Goal: Task Accomplishment & Management: Complete application form

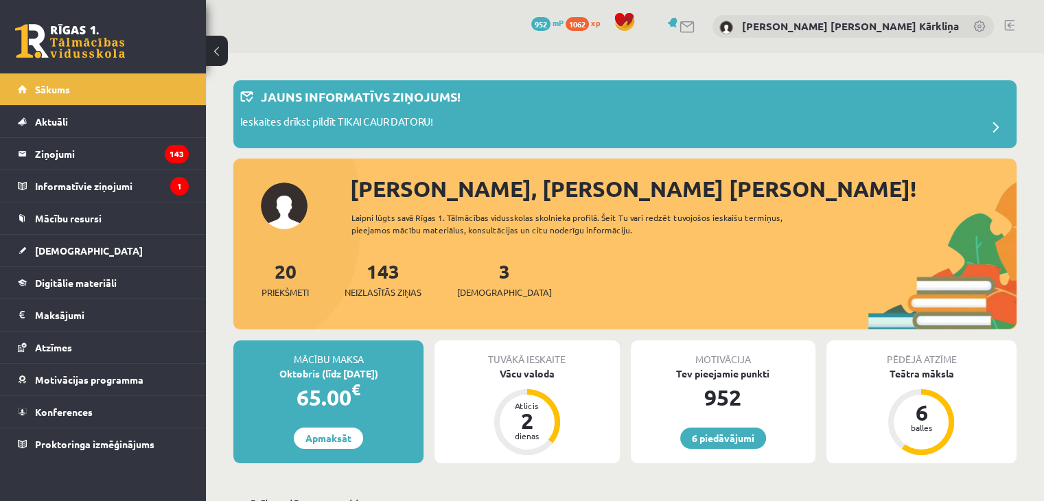
click at [563, 275] on div "20 Priekšmeti 143 Neizlasītās ziņas 3 Ieskaites" at bounding box center [624, 293] width 783 height 73
click at [88, 417] on link "Konferences" at bounding box center [103, 412] width 171 height 32
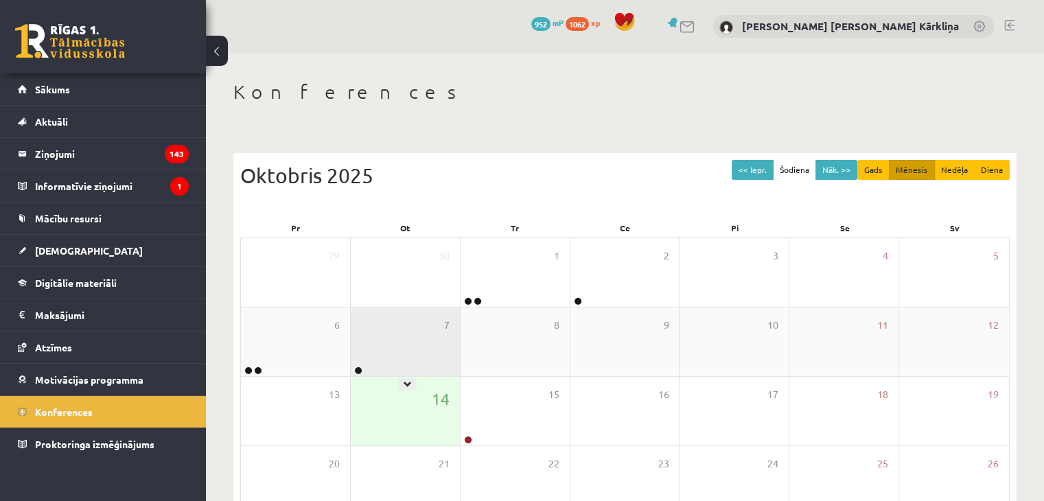
click at [361, 347] on div "7" at bounding box center [405, 341] width 109 height 69
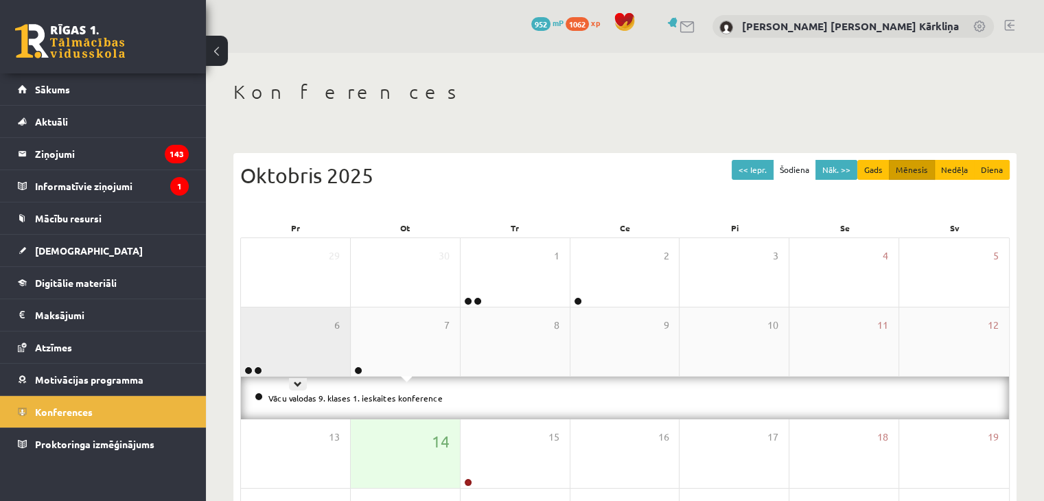
click at [313, 347] on div "6" at bounding box center [295, 341] width 109 height 69
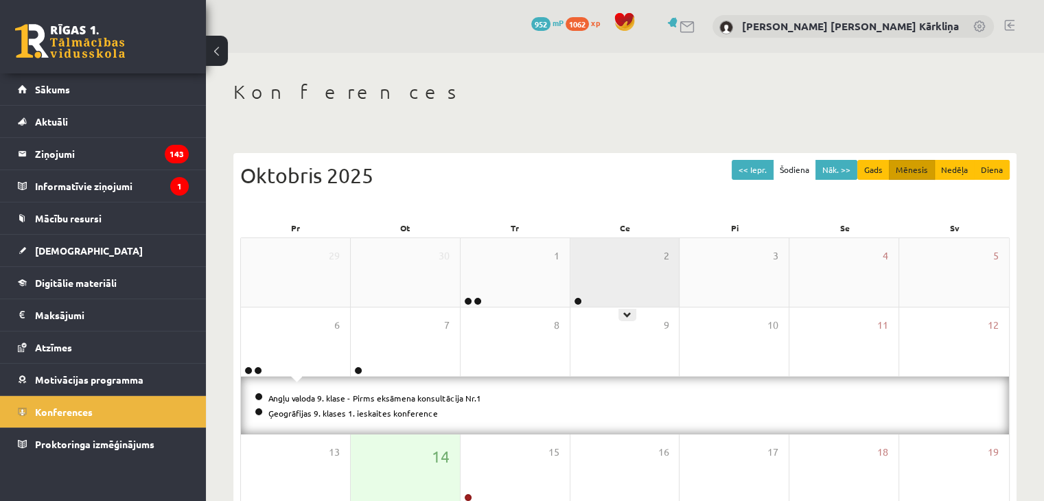
click at [582, 292] on div "2" at bounding box center [624, 272] width 109 height 69
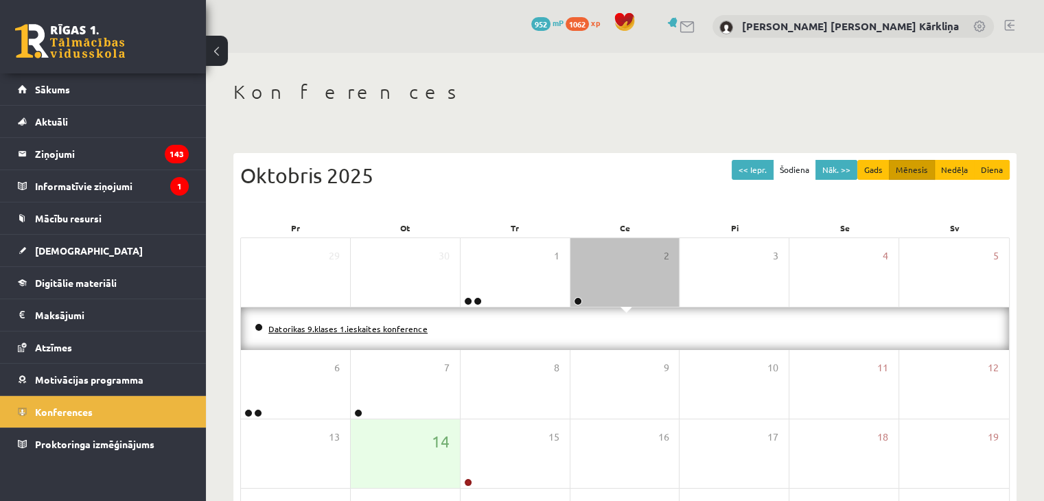
click at [397, 329] on link "Datorikas 9.klases 1.ieskaites konference" at bounding box center [347, 328] width 159 height 11
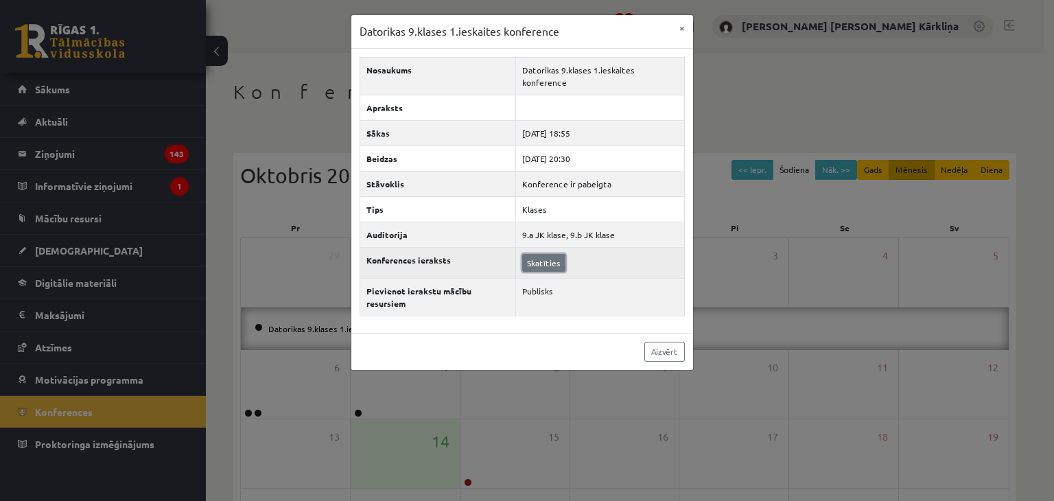
click at [537, 254] on link "Skatīties" at bounding box center [543, 263] width 43 height 18
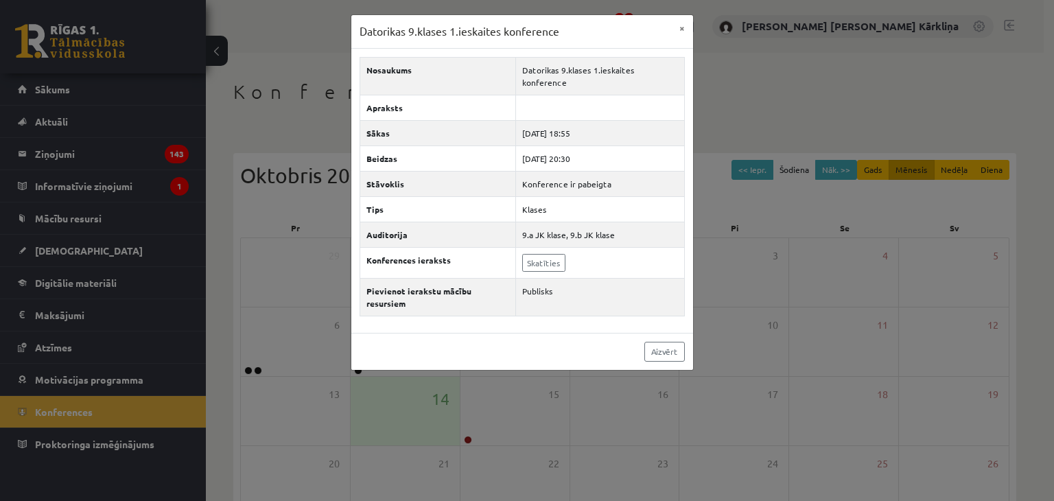
drag, startPoint x: 648, startPoint y: 110, endPoint x: 698, endPoint y: 119, distance: 51.0
click at [673, 120] on td "2025-10-02 18:55" at bounding box center [599, 132] width 169 height 25
click at [863, 163] on div "Datorikas 9.klases 1.ieskaites konference × Nosaukums Datorikas 9.klases 1.iesk…" at bounding box center [527, 250] width 1054 height 501
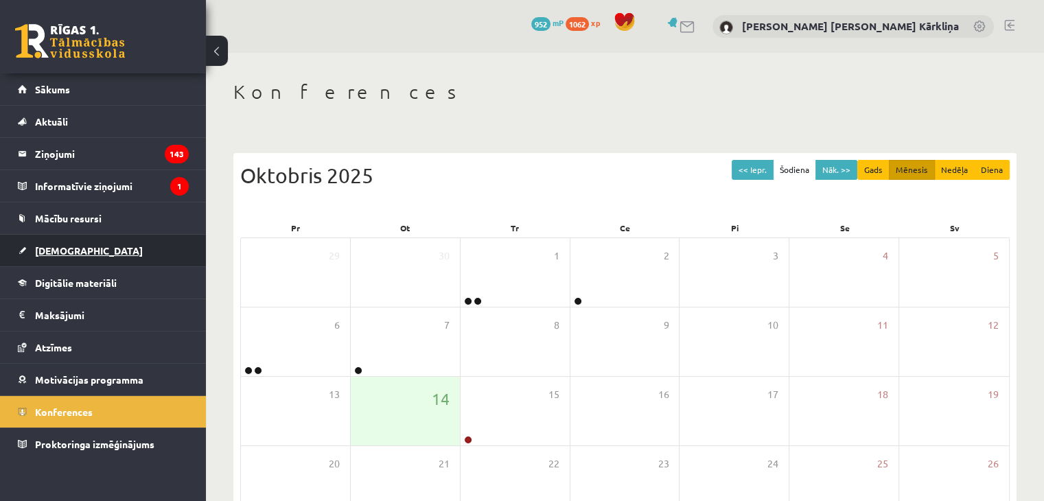
click at [138, 253] on link "[DEMOGRAPHIC_DATA]" at bounding box center [103, 251] width 171 height 32
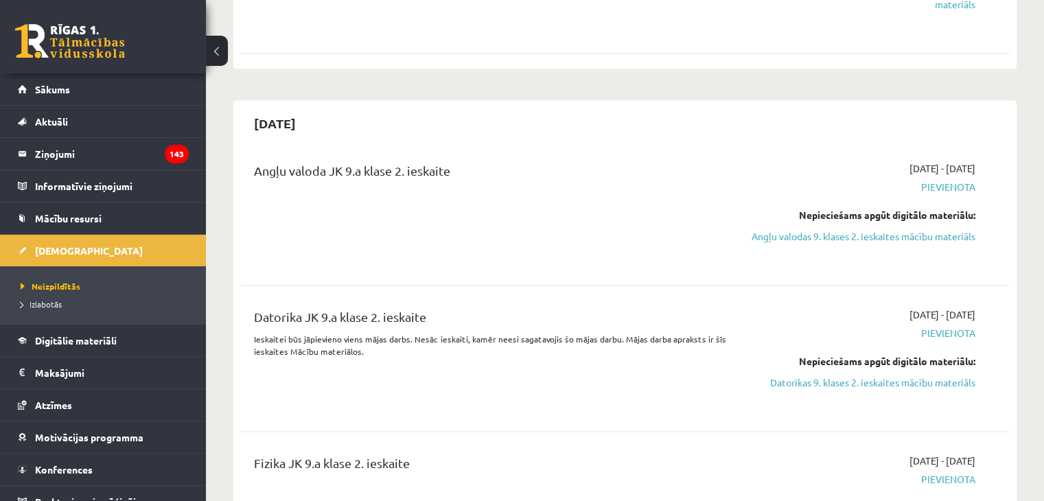
scroll to position [2265, 0]
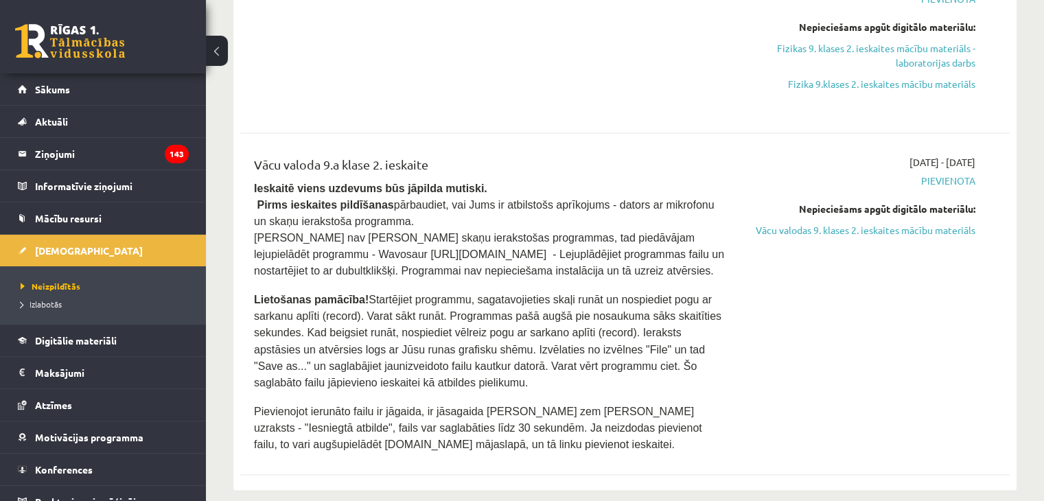
drag, startPoint x: 294, startPoint y: 362, endPoint x: 280, endPoint y: 380, distance: 22.5
click at [280, 391] on p at bounding box center [491, 397] width 474 height 12
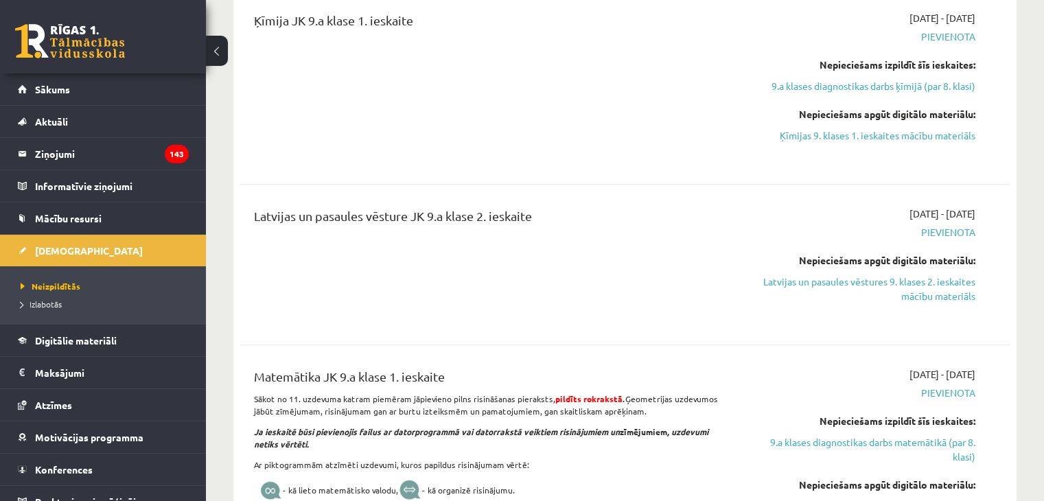
scroll to position [961, 0]
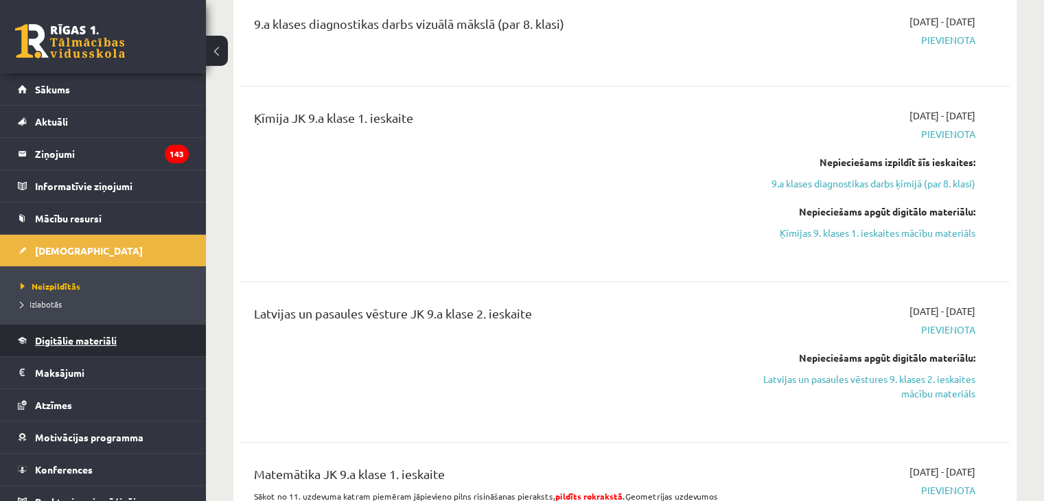
click at [91, 347] on link "Digitālie materiāli" at bounding box center [103, 341] width 171 height 32
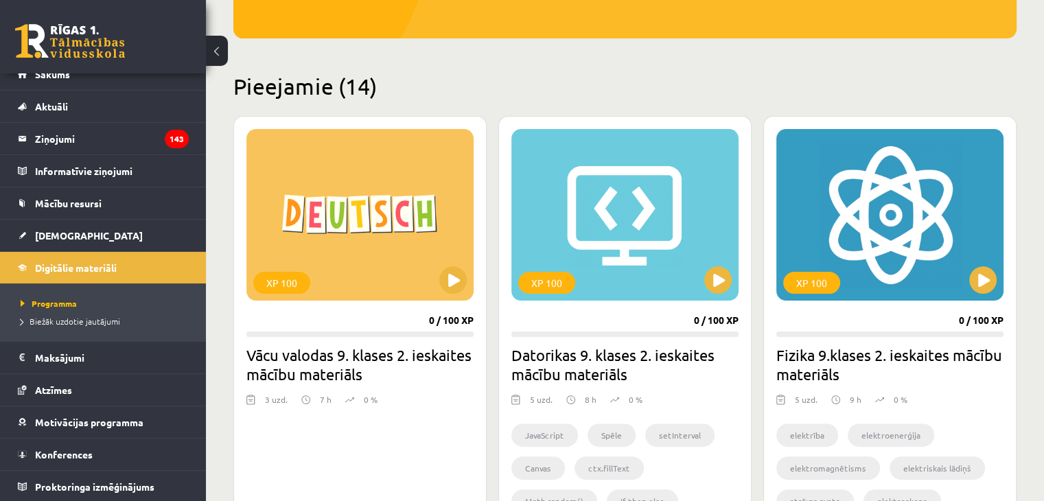
scroll to position [275, 0]
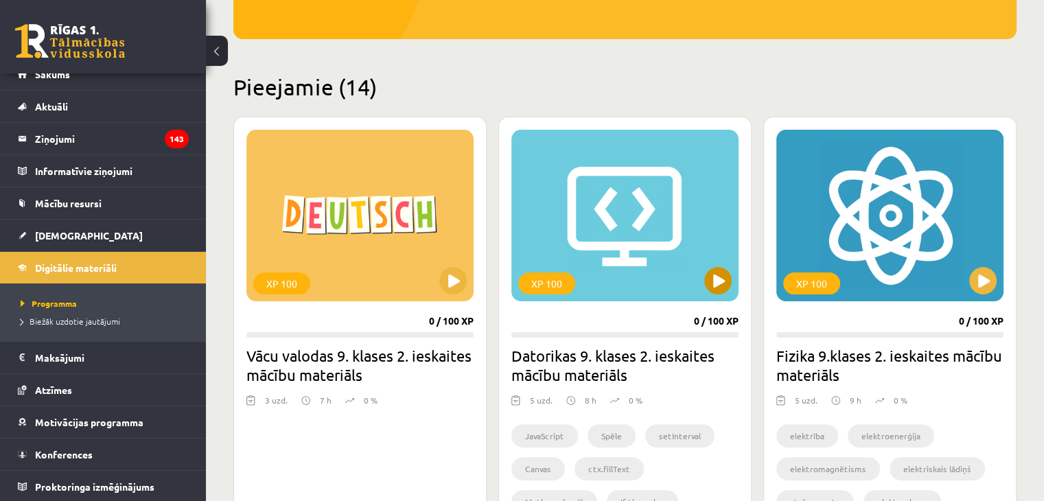
click at [618, 275] on div "XP 100" at bounding box center [624, 216] width 227 height 172
click at [713, 295] on div "XP 100" at bounding box center [624, 216] width 227 height 172
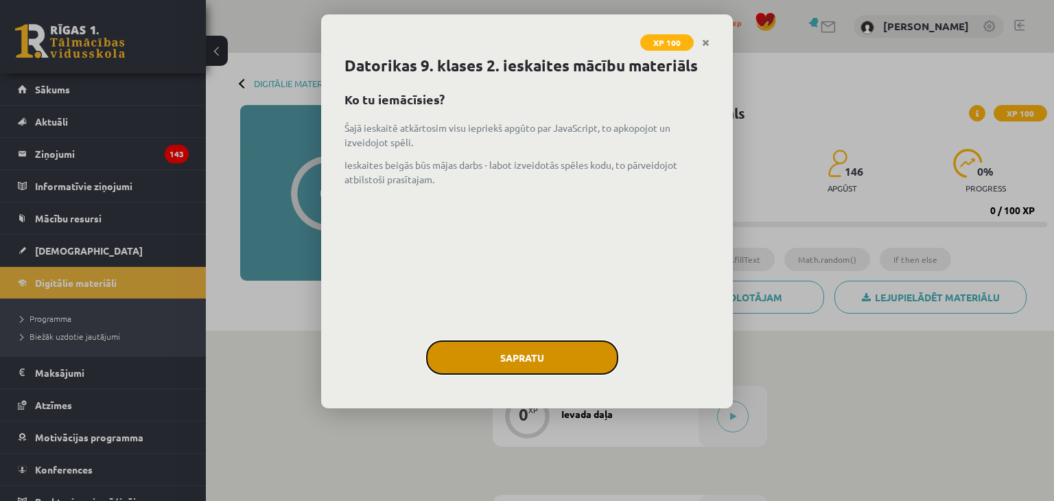
click at [568, 357] on button "Sapratu" at bounding box center [522, 357] width 192 height 34
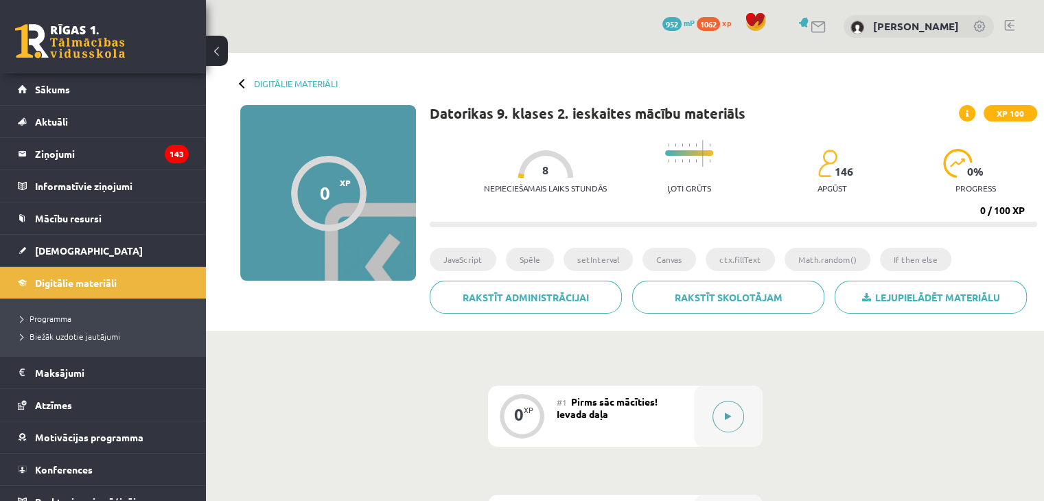
click at [745, 420] on div at bounding box center [728, 416] width 69 height 61
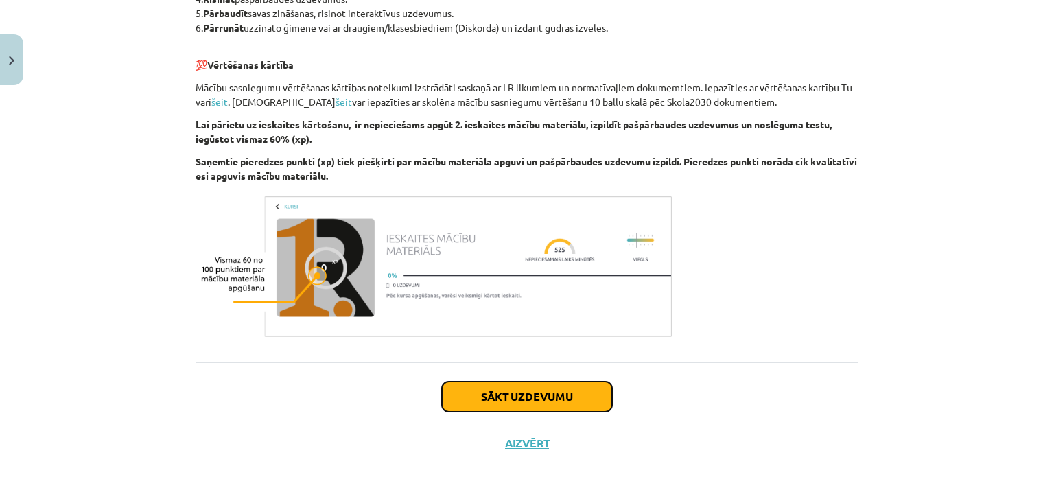
click at [571, 396] on button "Sākt uzdevumu" at bounding box center [527, 397] width 170 height 30
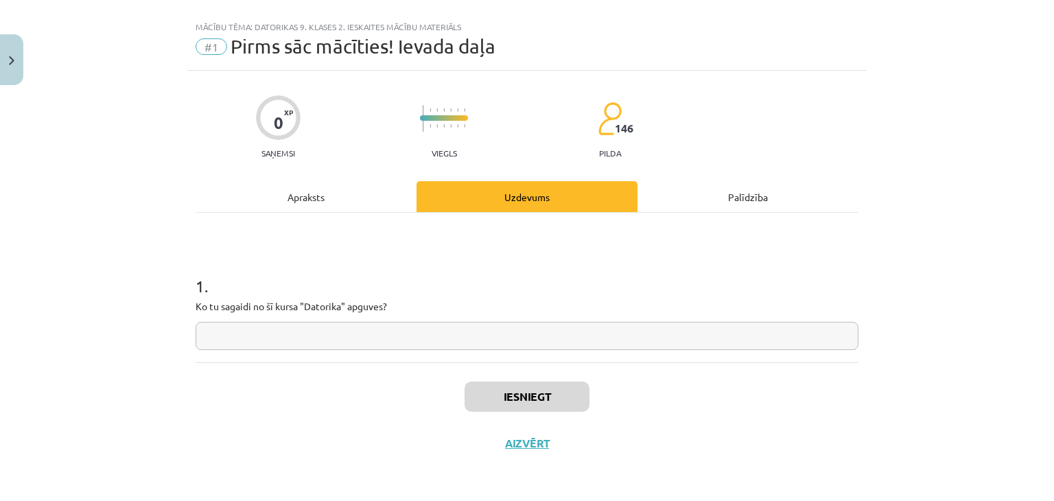
scroll to position [20, 0]
click at [497, 338] on input "text" at bounding box center [527, 337] width 663 height 28
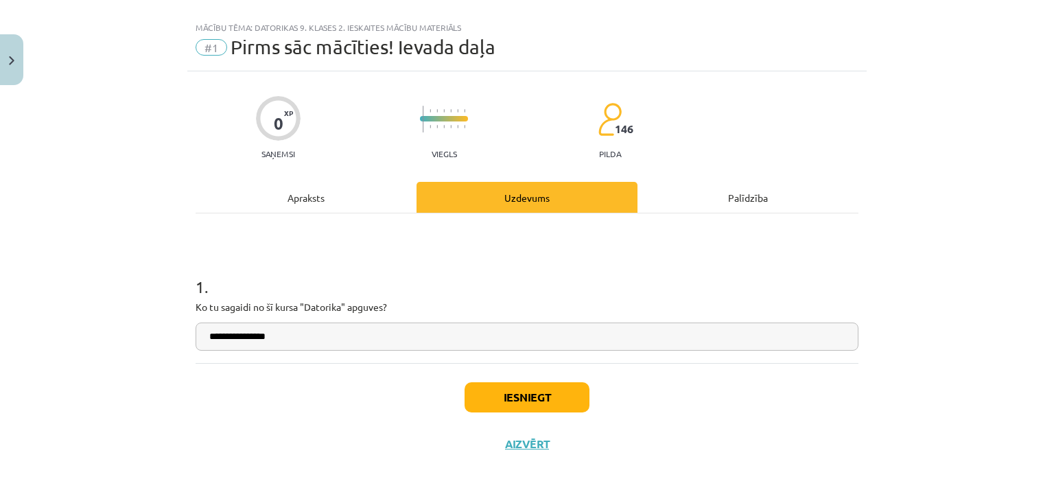
type input "**********"
click at [467, 402] on button "Iesniegt" at bounding box center [527, 397] width 125 height 30
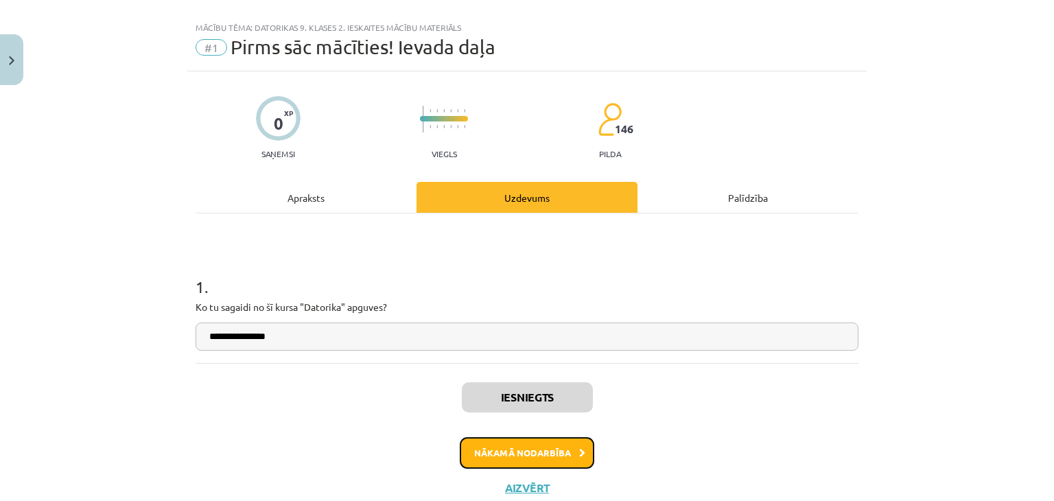
click at [482, 448] on button "Nākamā nodarbība" at bounding box center [527, 453] width 135 height 32
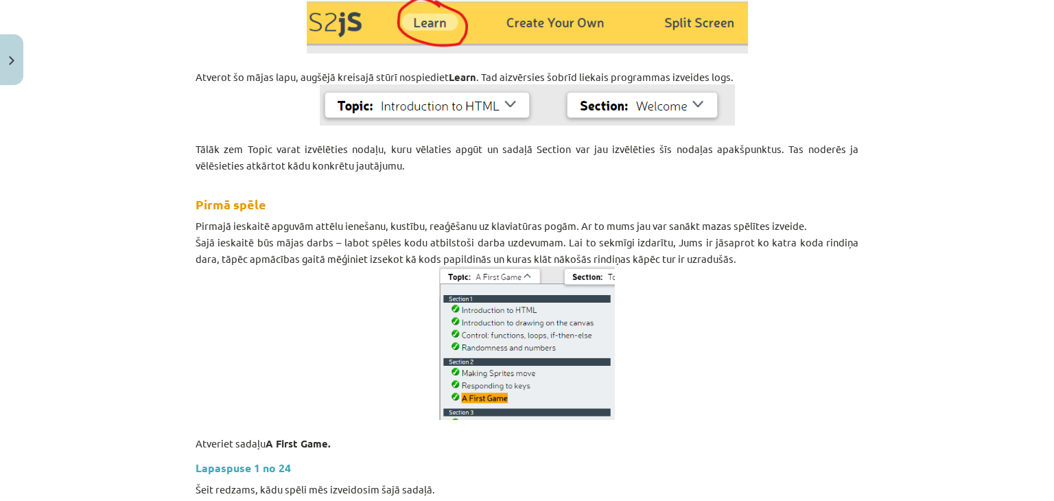
scroll to position [721, 0]
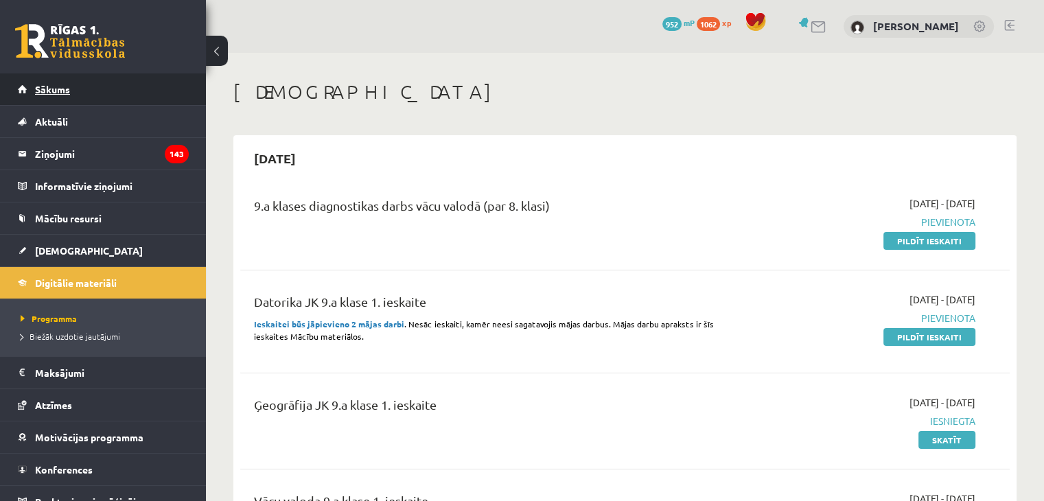
click at [113, 89] on link "Sākums" at bounding box center [103, 89] width 171 height 32
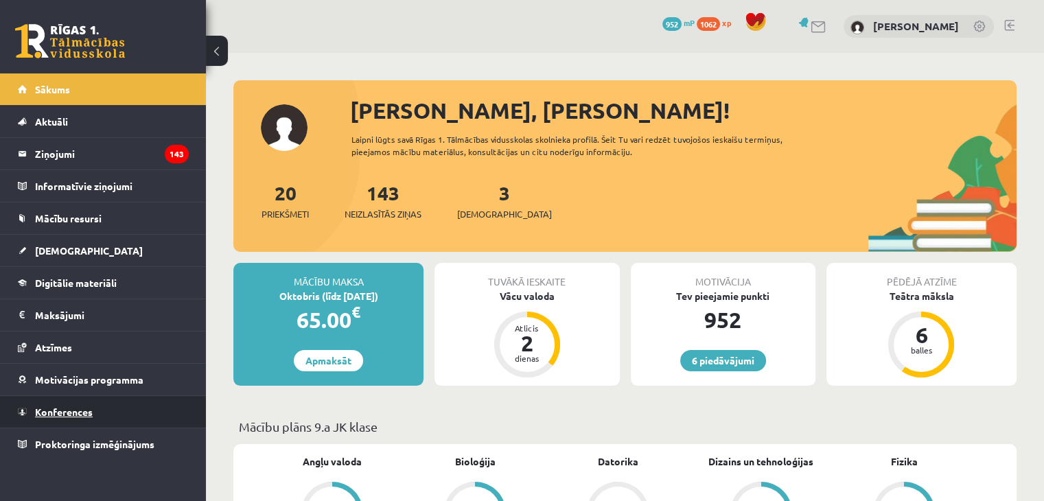
click at [108, 412] on link "Konferences" at bounding box center [103, 412] width 171 height 32
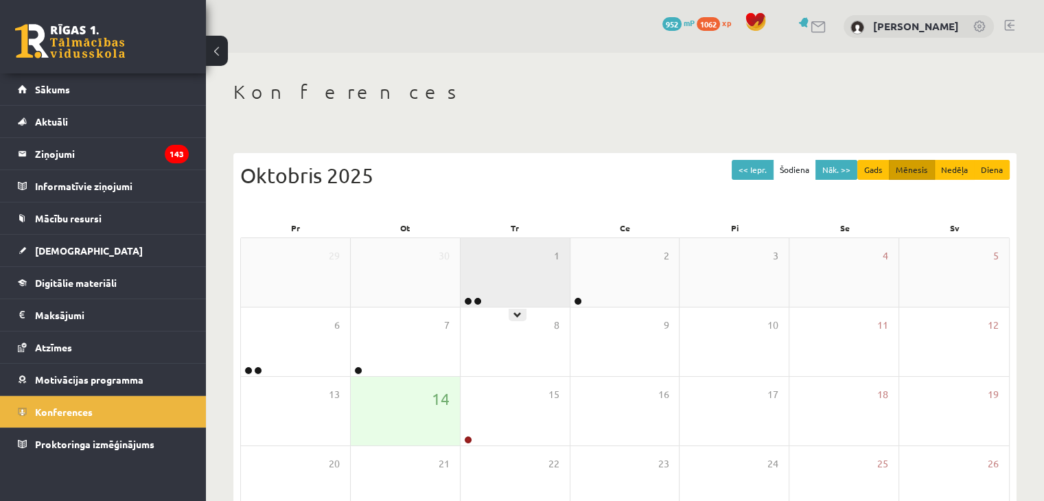
click at [496, 286] on div "1" at bounding box center [515, 272] width 109 height 69
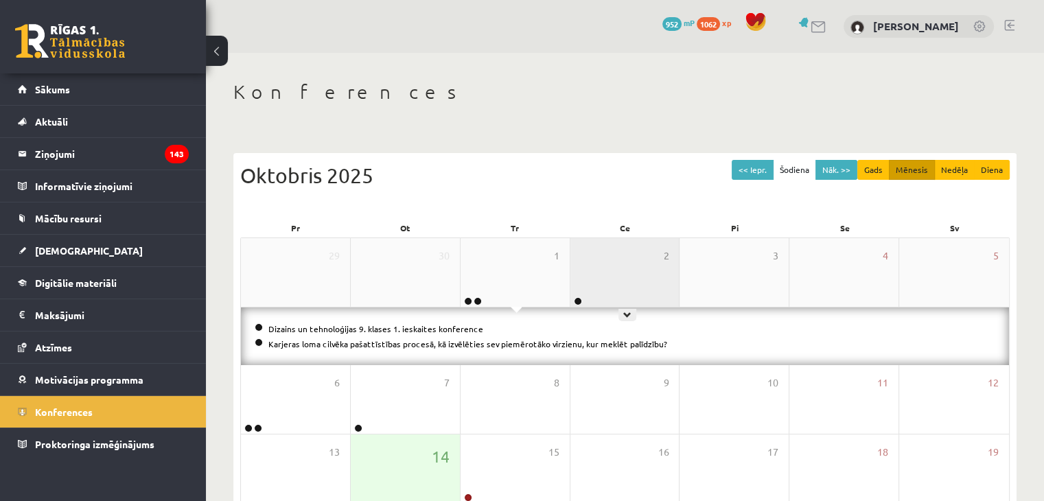
click at [613, 276] on div "2" at bounding box center [624, 272] width 109 height 69
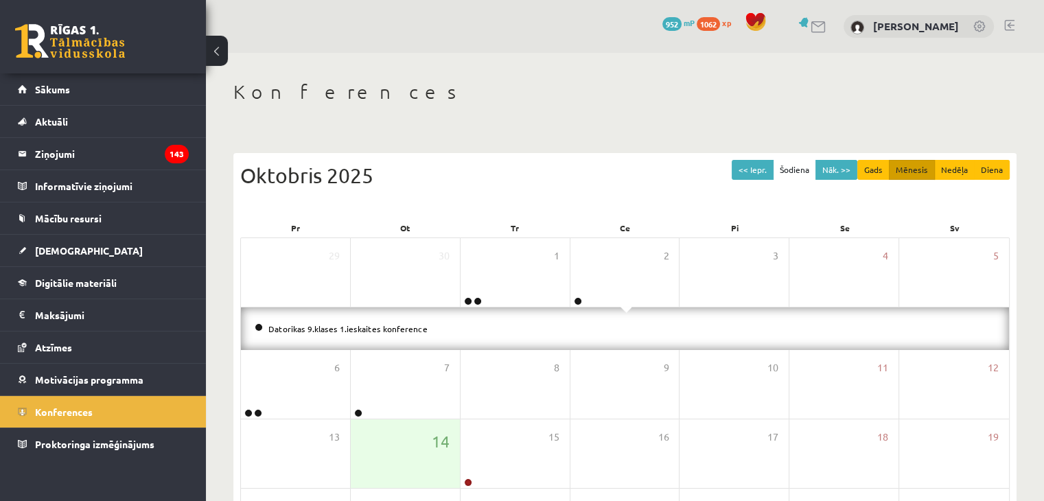
click at [385, 319] on div "Datorikas 9.klases 1.ieskaites konference" at bounding box center [625, 328] width 768 height 43
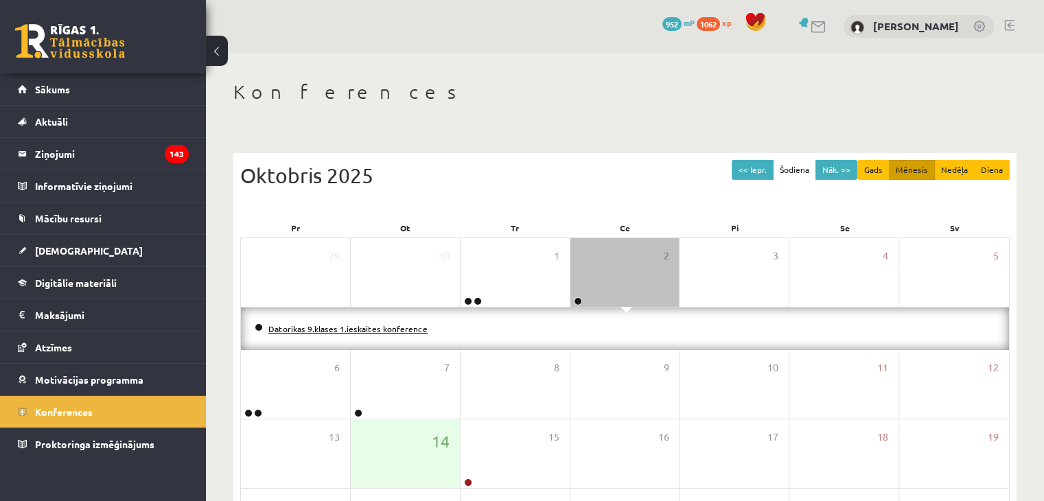
click at [379, 327] on link "Datorikas 9.klases 1.ieskaites konference" at bounding box center [347, 328] width 159 height 11
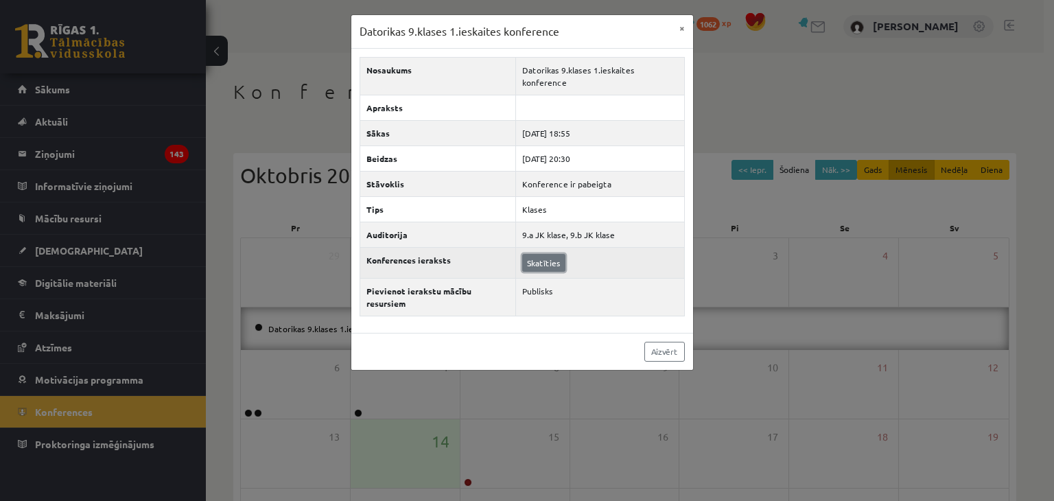
click at [549, 254] on link "Skatīties" at bounding box center [543, 263] width 43 height 18
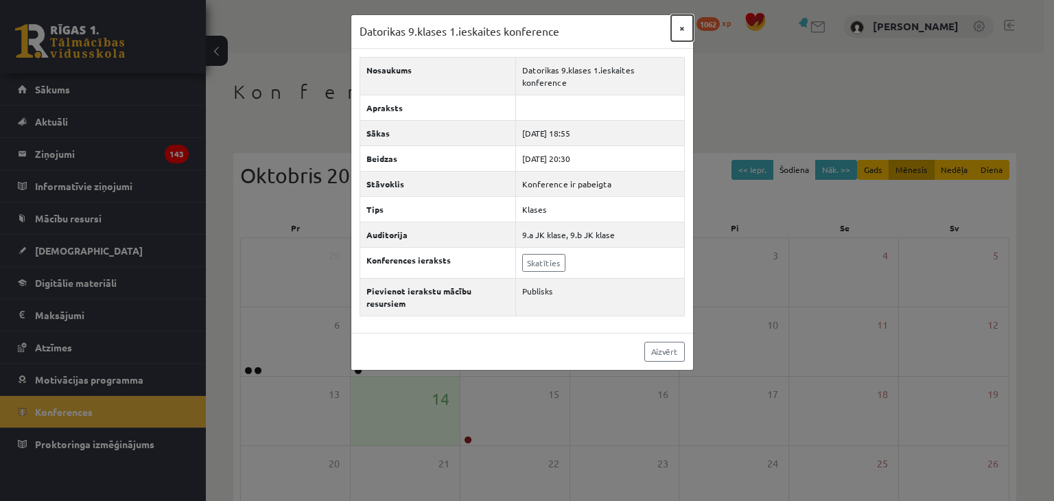
click at [684, 27] on button "×" at bounding box center [682, 28] width 22 height 26
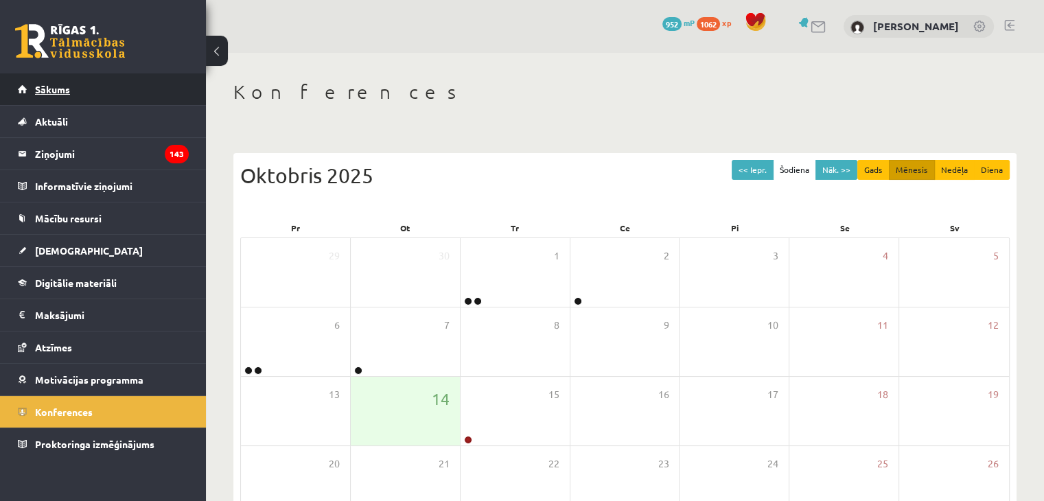
click at [97, 79] on link "Sākums" at bounding box center [103, 89] width 171 height 32
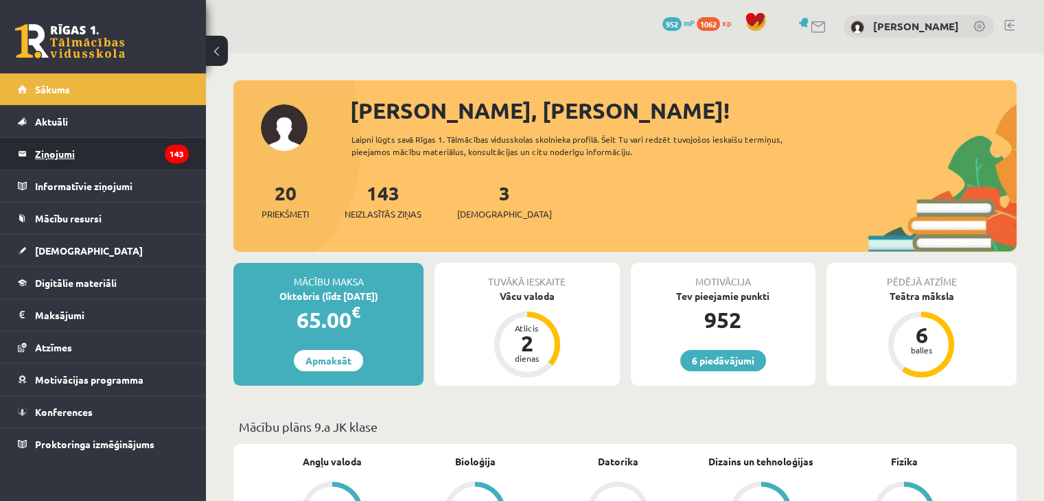
click at [100, 156] on legend "Ziņojumi 143" at bounding box center [112, 154] width 154 height 32
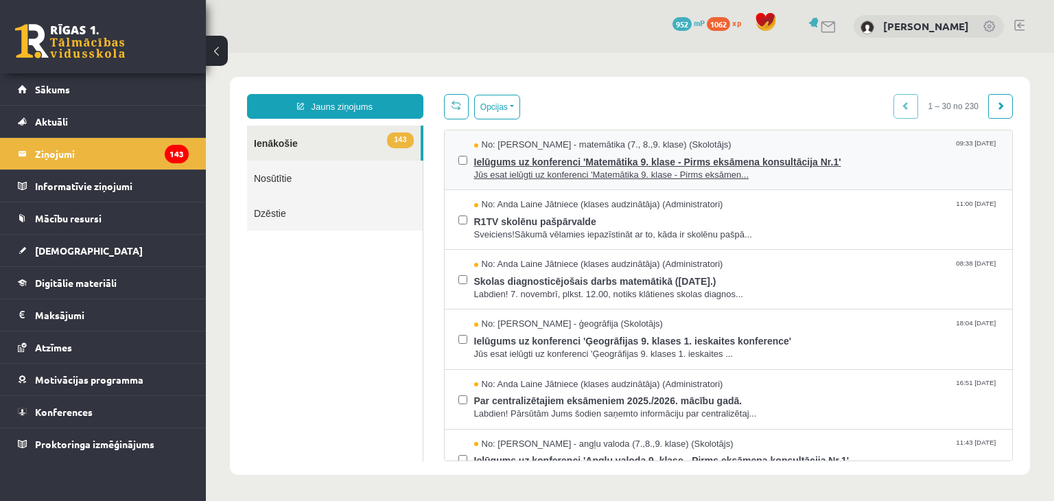
click at [479, 176] on span "Jūs esat ielūgti uz konferenci 'Matemātika 9. klase - Pirms eksāmen..." at bounding box center [736, 175] width 525 height 13
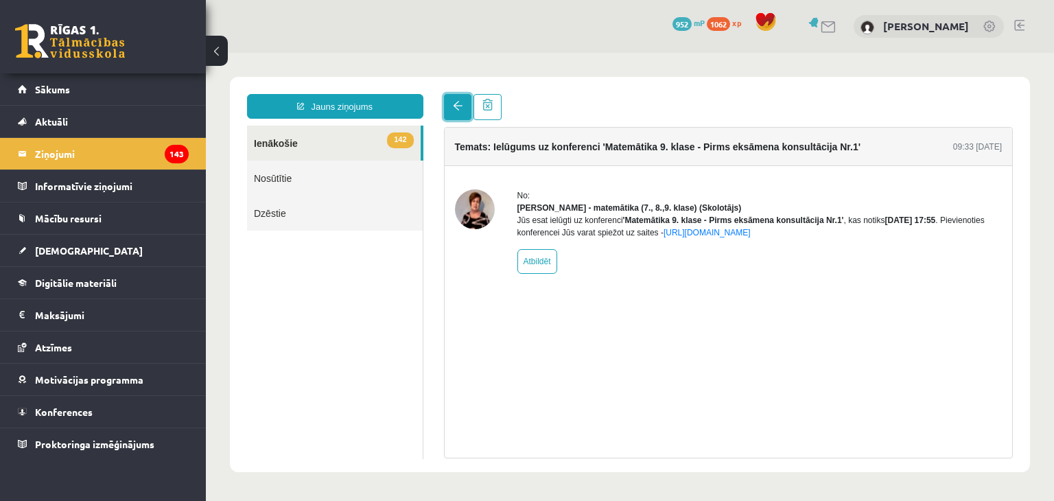
click at [464, 113] on link at bounding box center [457, 107] width 27 height 26
click at [445, 103] on link at bounding box center [457, 107] width 27 height 26
click at [450, 102] on link at bounding box center [457, 107] width 27 height 26
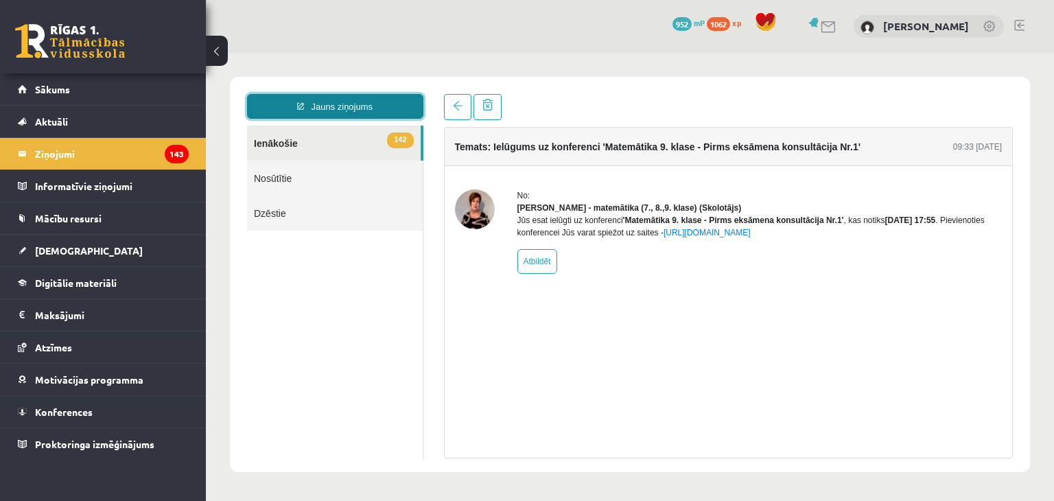
click at [398, 112] on link "Jauns ziņojums" at bounding box center [335, 106] width 176 height 25
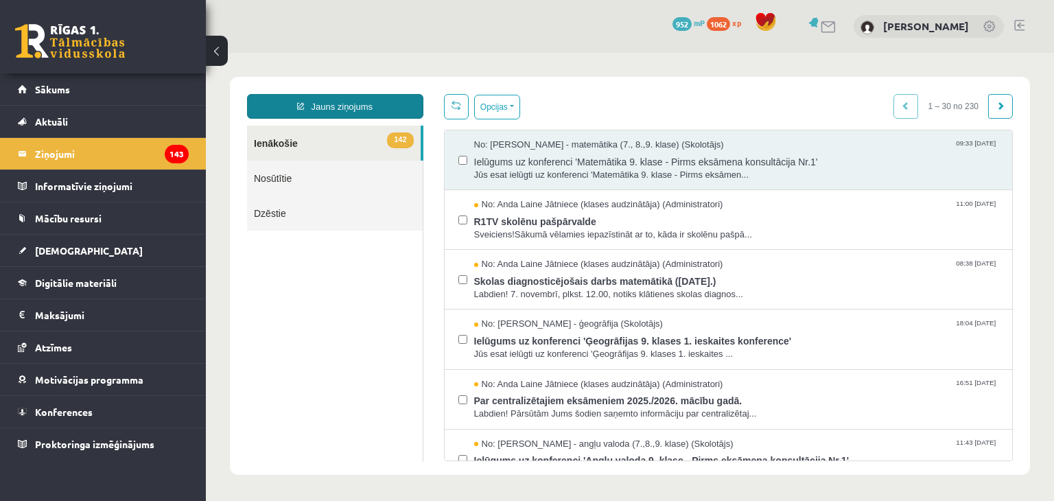
click at [371, 107] on link "Jauns ziņojums" at bounding box center [335, 106] width 176 height 25
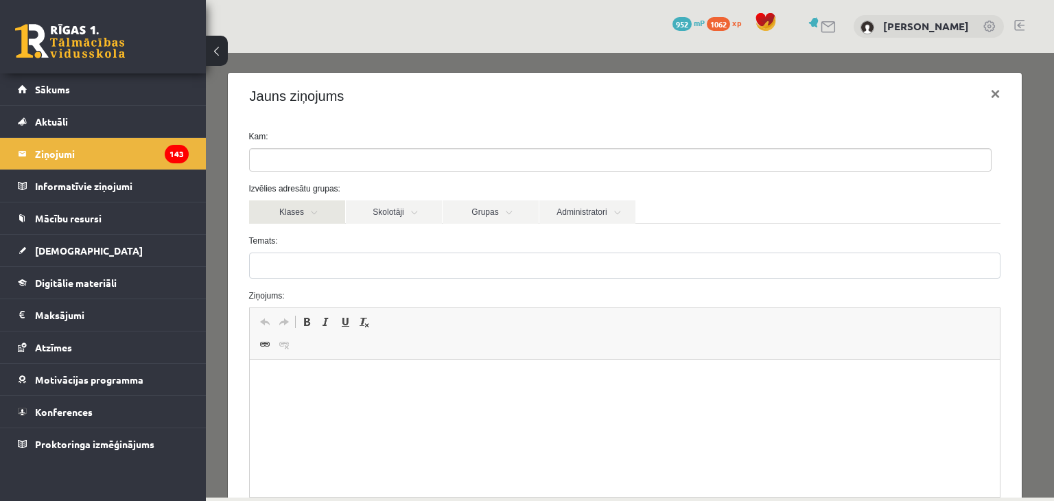
click at [311, 220] on link "Klases" at bounding box center [297, 211] width 96 height 23
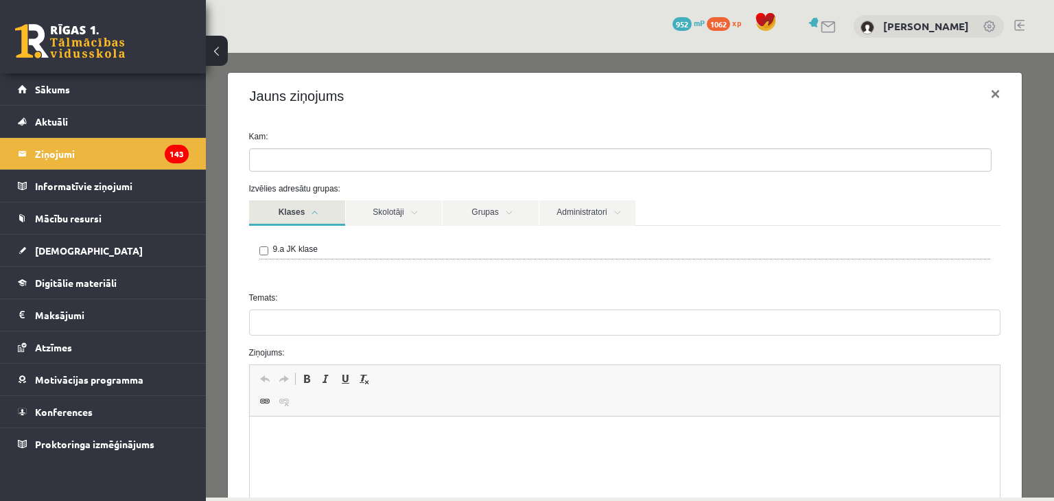
click at [296, 248] on label "9.a JK klase" at bounding box center [295, 249] width 45 height 12
click at [386, 222] on link "Skolotāji" at bounding box center [394, 212] width 96 height 25
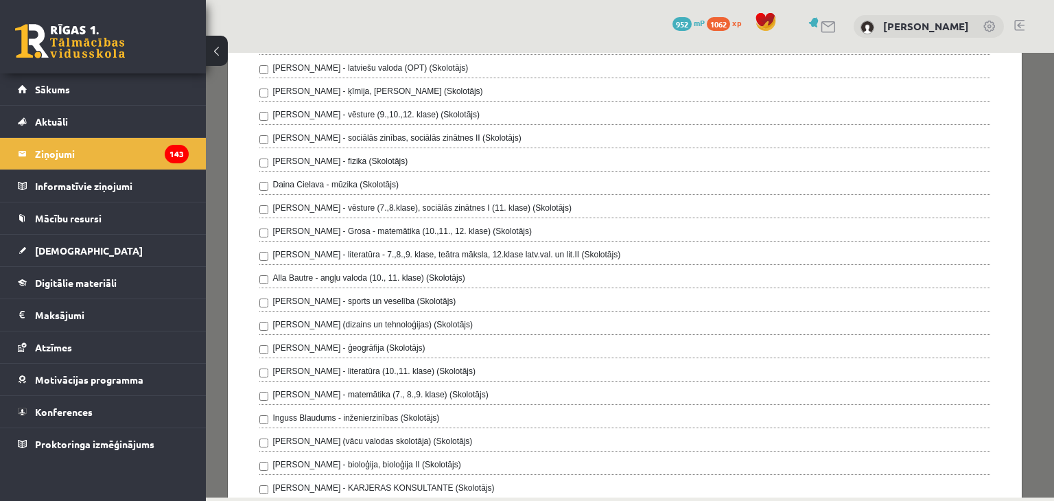
scroll to position [206, 0]
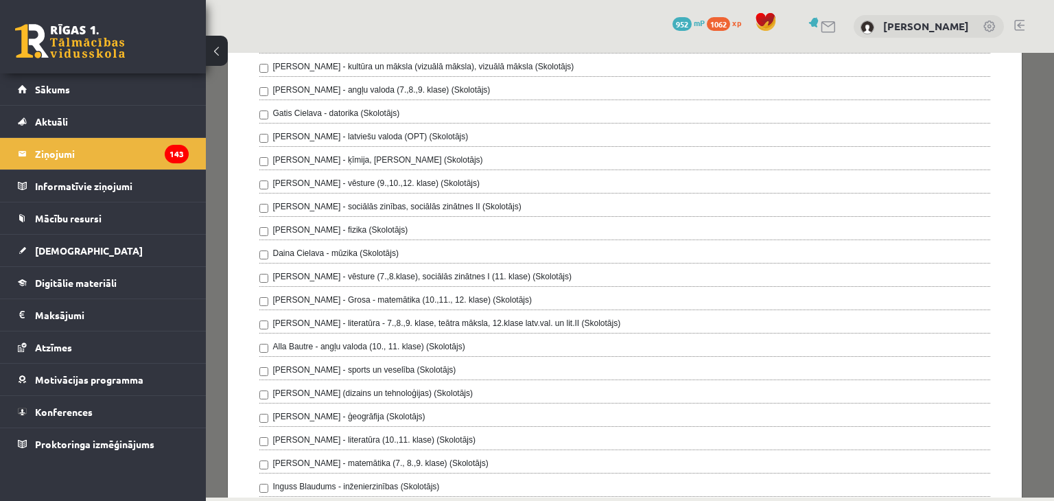
click at [387, 113] on label "Gatis Cielava - datorika (Skolotājs)" at bounding box center [336, 113] width 127 height 12
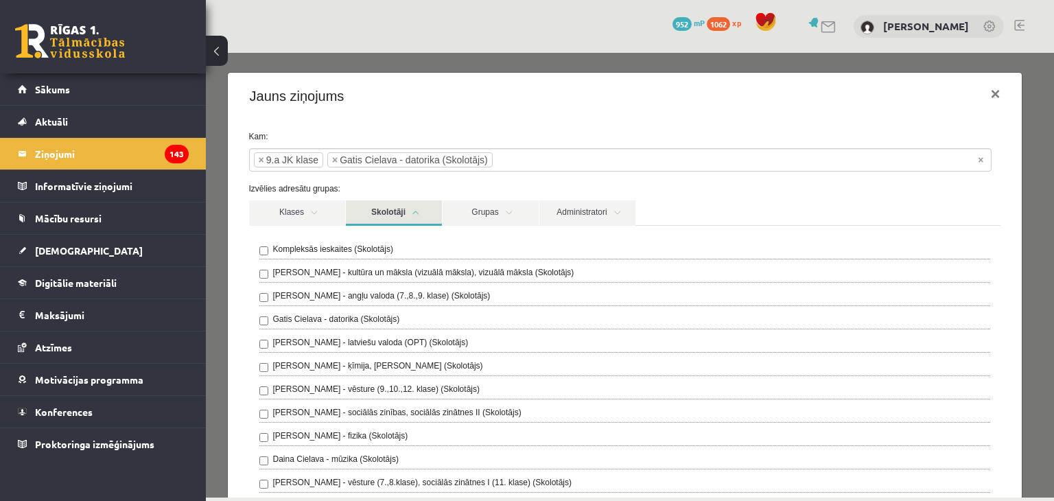
scroll to position [0, 0]
click at [460, 209] on link "Grupas" at bounding box center [491, 212] width 96 height 25
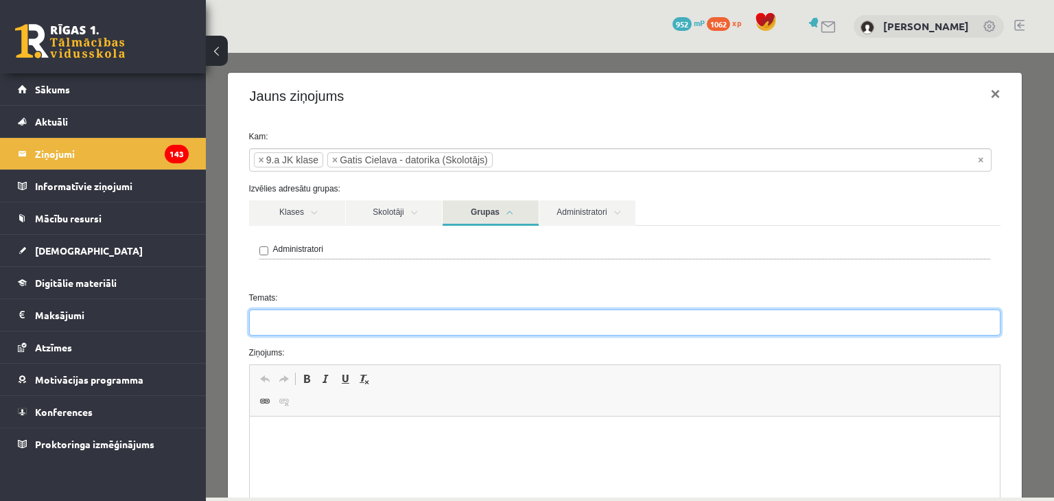
click at [428, 312] on input "Temats:" at bounding box center [625, 323] width 752 height 26
type input "**********"
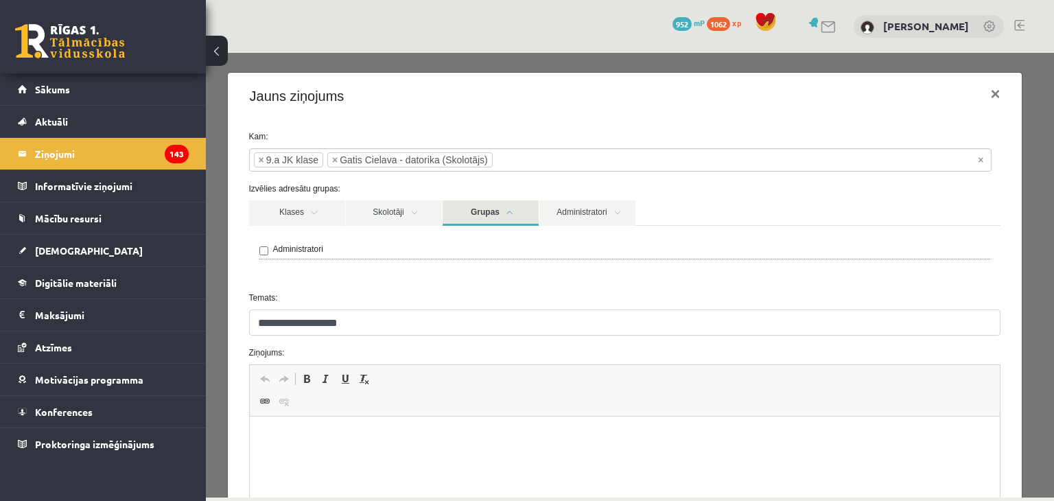
click at [305, 432] on p "Editor, wiswyg-editor-47433946939300-1760445327-914" at bounding box center [624, 437] width 723 height 14
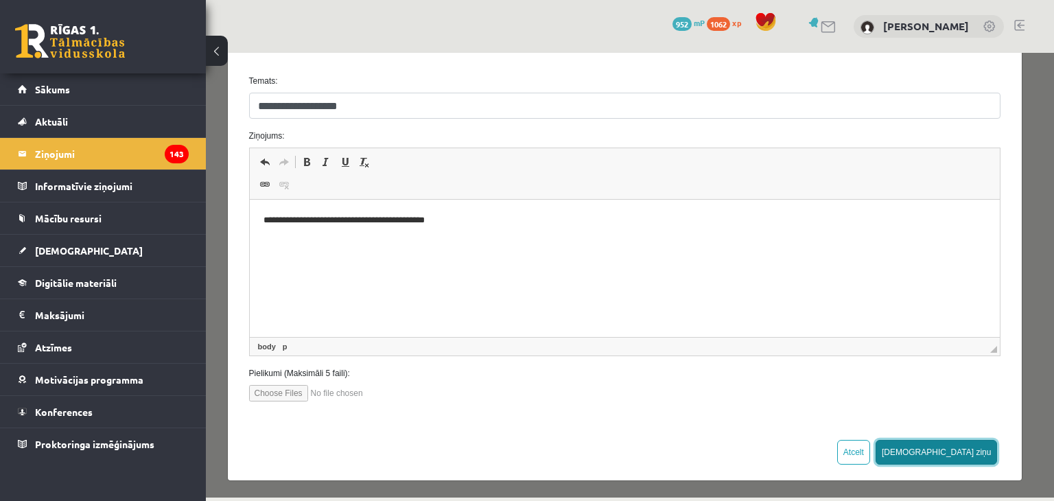
click at [967, 450] on button "[DEMOGRAPHIC_DATA] ziņu" at bounding box center [937, 452] width 122 height 25
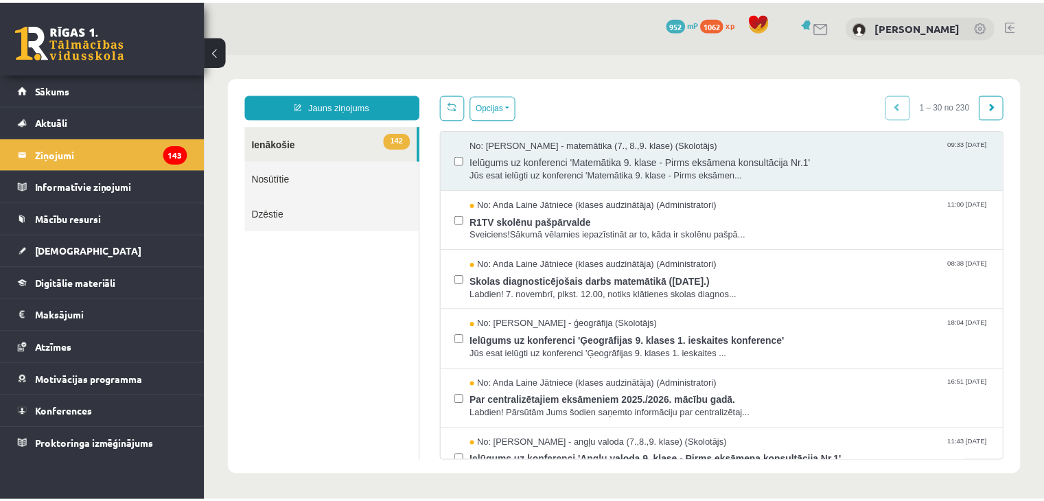
scroll to position [0, 0]
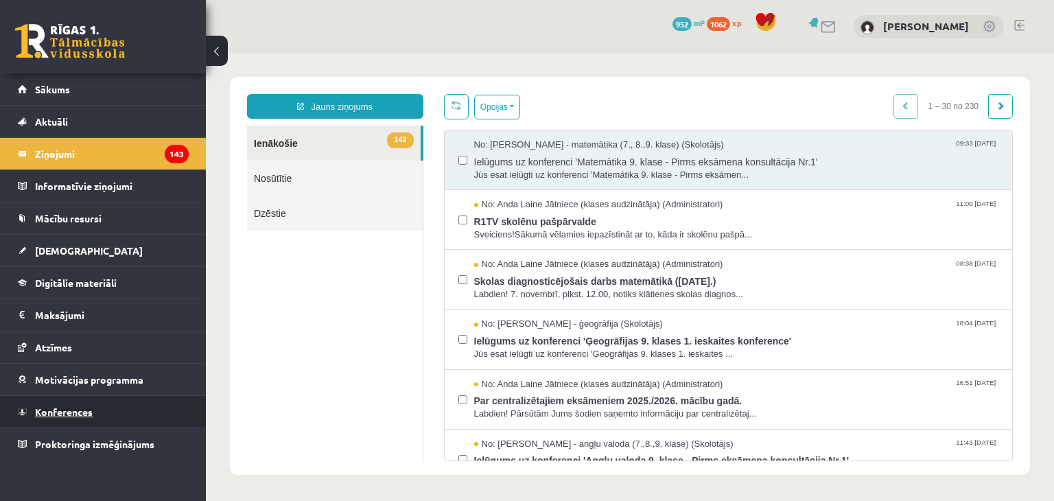
click at [159, 406] on link "Konferences" at bounding box center [103, 412] width 171 height 32
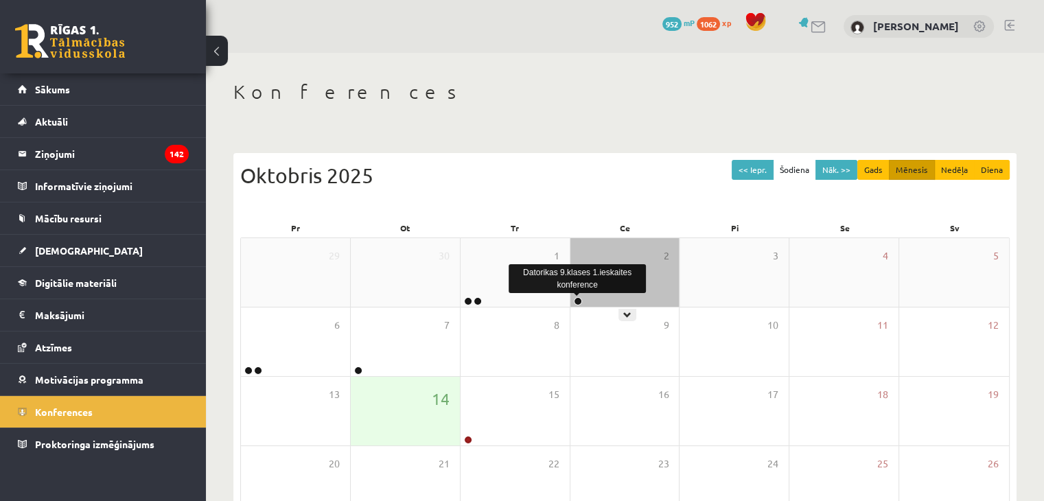
click at [579, 303] on link at bounding box center [578, 301] width 8 height 8
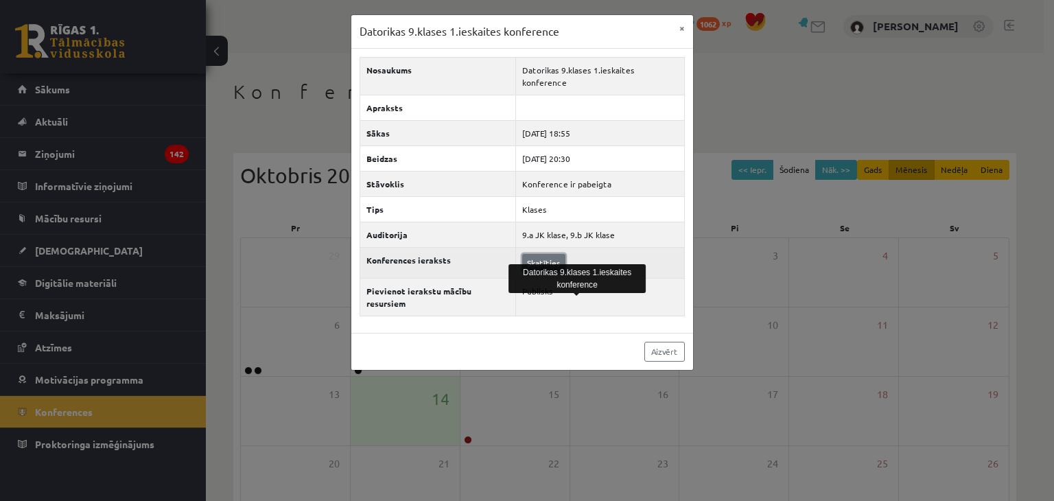
click at [550, 254] on link "Skatīties" at bounding box center [543, 263] width 43 height 18
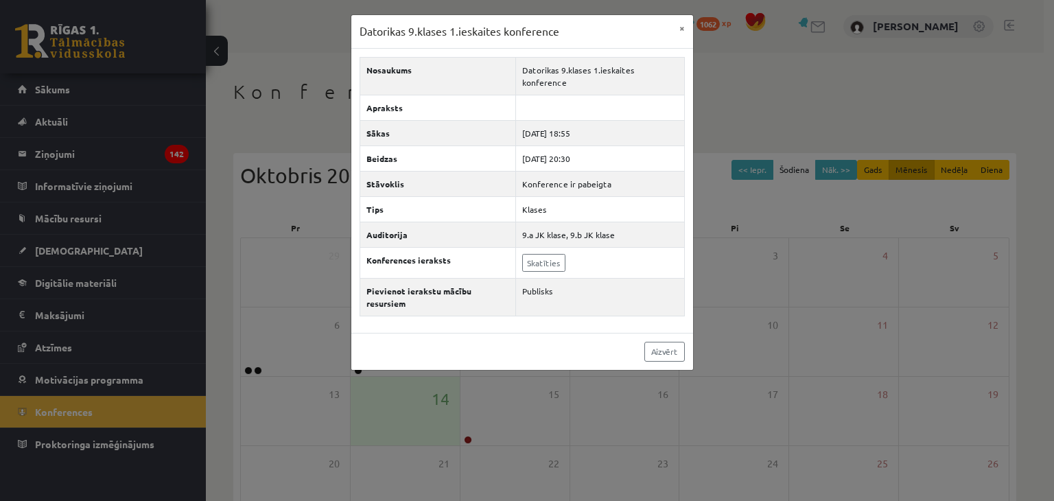
drag, startPoint x: 277, startPoint y: 58, endPoint x: 261, endPoint y: 84, distance: 29.9
click at [275, 60] on div "Datorikas 9.klases 1.ieskaites konference × Nosaukums Datorikas 9.klases 1.iesk…" at bounding box center [527, 250] width 1054 height 501
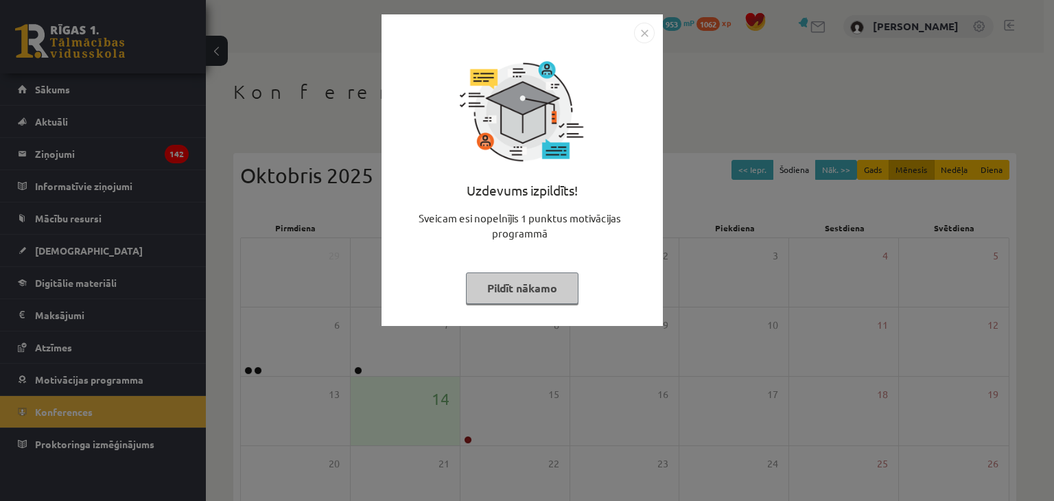
click at [489, 299] on button "Pildīt nākamo" at bounding box center [522, 288] width 113 height 32
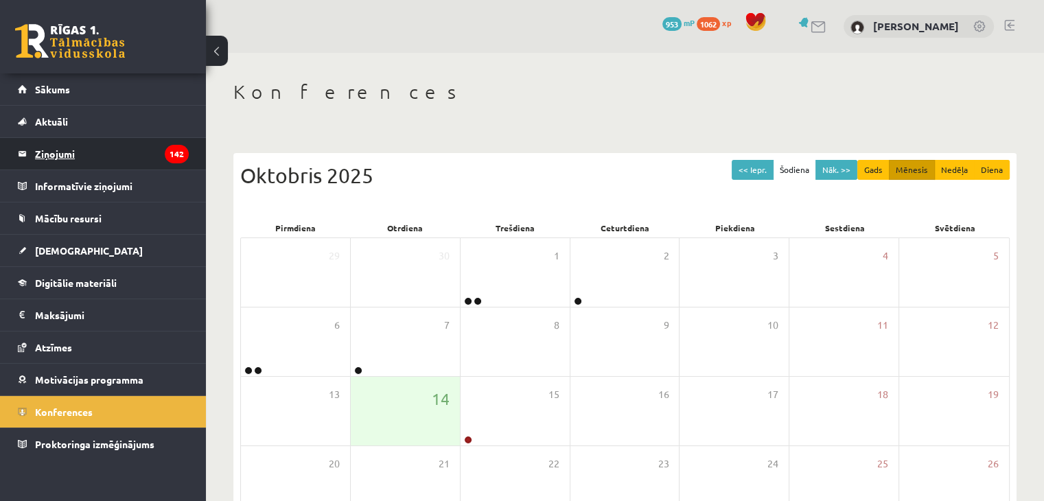
click at [113, 160] on legend "Ziņojumi 142" at bounding box center [112, 154] width 154 height 32
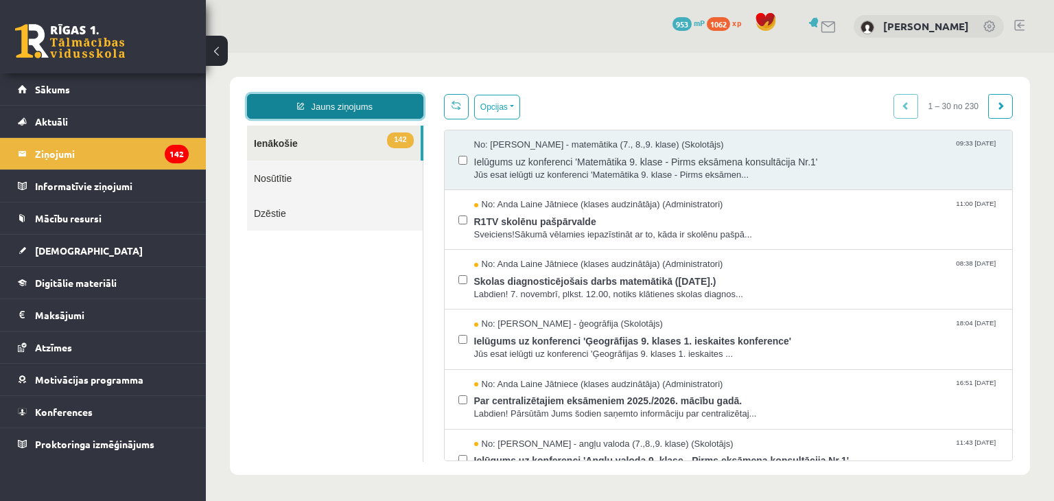
click at [378, 110] on link "Jauns ziņojums" at bounding box center [335, 106] width 176 height 25
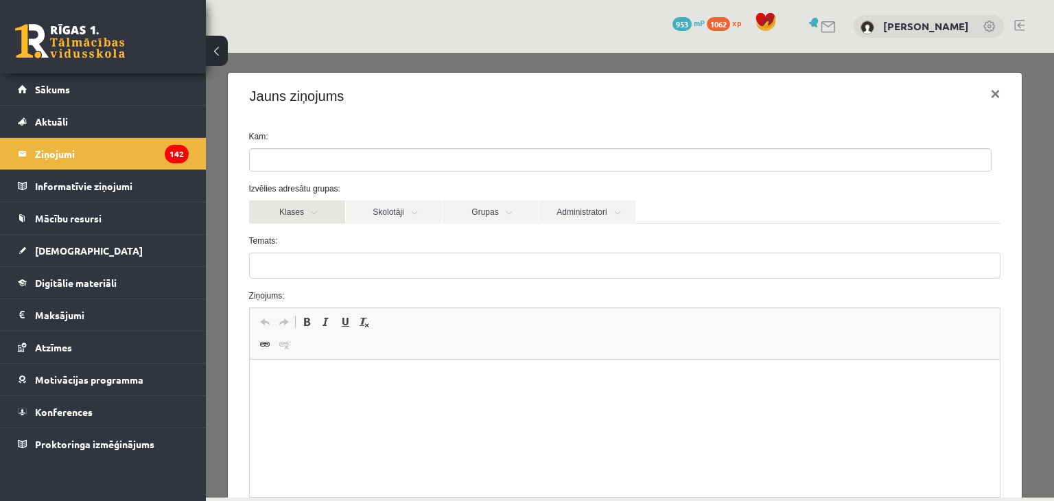
click at [305, 209] on link "Klases" at bounding box center [297, 211] width 96 height 23
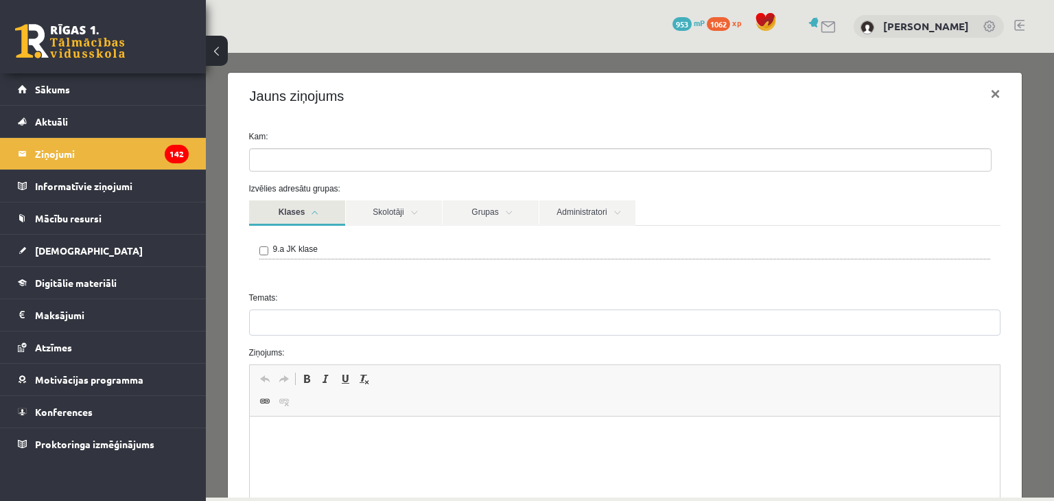
click at [305, 209] on link "Klases" at bounding box center [297, 212] width 96 height 25
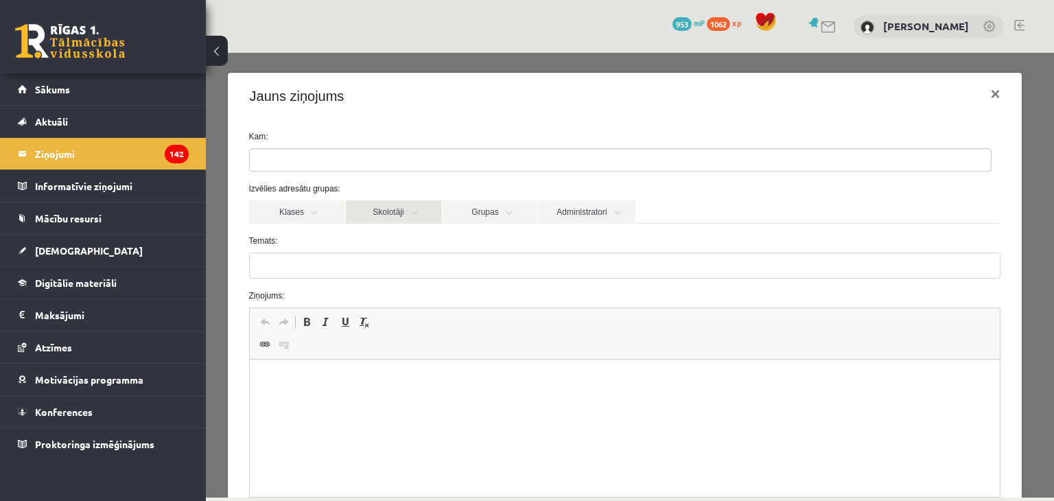
click at [389, 207] on link "Skolotāji" at bounding box center [394, 211] width 96 height 23
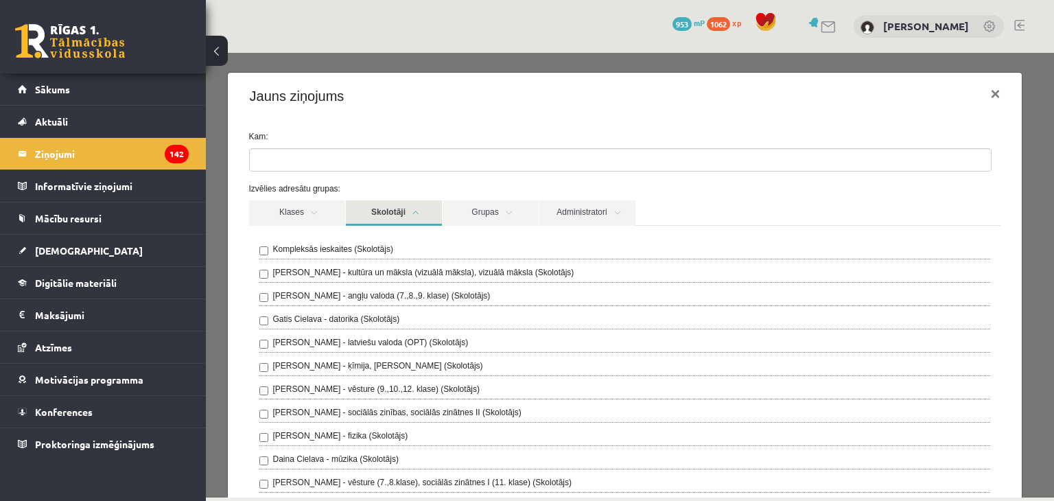
click at [368, 212] on link "Skolotāji" at bounding box center [394, 212] width 96 height 25
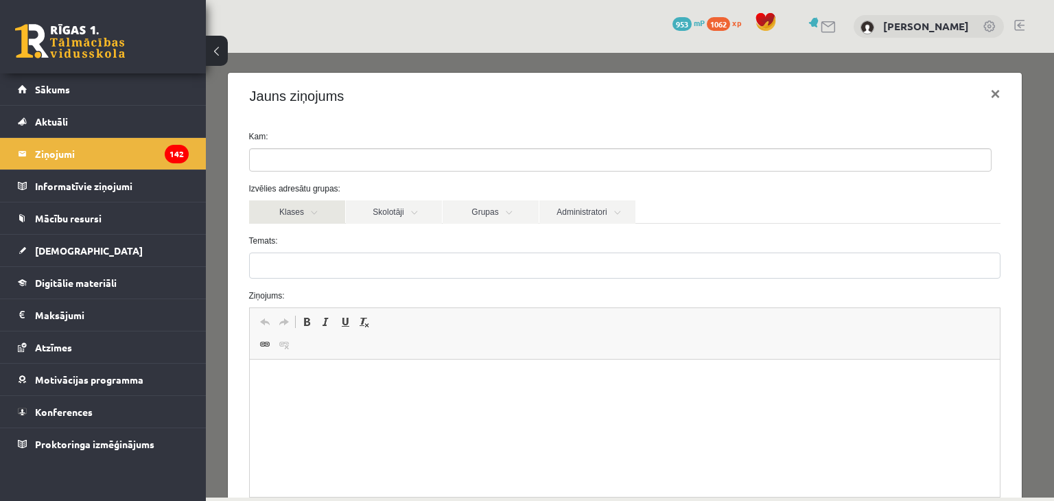
click at [316, 204] on link "Klases" at bounding box center [297, 211] width 96 height 23
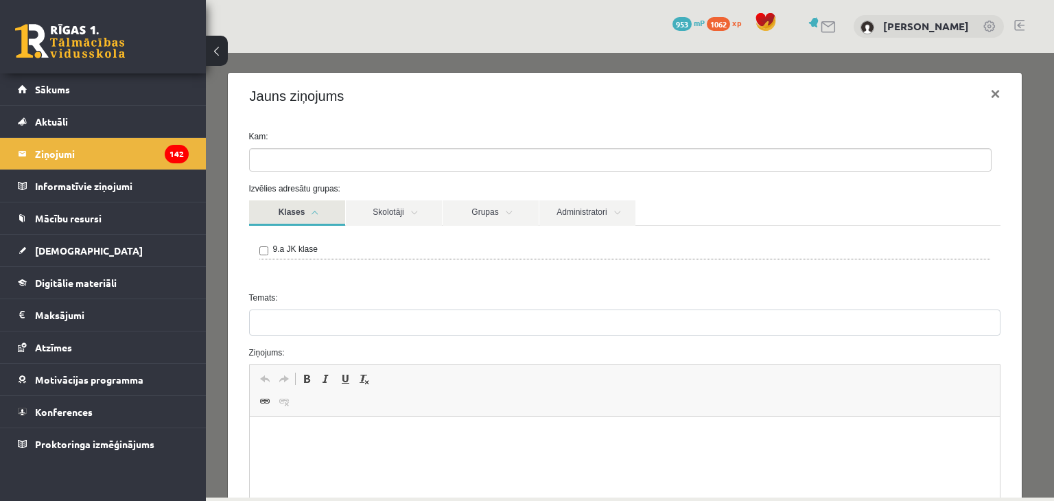
click at [316, 204] on link "Klases" at bounding box center [297, 212] width 96 height 25
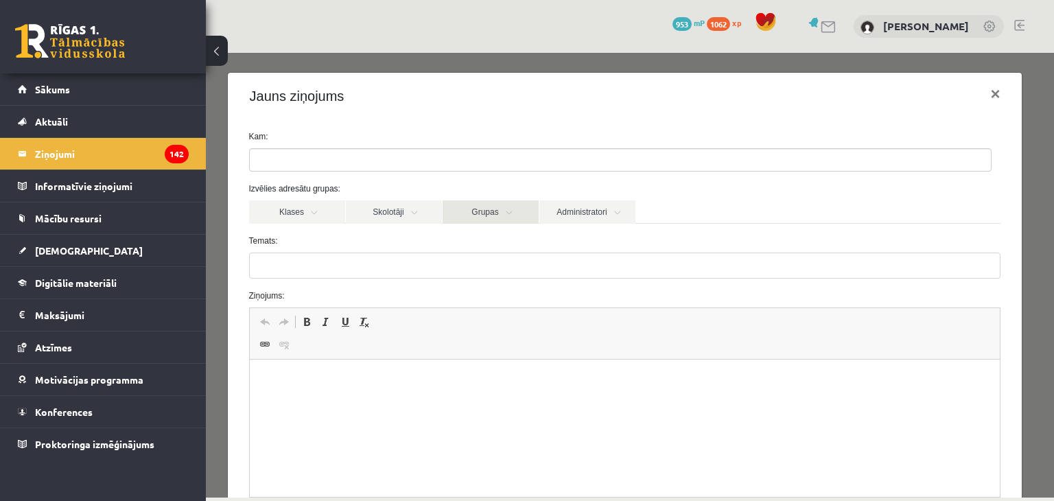
click at [477, 213] on link "Grupas" at bounding box center [491, 211] width 96 height 23
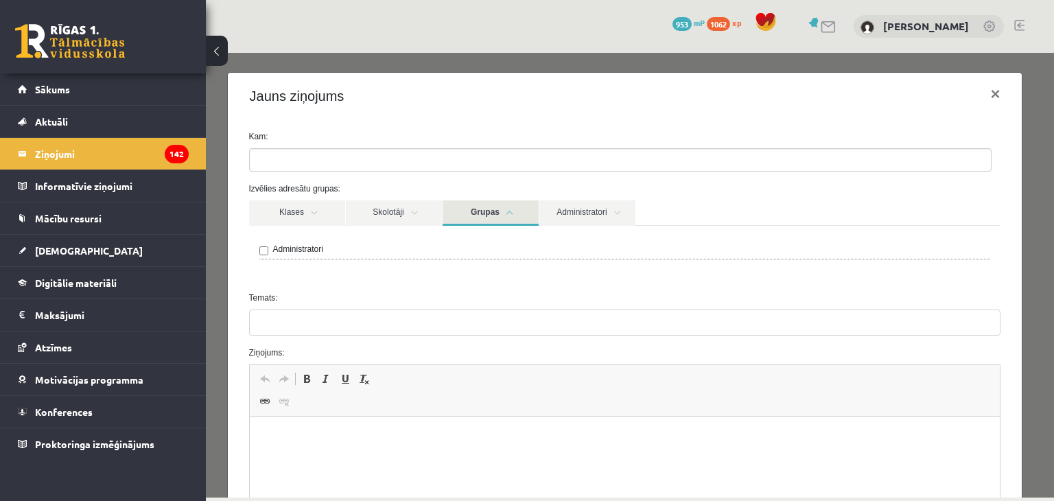
click at [475, 213] on link "Grupas" at bounding box center [491, 212] width 96 height 25
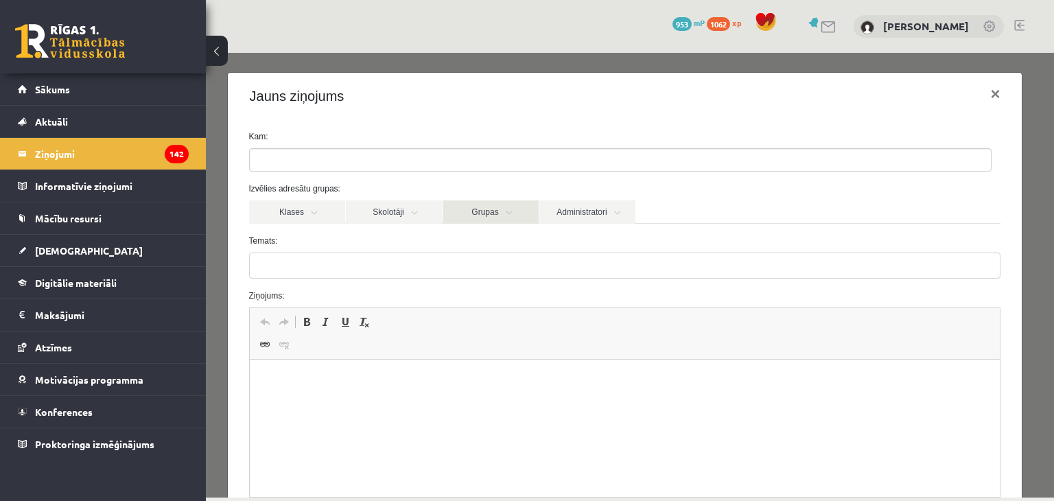
click at [534, 213] on link "Grupas" at bounding box center [491, 211] width 96 height 23
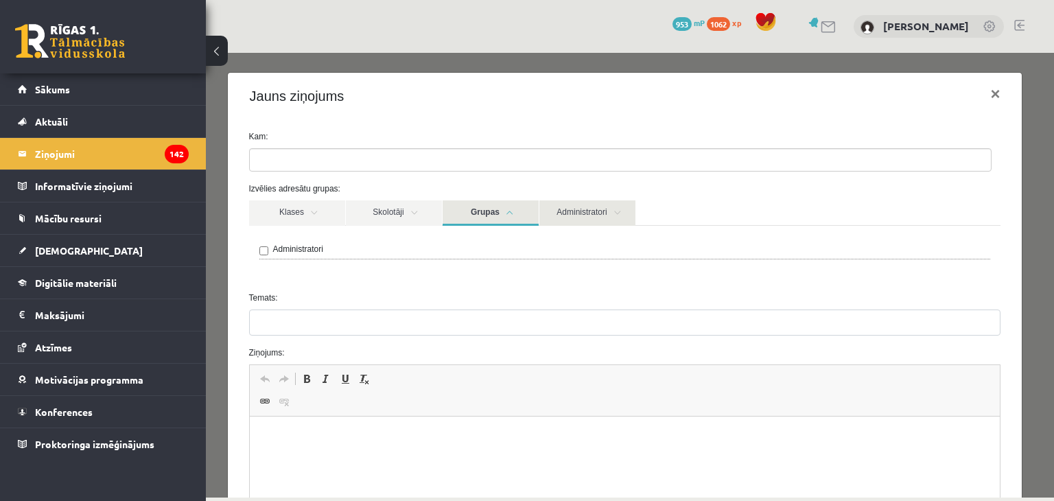
click at [570, 220] on link "Administratori" at bounding box center [587, 212] width 96 height 25
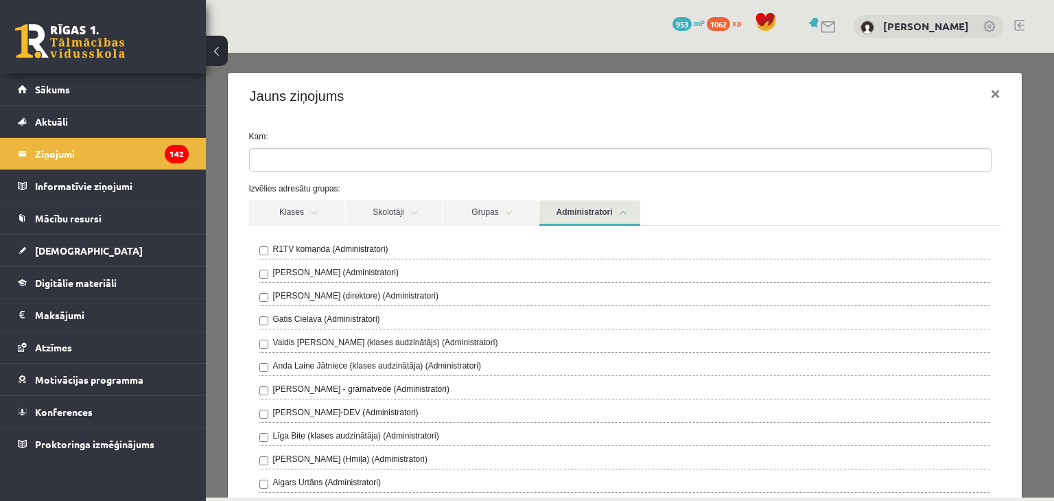
click at [570, 220] on link "Administratori" at bounding box center [589, 212] width 101 height 25
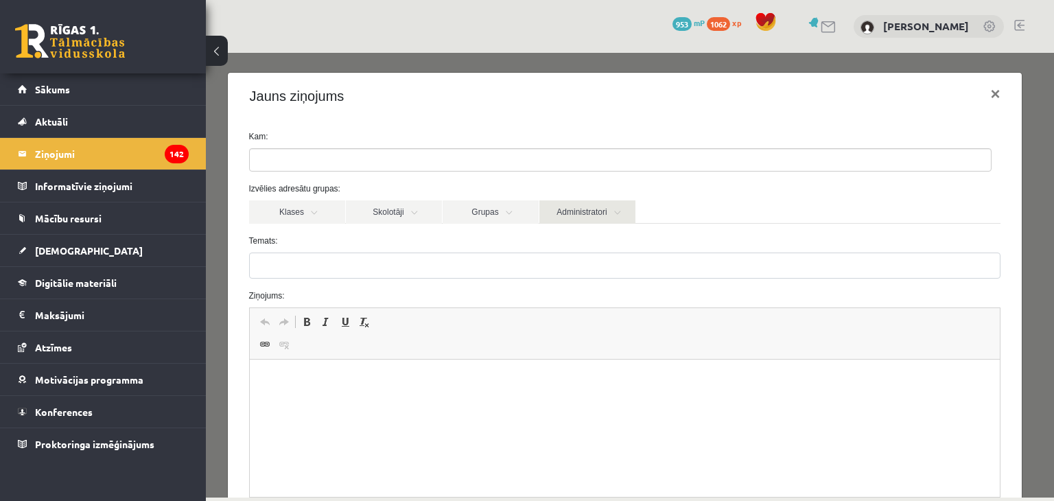
click at [568, 220] on link "Administratori" at bounding box center [587, 211] width 96 height 23
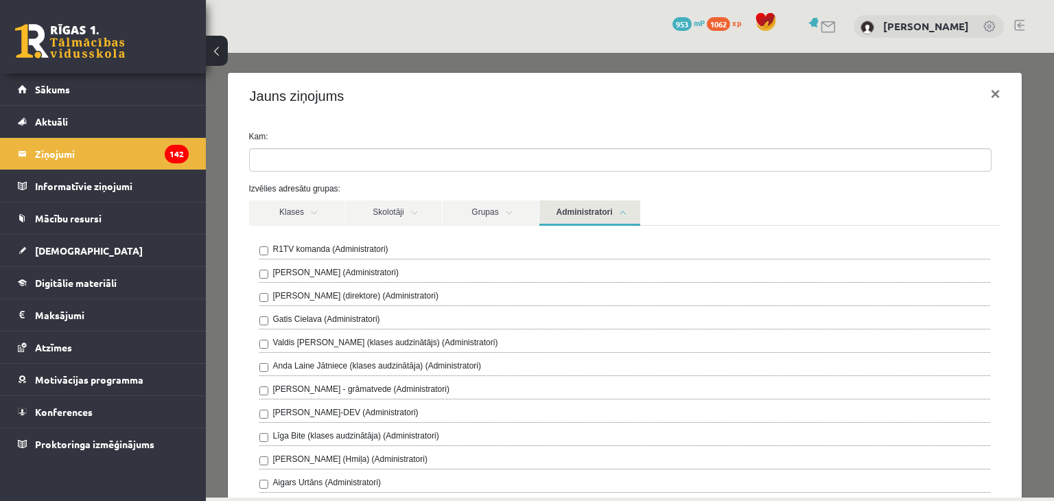
click at [566, 220] on link "Administratori" at bounding box center [589, 212] width 101 height 25
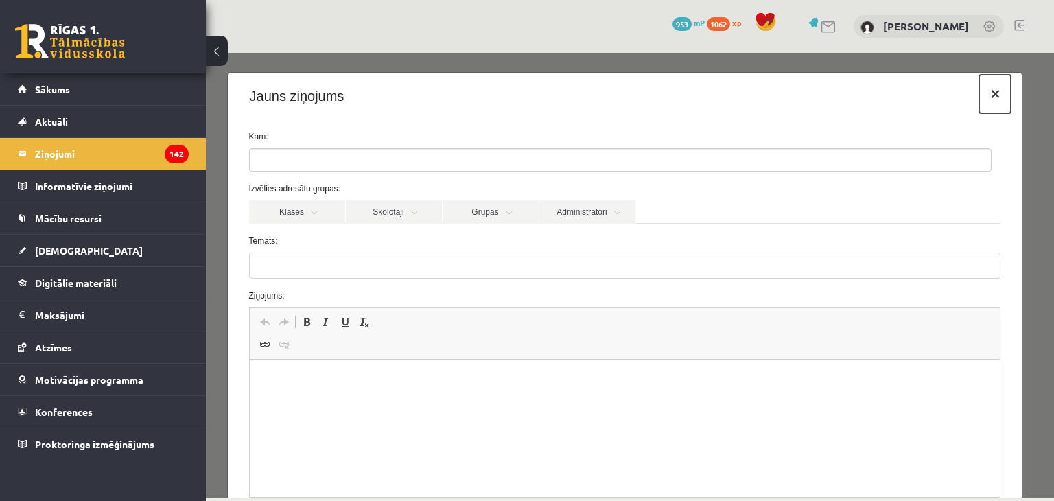
click at [992, 95] on button "×" at bounding box center [995, 94] width 32 height 38
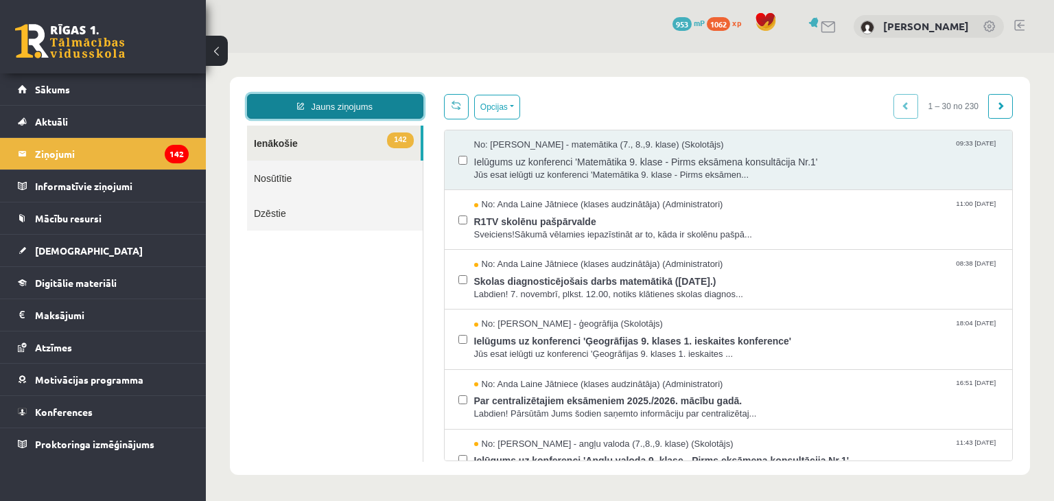
click at [310, 104] on link "Jauns ziņojums" at bounding box center [335, 106] width 176 height 25
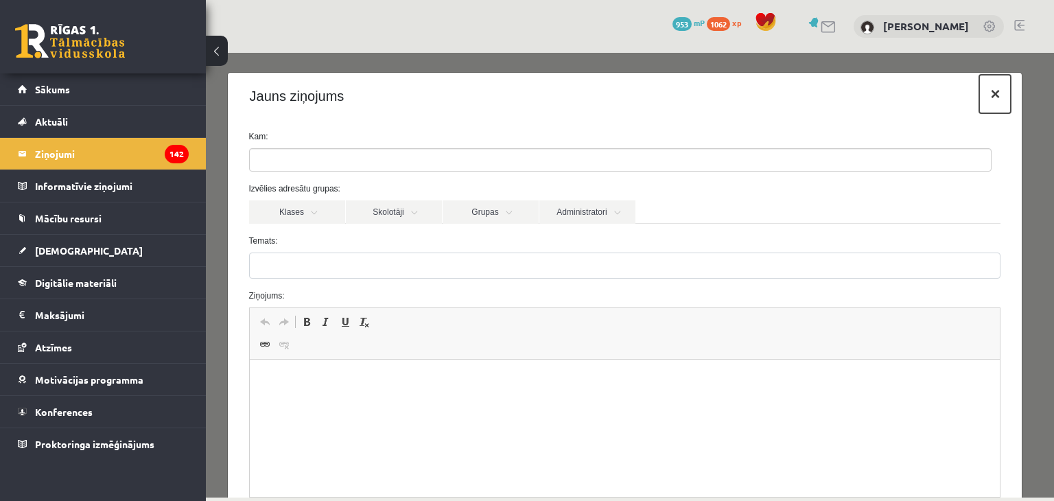
click at [984, 89] on button "×" at bounding box center [995, 94] width 32 height 38
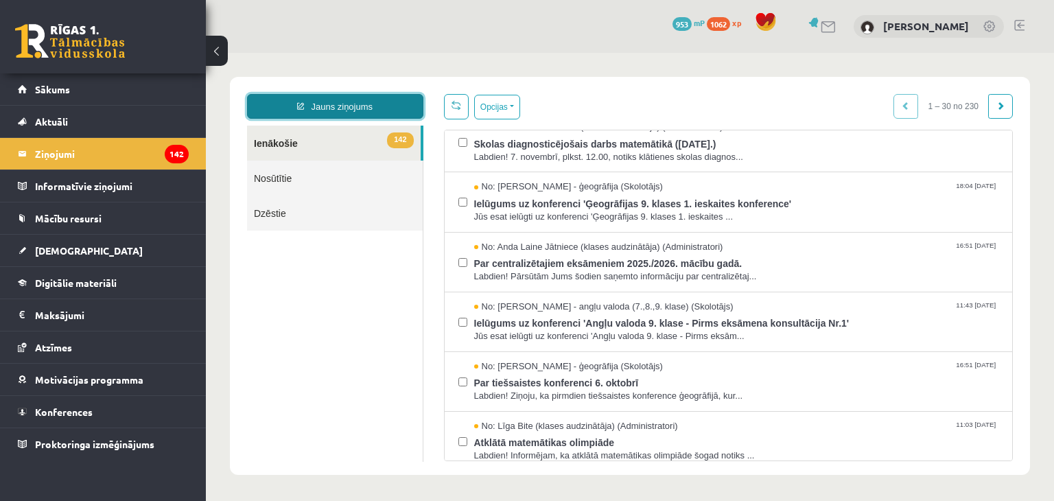
scroll to position [412, 0]
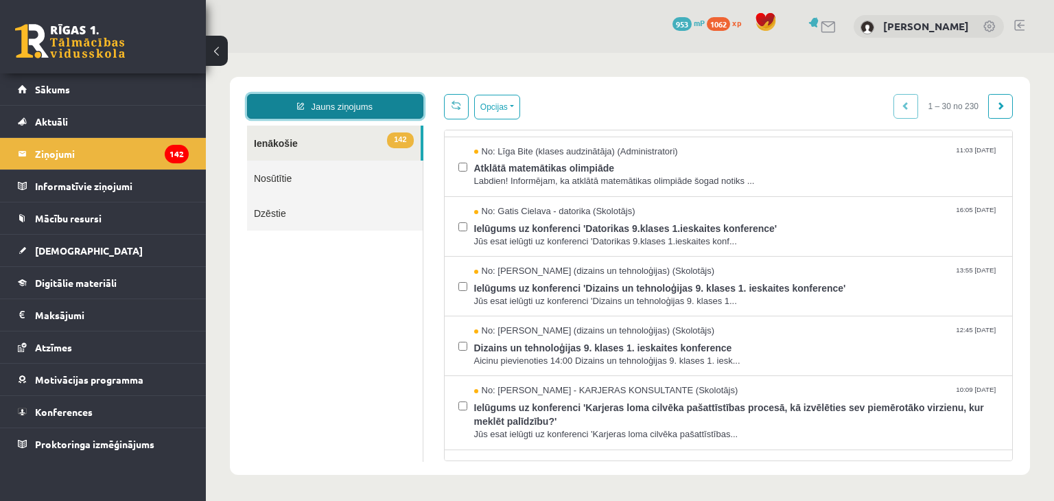
click at [318, 106] on link "Jauns ziņojums" at bounding box center [335, 106] width 176 height 25
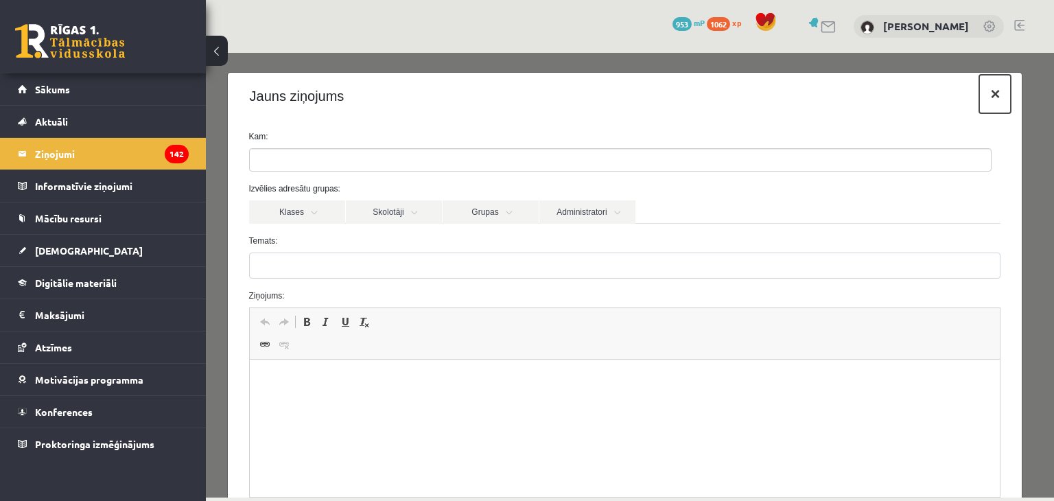
click at [980, 95] on button "×" at bounding box center [995, 94] width 32 height 38
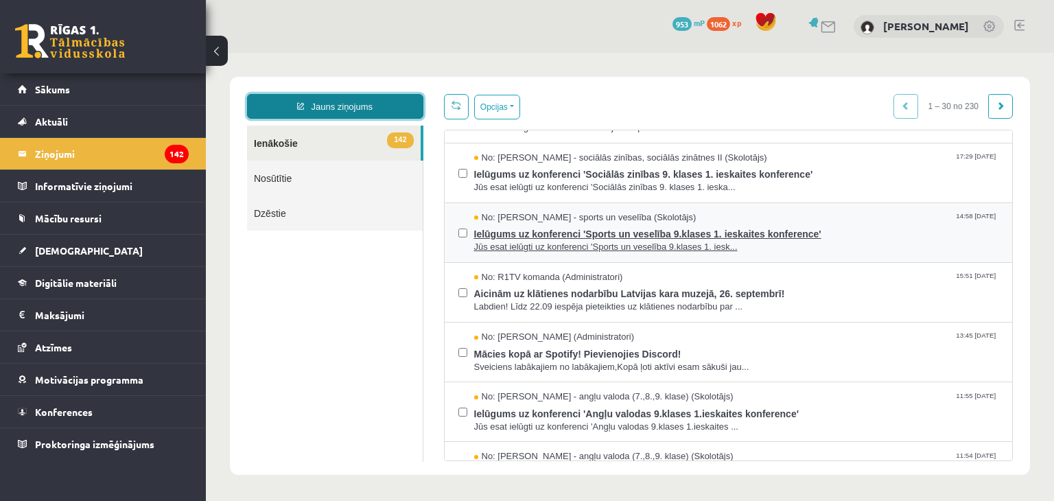
scroll to position [961, 0]
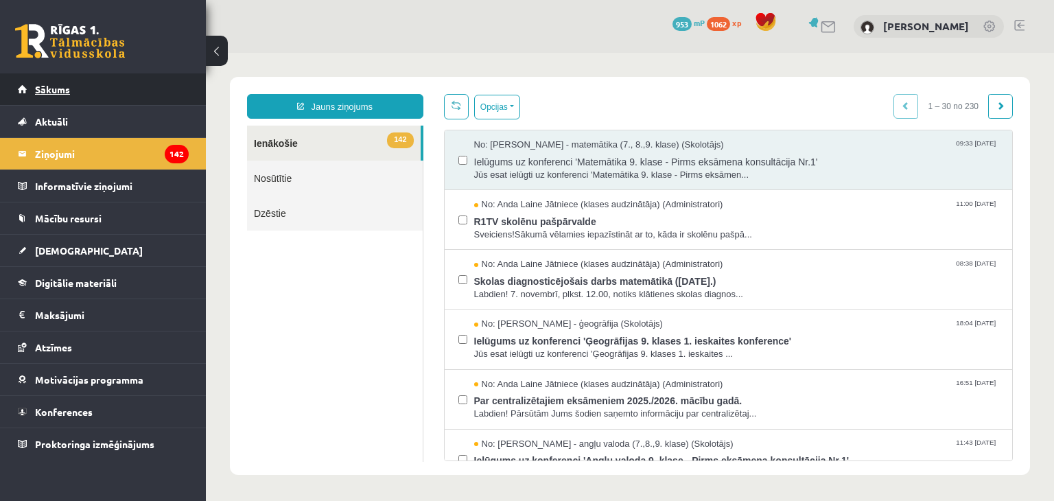
click at [56, 92] on span "Sākums" at bounding box center [52, 89] width 35 height 12
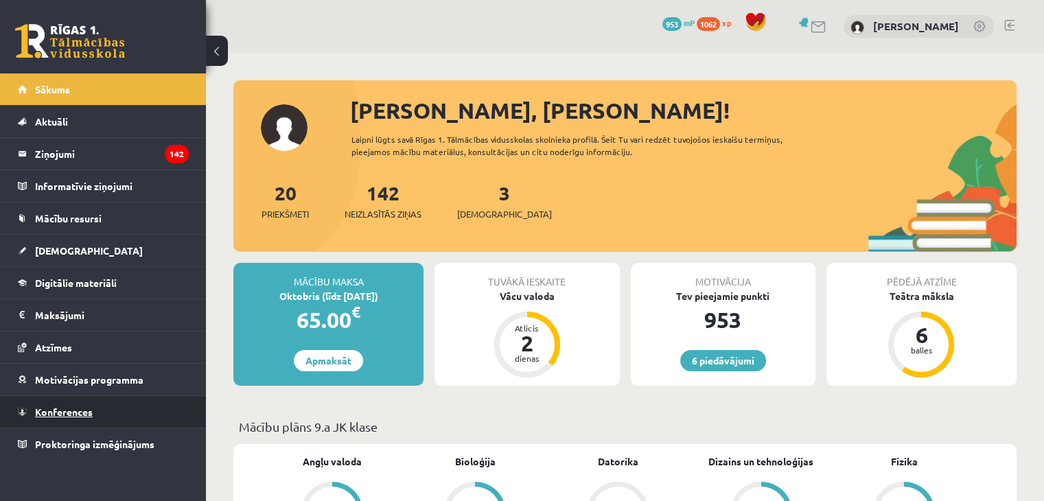
click at [41, 415] on link "Konferences" at bounding box center [103, 412] width 171 height 32
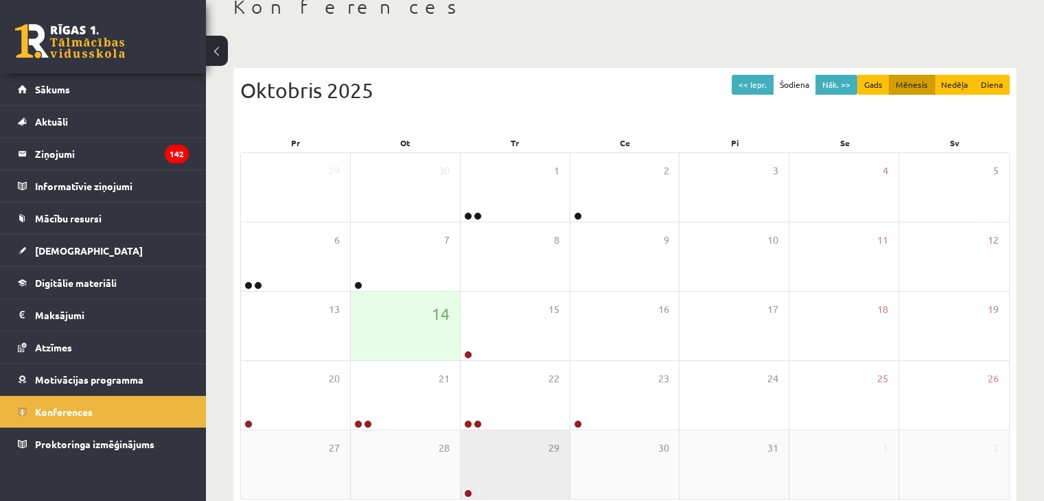
scroll to position [137, 0]
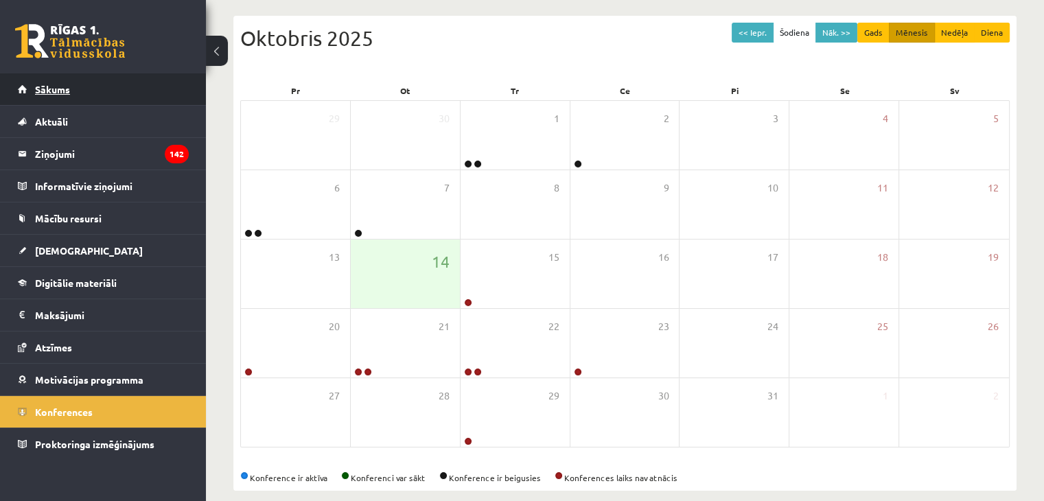
click at [93, 94] on link "Sākums" at bounding box center [103, 89] width 171 height 32
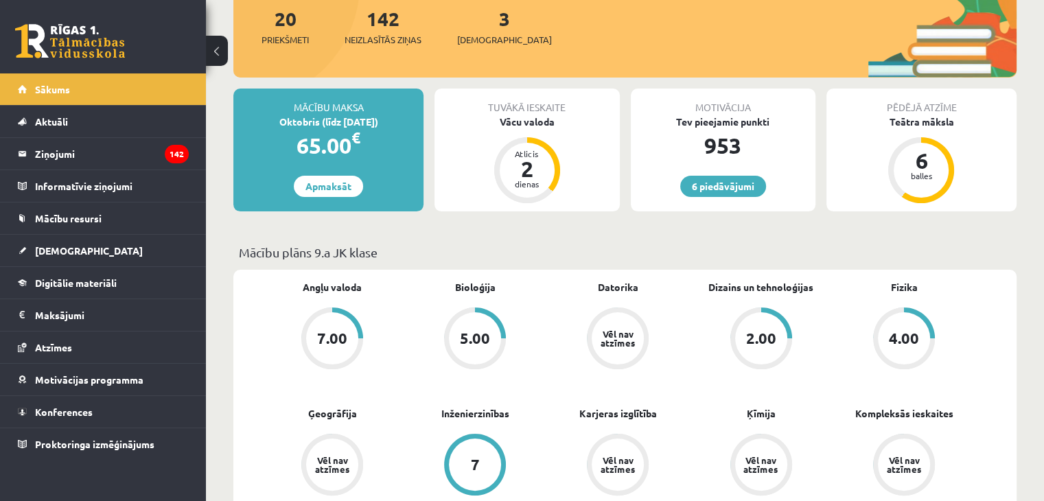
scroll to position [275, 0]
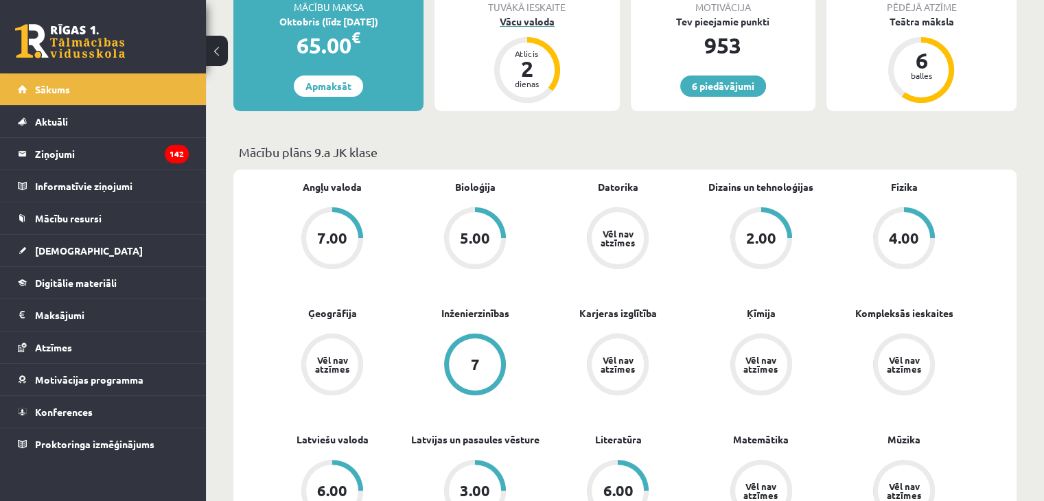
click at [548, 45] on div "Atlicis 2 dienas" at bounding box center [527, 70] width 66 height 66
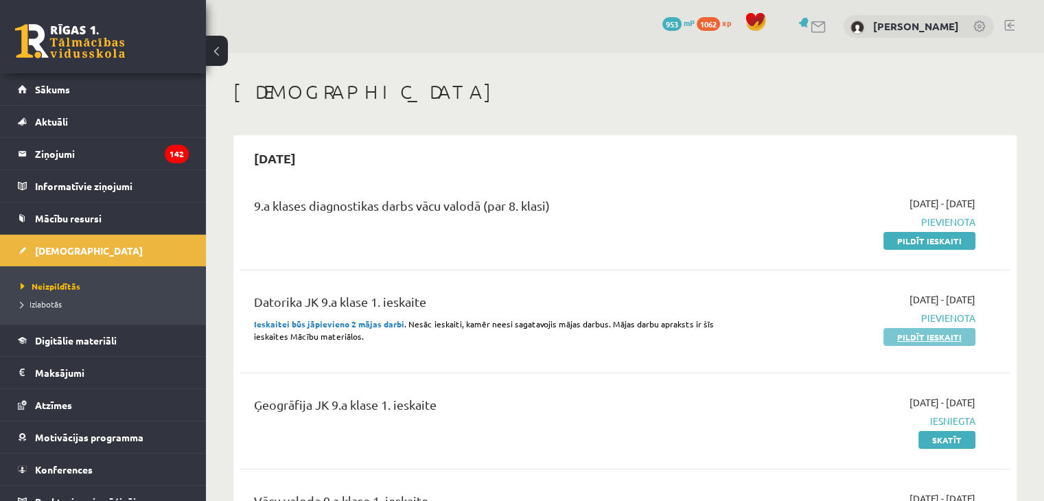
click at [897, 336] on link "Pildīt ieskaiti" at bounding box center [929, 337] width 92 height 18
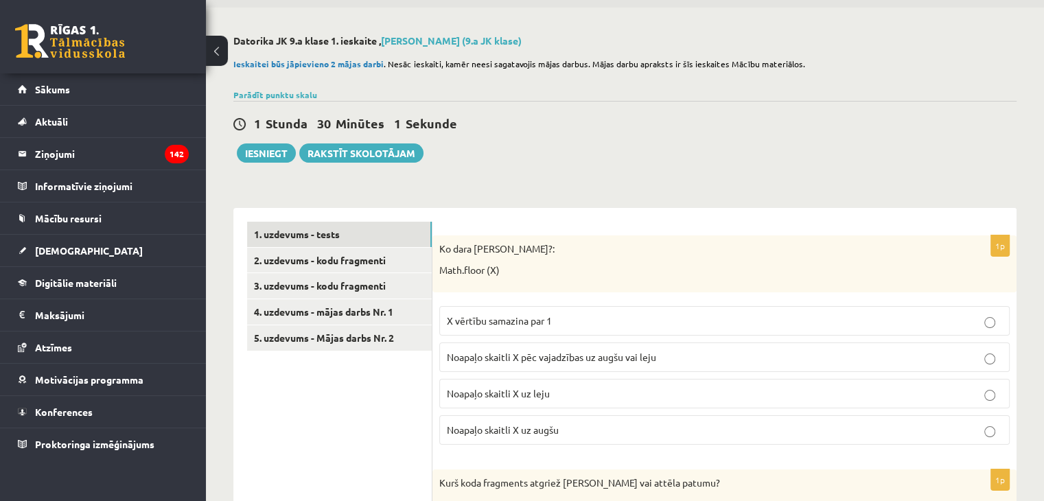
scroll to position [69, 0]
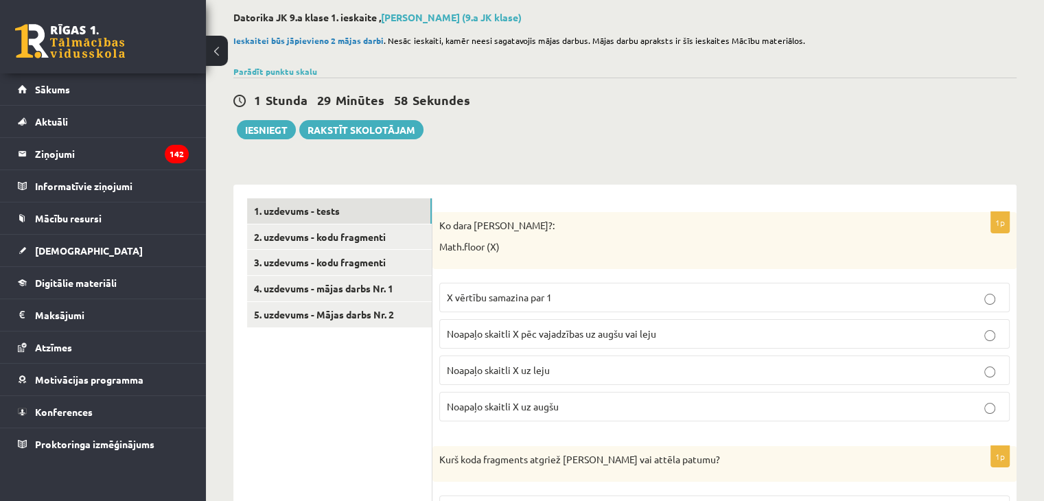
click at [520, 134] on div "1 Stunda 29 Minūtes 58 Sekundes Iesniegt Rakstīt skolotājam" at bounding box center [624, 109] width 783 height 62
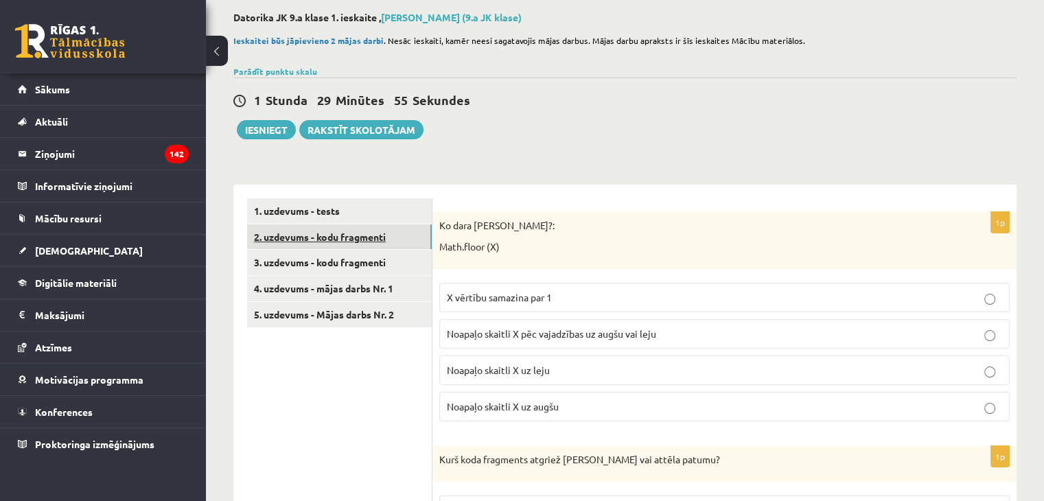
drag, startPoint x: 422, startPoint y: 233, endPoint x: 407, endPoint y: 240, distance: 16.6
click at [407, 240] on link "2. uzdevums - kodu fragmenti" at bounding box center [339, 236] width 185 height 25
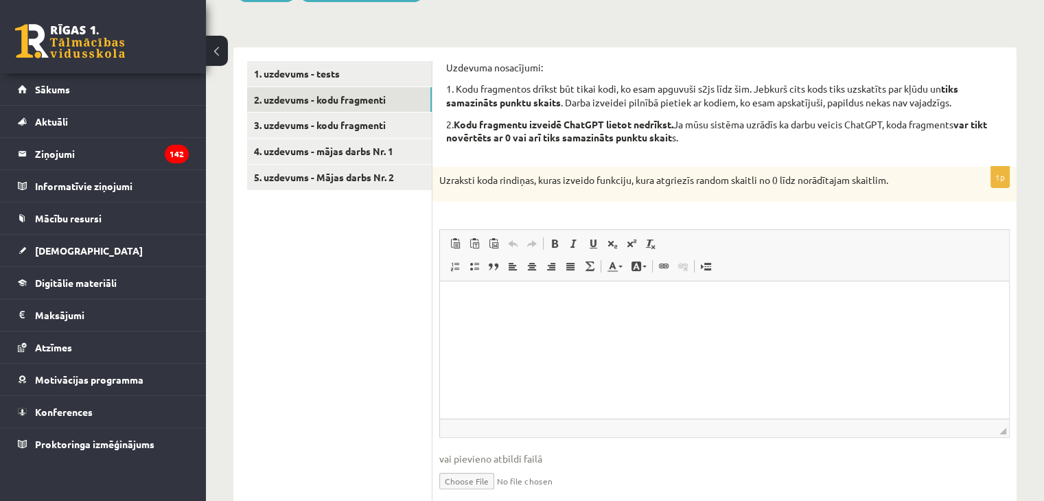
scroll to position [0, 0]
click at [375, 130] on link "3. uzdevums - kodu fragmenti" at bounding box center [339, 125] width 185 height 25
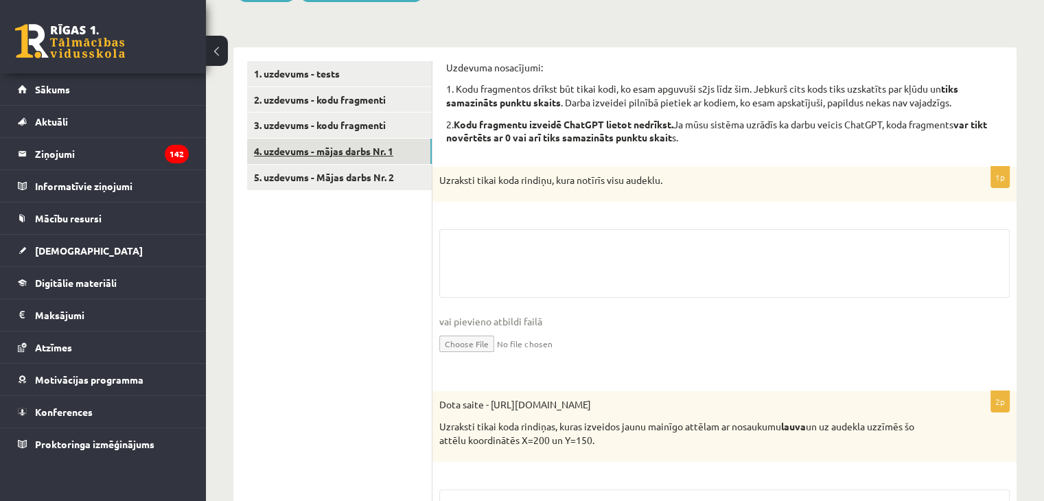
click at [376, 154] on link "4. uzdevums - mājas darbs Nr. 1" at bounding box center [339, 151] width 185 height 25
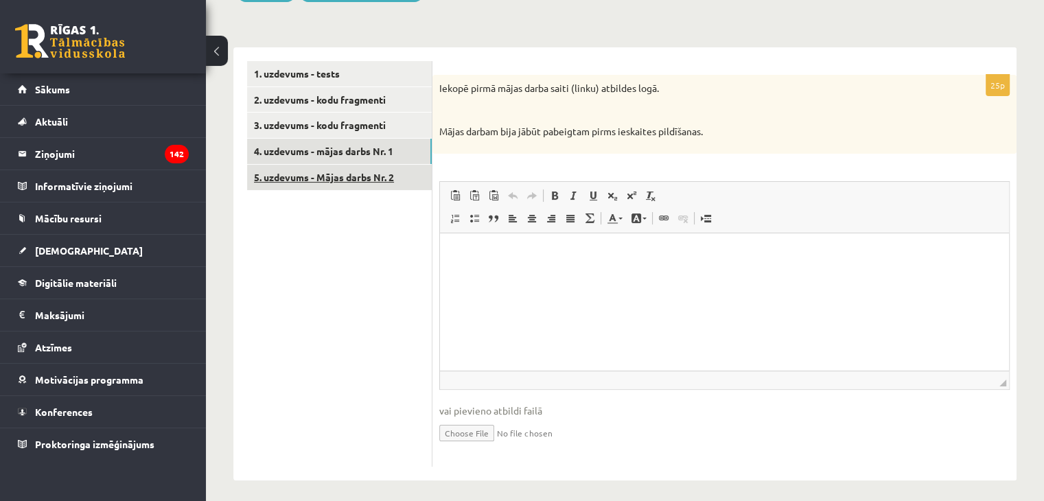
click at [349, 176] on link "5. uzdevums - Mājas darbs Nr. 2" at bounding box center [339, 177] width 185 height 25
click at [346, 141] on link "4. uzdevums - mājas darbs Nr. 1" at bounding box center [339, 151] width 185 height 25
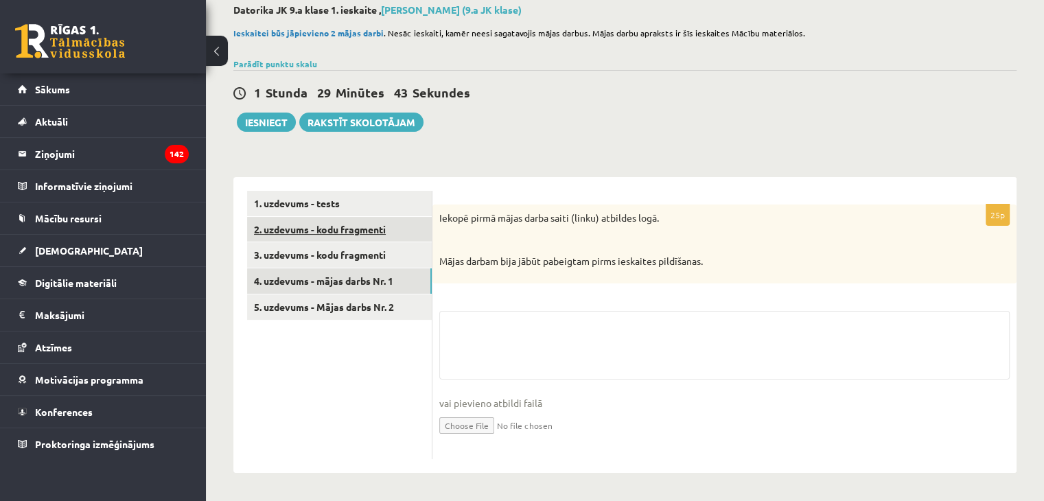
scroll to position [206, 0]
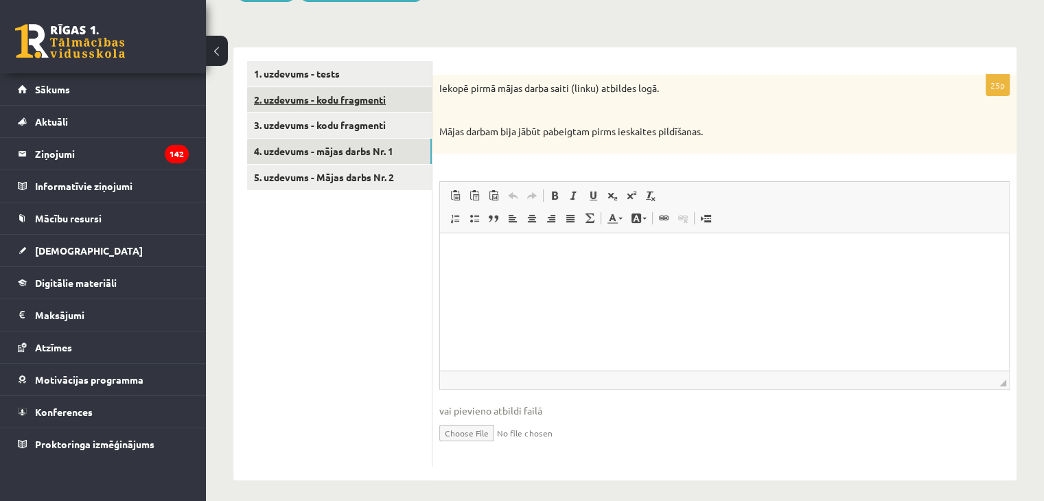
click at [357, 220] on ul "1. uzdevums - tests 2. uzdevums - kodu fragmenti 3. uzdevums - kodu fragmenti 4…" at bounding box center [339, 264] width 185 height 406
click at [316, 108] on link "2. uzdevums - kodu fragmenti" at bounding box center [339, 99] width 185 height 25
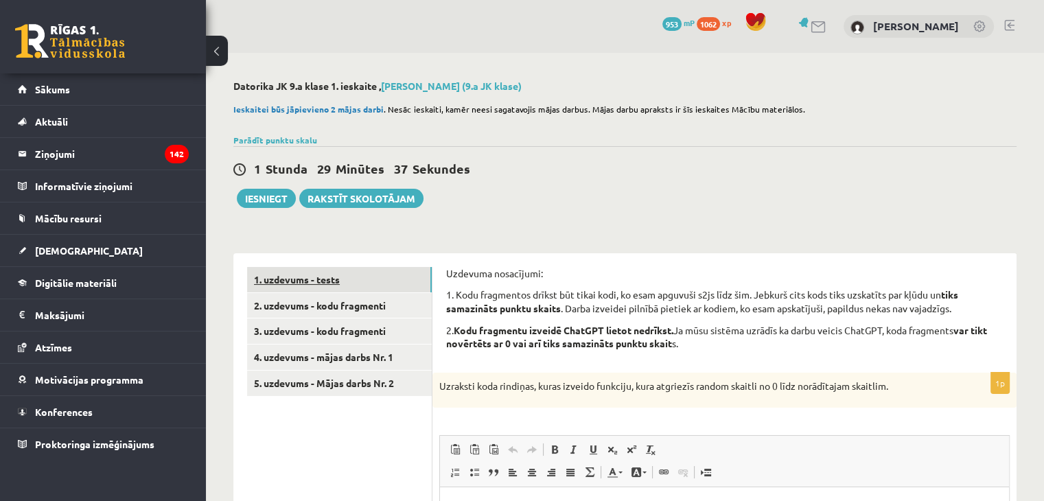
click at [420, 274] on link "1. uzdevums - tests" at bounding box center [339, 279] width 185 height 25
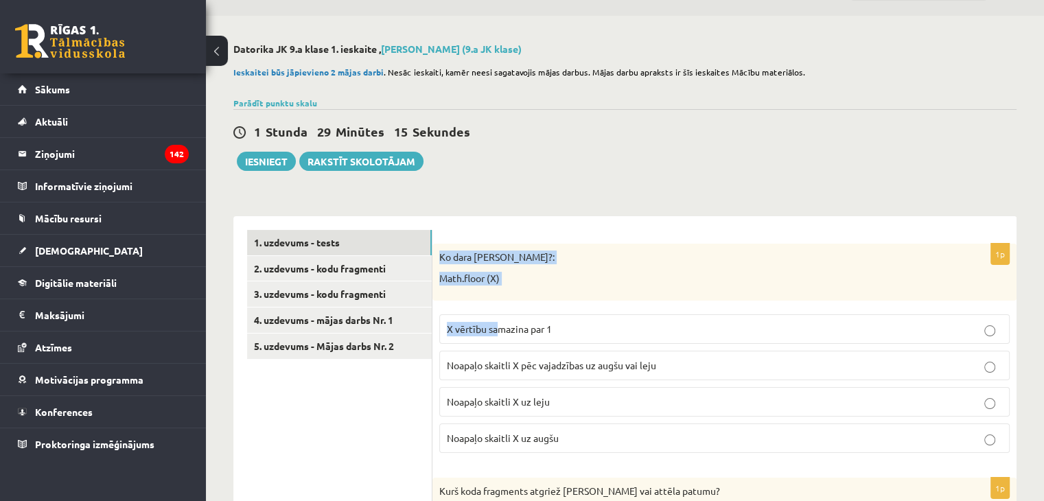
scroll to position [69, 0]
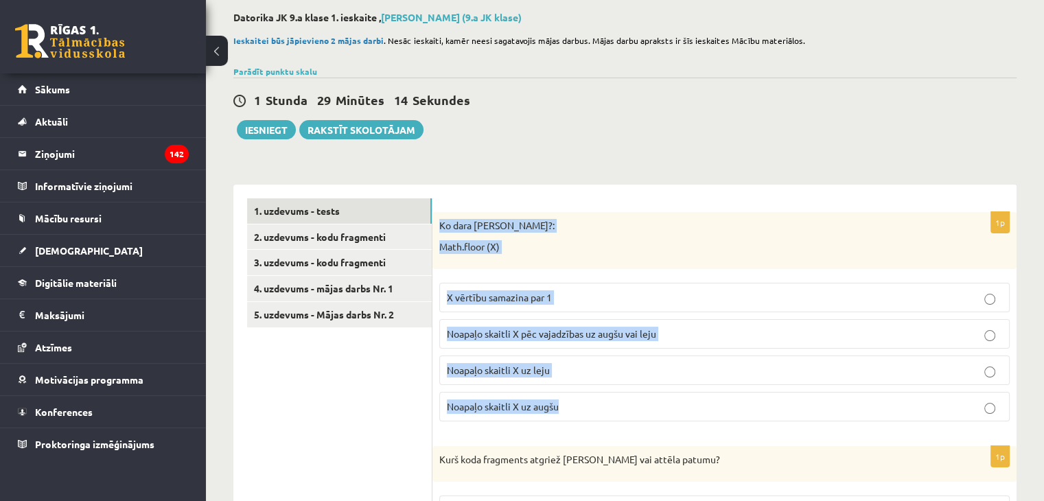
drag, startPoint x: 440, startPoint y: 294, endPoint x: 616, endPoint y: 402, distance: 206.7
click at [616, 402] on div "1p Ko dara koda rindiņa?: Math.floor (X) X vērtību samazina par 1 Noapaļo skait…" at bounding box center [724, 322] width 584 height 220
copy div "Ko dara koda rindiņa?: Math.floor (X) X vērtību samazina par 1 Noapaļo skaitli …"
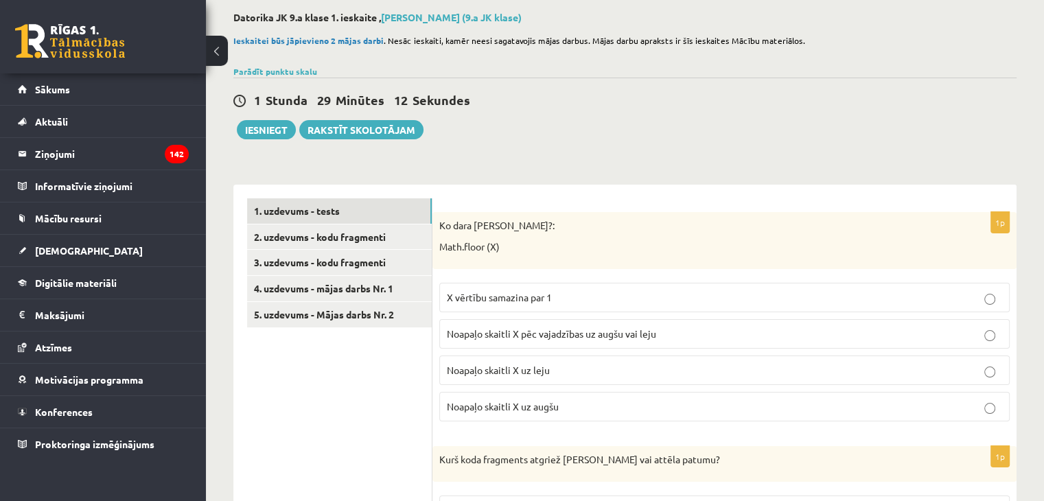
click at [626, 129] on div "1 Stunda 29 Minūtes 12 Sekundes Ieskaite saglabāta! Iesniegt Rakstīt skolotājam" at bounding box center [624, 109] width 783 height 62
click at [530, 374] on span "Noapaļo skaitli X uz leju" at bounding box center [498, 370] width 103 height 12
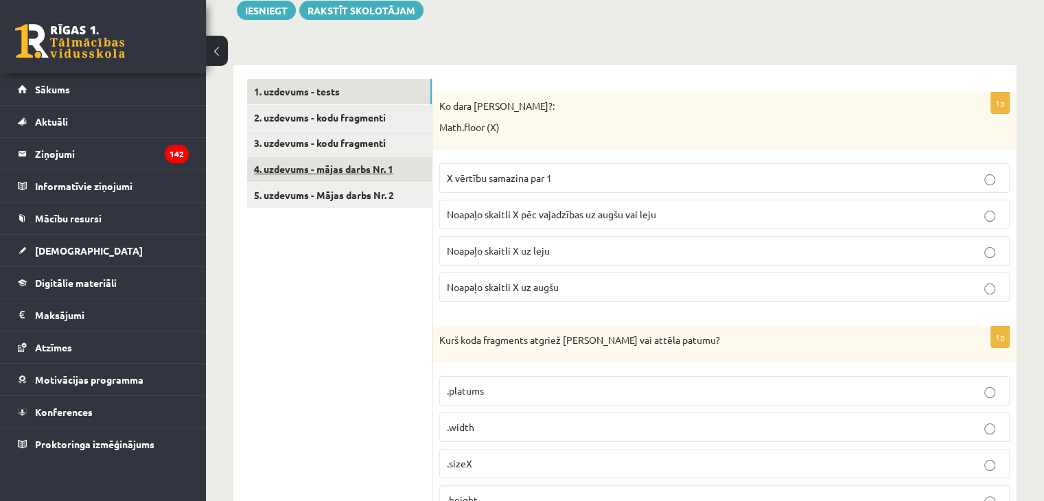
scroll to position [275, 0]
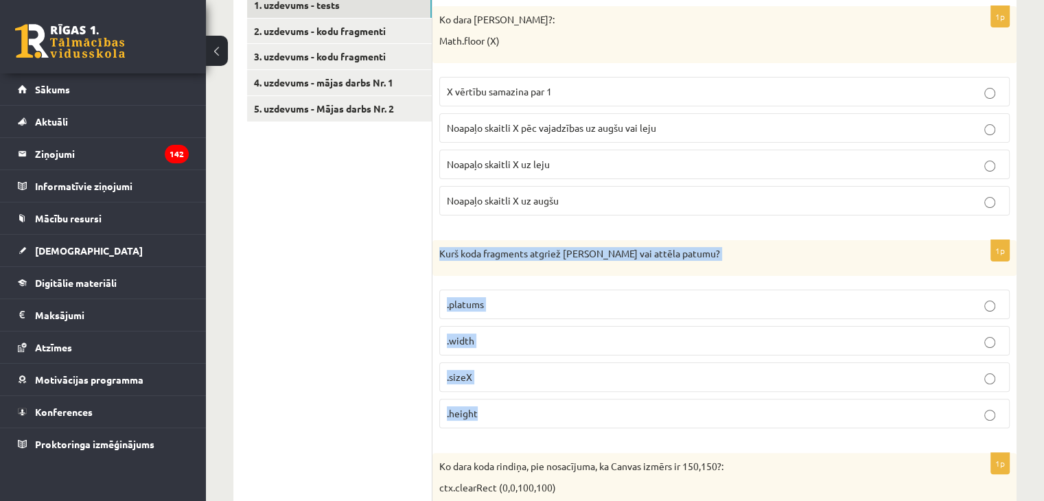
drag, startPoint x: 439, startPoint y: 253, endPoint x: 525, endPoint y: 435, distance: 201.7
click at [525, 435] on div "1p Kurš koda fragments atgriež Canvas vai attēla patumu? .platums .width .sizeX…" at bounding box center [724, 339] width 584 height 199
copy div "Kurš koda fragments atgriež Canvas vai attēla patumu? .platums .width .sizeX .h…"
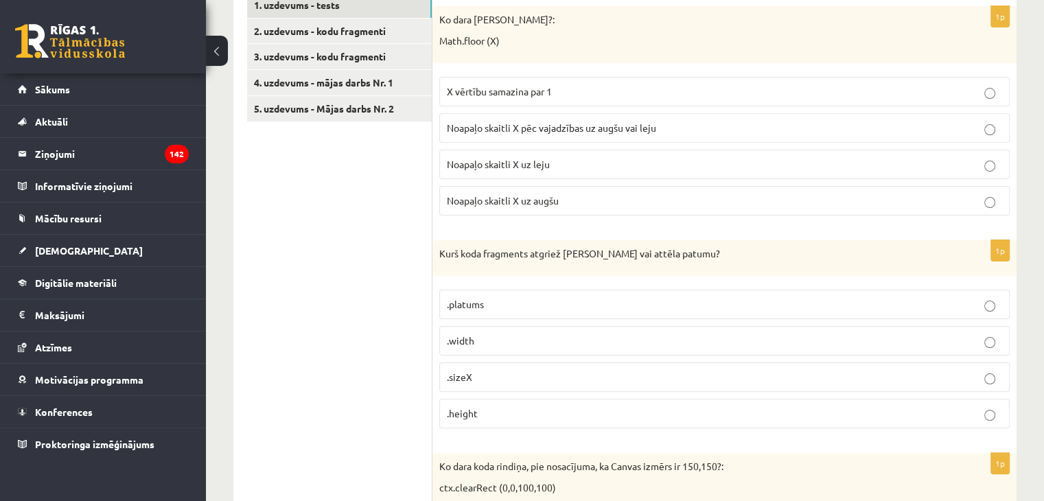
click at [521, 338] on p ".width" at bounding box center [724, 341] width 555 height 14
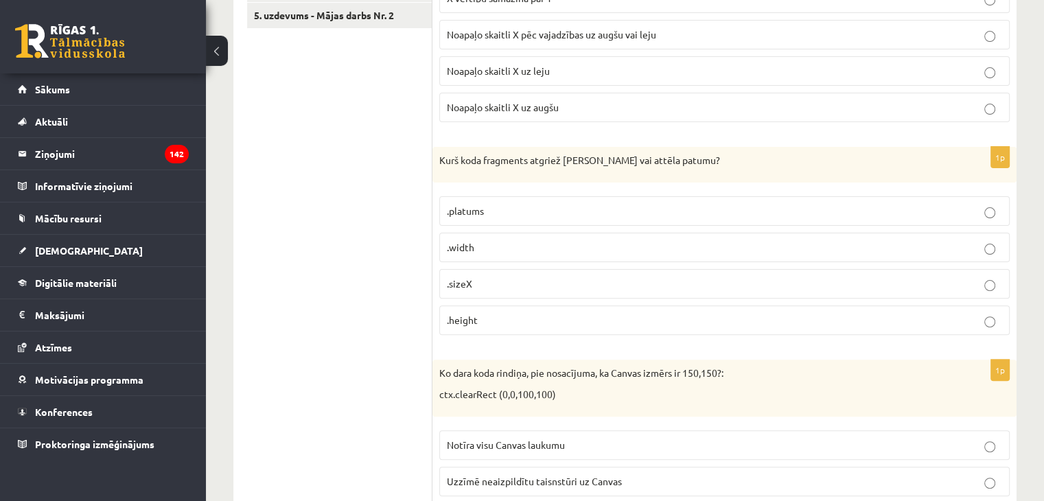
scroll to position [480, 0]
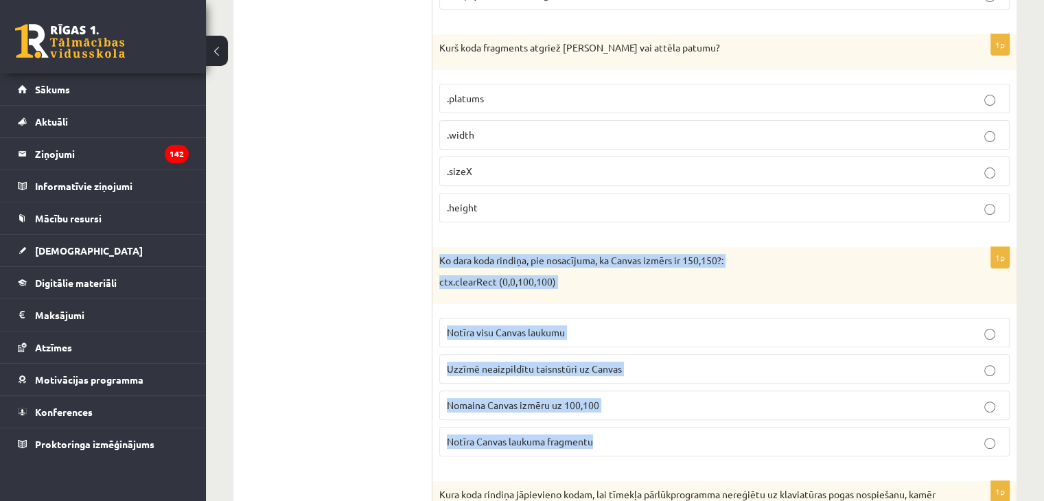
drag, startPoint x: 439, startPoint y: 257, endPoint x: 609, endPoint y: 433, distance: 245.1
click at [609, 433] on div "1p Ko dara koda rindiņa, pie nosacījuma, ka Canvas izmērs ir 150,150?: ctx.clea…" at bounding box center [724, 357] width 584 height 220
copy div "Ko dara koda rindiņa, pie nosacījuma, ka Canvas izmērs ir 150,150?: ctx.clearRe…"
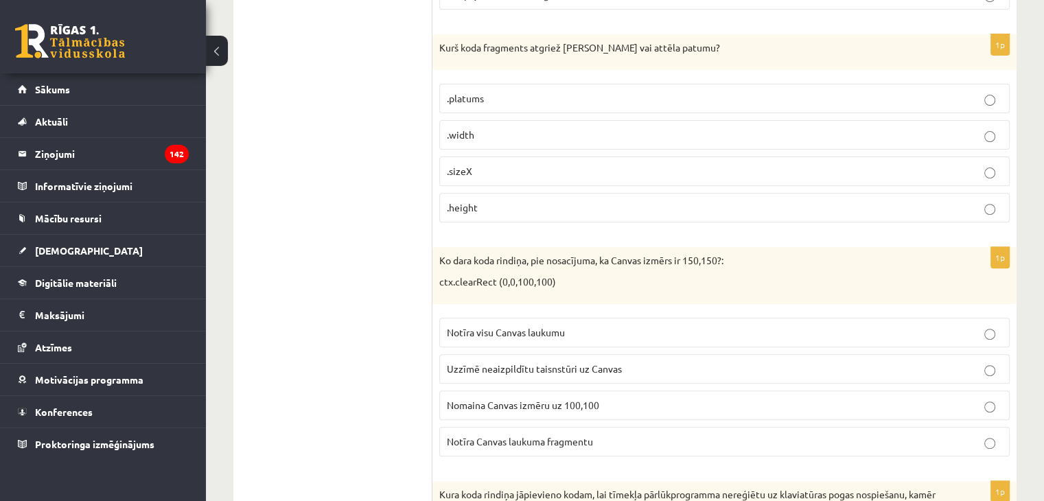
click at [337, 255] on ul "1. uzdevums - tests 2. uzdevums - kodu fragmenti 3. uzdevums - kodu fragmenti 4…" at bounding box center [339, 485] width 185 height 1397
click at [591, 437] on span "Notīra Canvas laukuma fragmentu" at bounding box center [520, 441] width 146 height 12
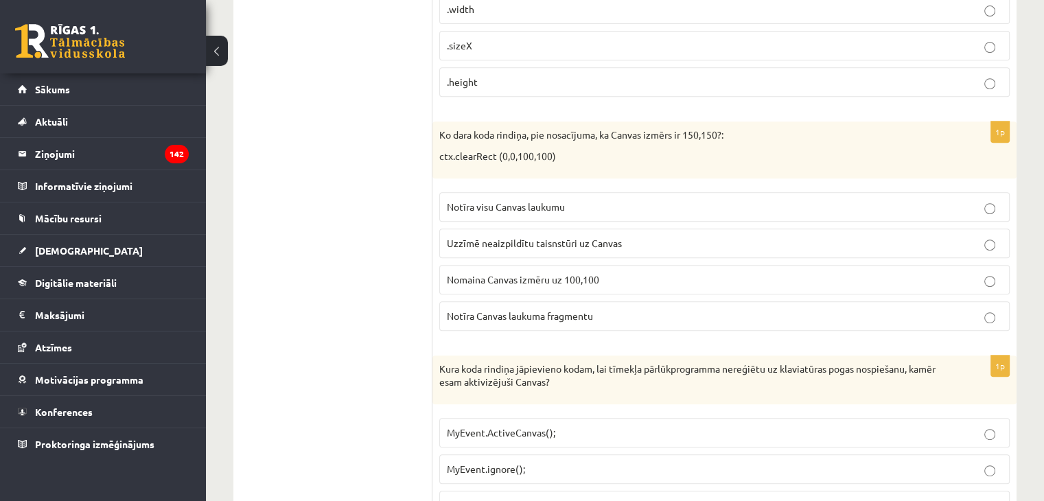
scroll to position [686, 0]
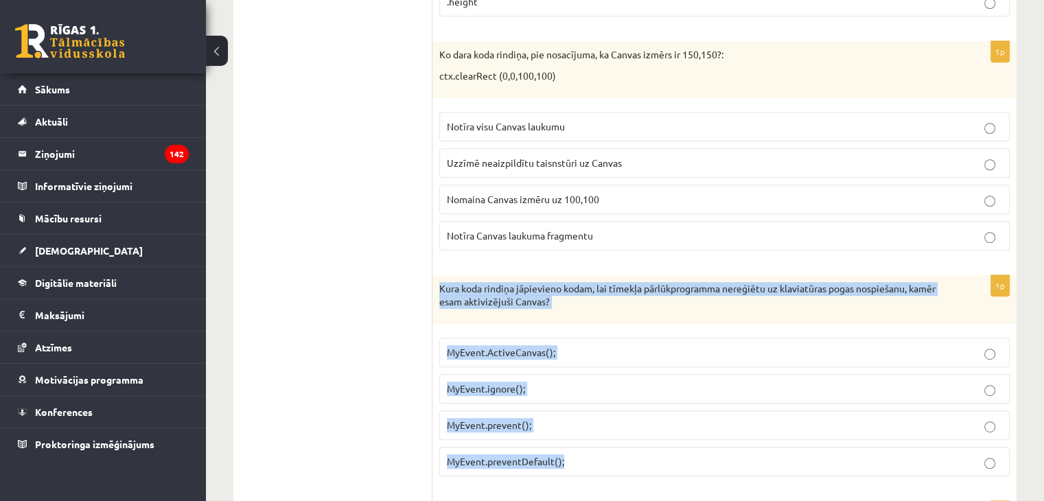
drag, startPoint x: 440, startPoint y: 283, endPoint x: 573, endPoint y: 462, distance: 222.6
click at [573, 462] on div "1p Kura koda rindiņa jāpievieno kodam, lai tīmekļa pārlūkprogramma nereģiētu uz…" at bounding box center [724, 381] width 584 height 212
copy div "Kura koda rindiņa jāpievieno kodam, lai tīmekļa pārlūkprogramma nereģiētu uz kl…"
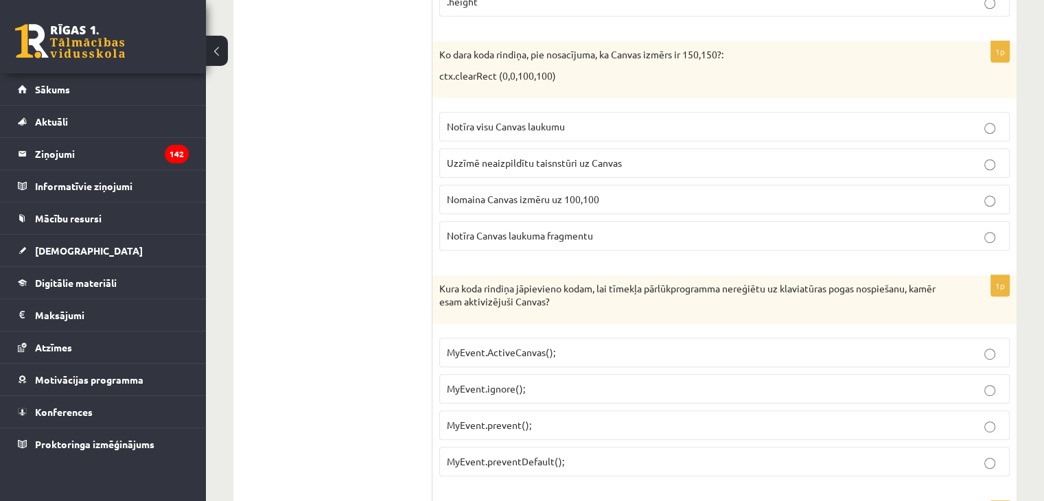
click at [345, 270] on ul "1. uzdevums - tests 2. uzdevums - kodu fragmenti 3. uzdevums - kodu fragmenti 4…" at bounding box center [339, 279] width 185 height 1397
click at [541, 455] on span "MyEvent.preventDefault();" at bounding box center [505, 461] width 117 height 12
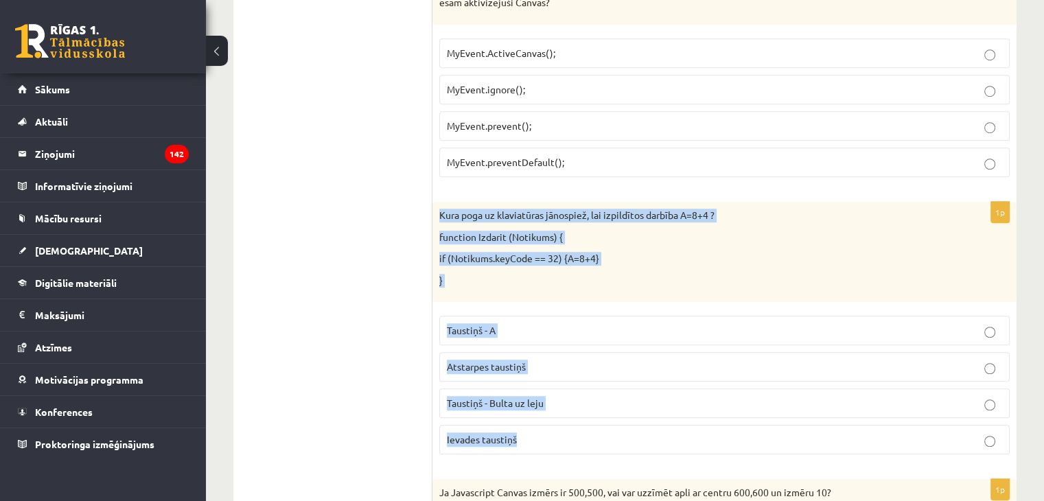
scroll to position [1030, 0]
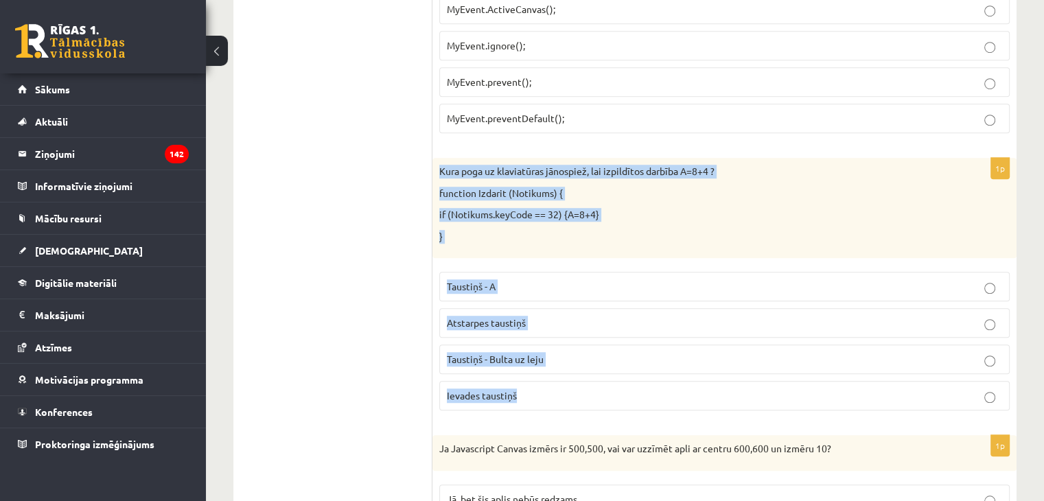
drag, startPoint x: 439, startPoint y: 301, endPoint x: 566, endPoint y: 391, distance: 155.2
click at [566, 391] on div "1p Kura poga uz klaviatūras jānospiež, lai izpildītos darbība A=8+4 ? function …" at bounding box center [724, 290] width 584 height 264
copy div "Kura poga uz klaviatūras jānospiež, lai izpildītos darbība A=8+4 ? function Izd…"
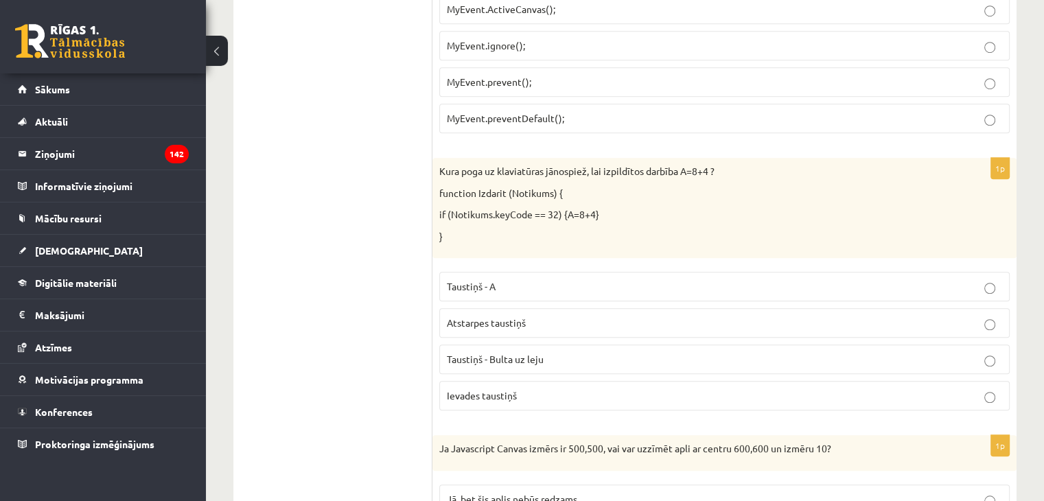
click at [496, 316] on span "Atstarpes taustiņš" at bounding box center [486, 322] width 79 height 12
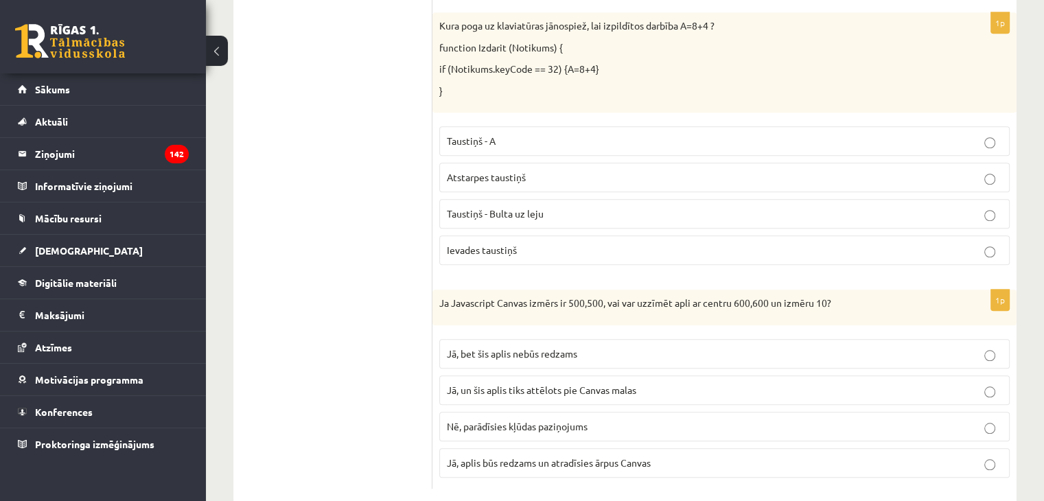
scroll to position [1198, 0]
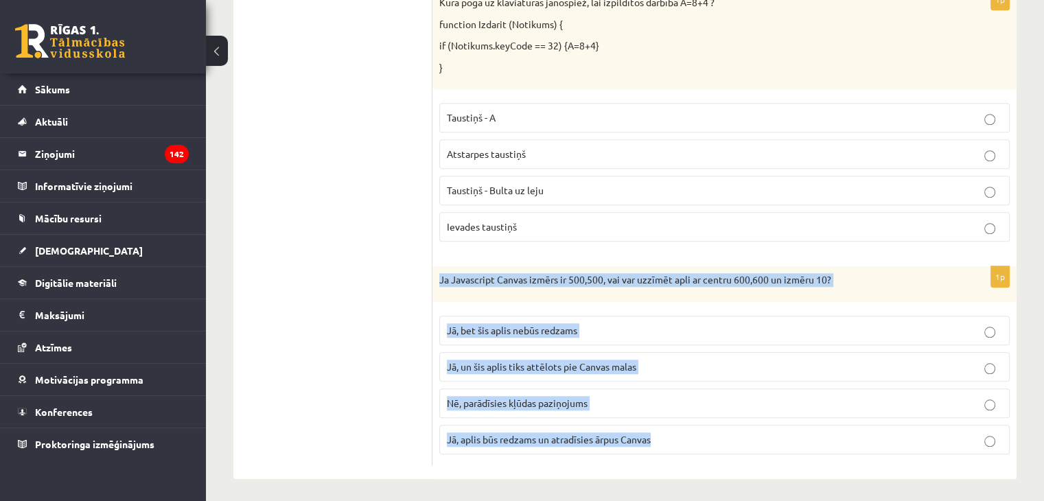
drag, startPoint x: 439, startPoint y: 275, endPoint x: 679, endPoint y: 452, distance: 297.5
click at [679, 452] on div "1p Ja Javascript Canvas izmērs ir 500,500, vai var uzzīmēt apli ar centru 600,6…" at bounding box center [724, 365] width 584 height 199
copy div "Ja Javascript Canvas izmērs ir 500,500, vai var uzzīmēt apli ar centru 600,600 …"
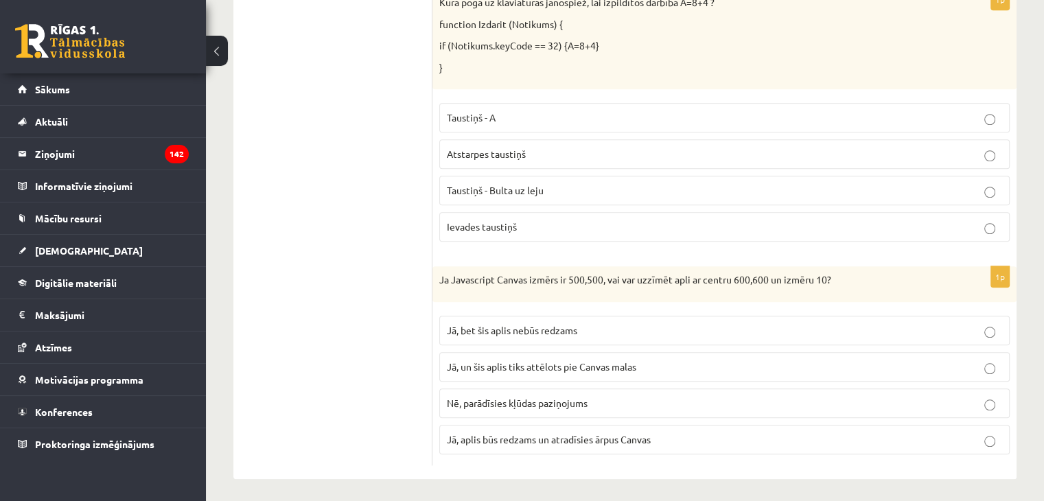
click at [491, 324] on span "Jā, bet šis aplis nebūs redzams" at bounding box center [512, 330] width 130 height 12
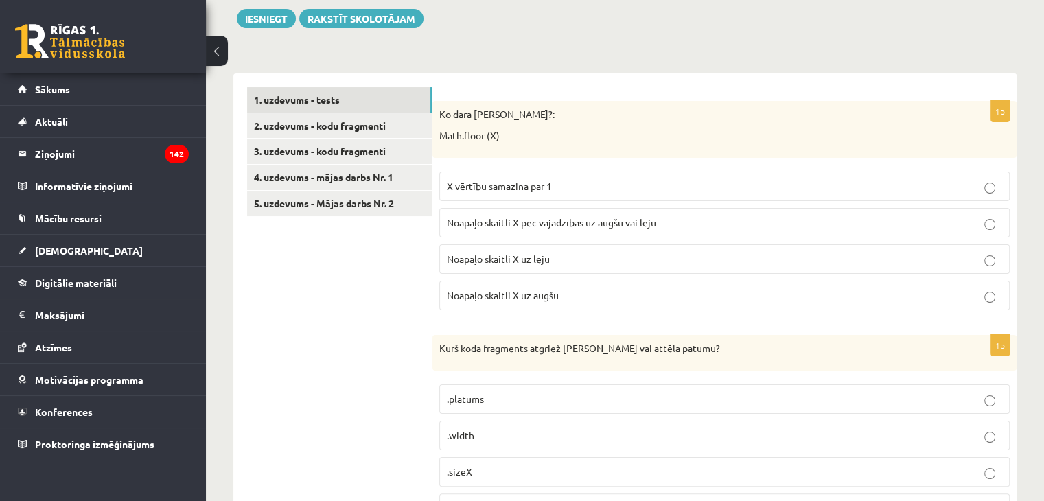
scroll to position [0, 0]
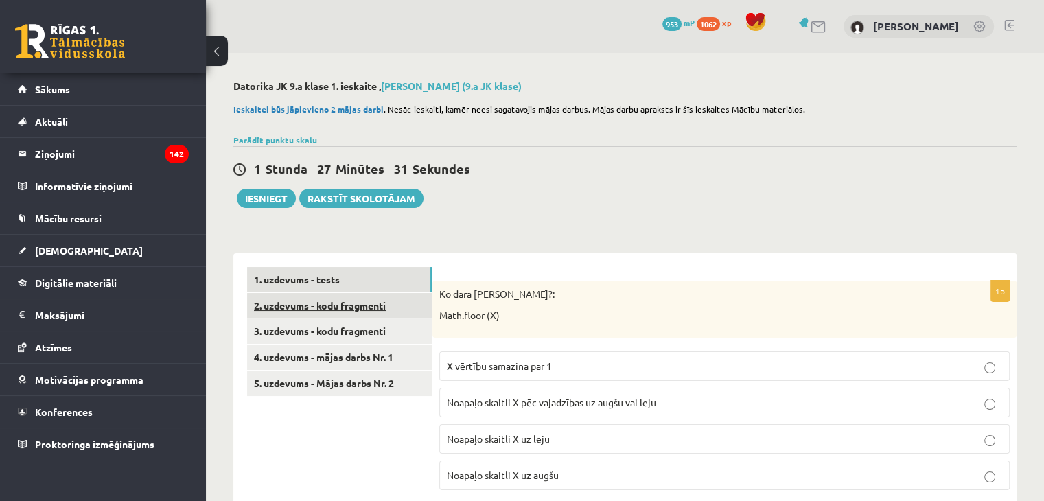
click at [321, 312] on link "2. uzdevums - kodu fragmenti" at bounding box center [339, 305] width 185 height 25
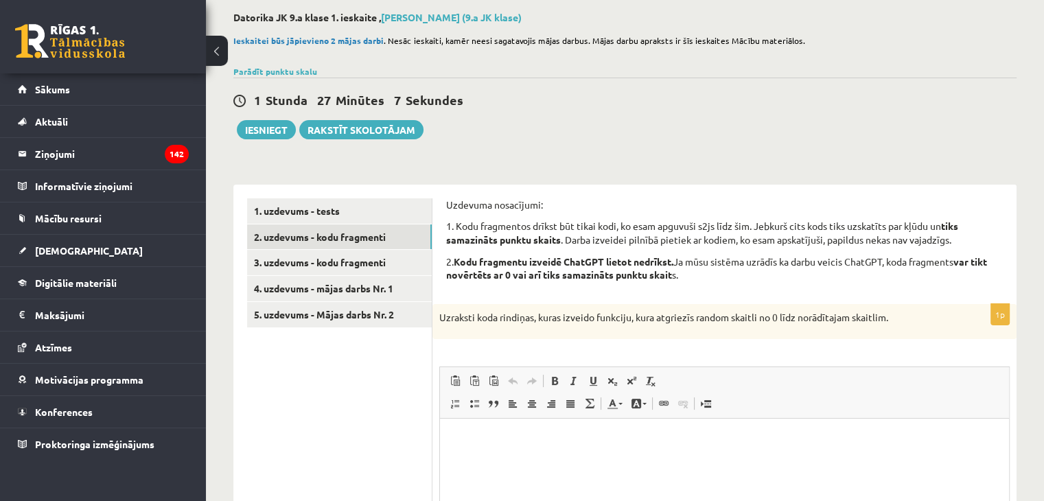
scroll to position [137, 0]
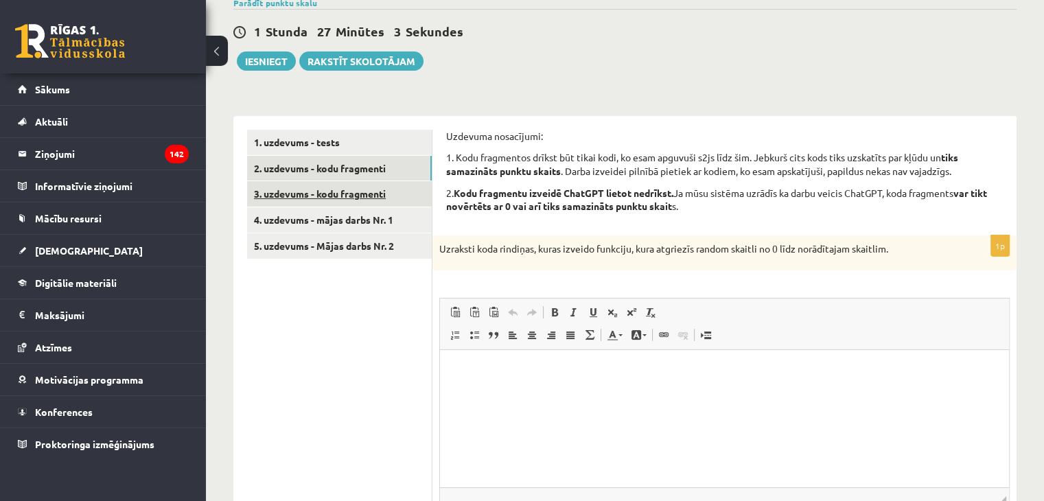
click at [304, 194] on link "3. uzdevums - kodu fragmenti" at bounding box center [339, 193] width 185 height 25
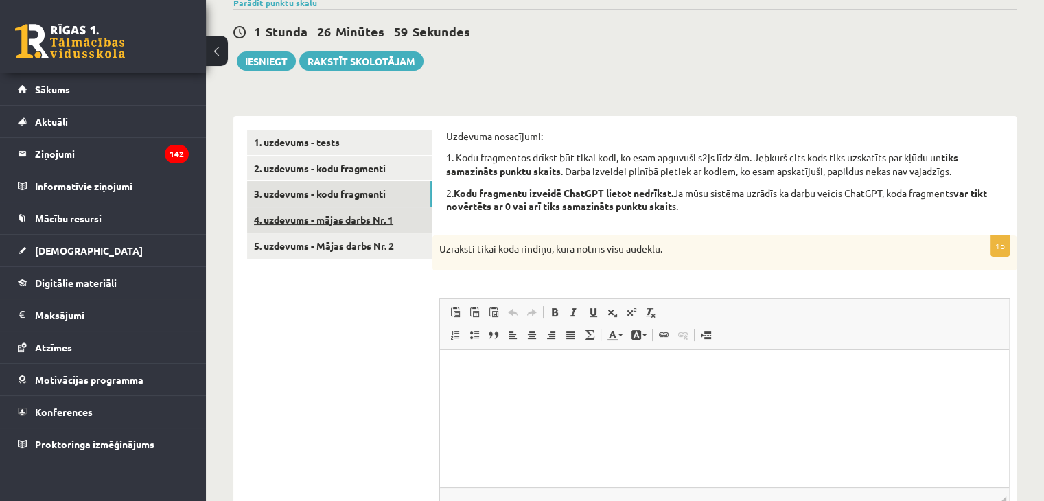
click at [338, 225] on link "4. uzdevums - mājas darbs Nr. 1" at bounding box center [339, 219] width 185 height 25
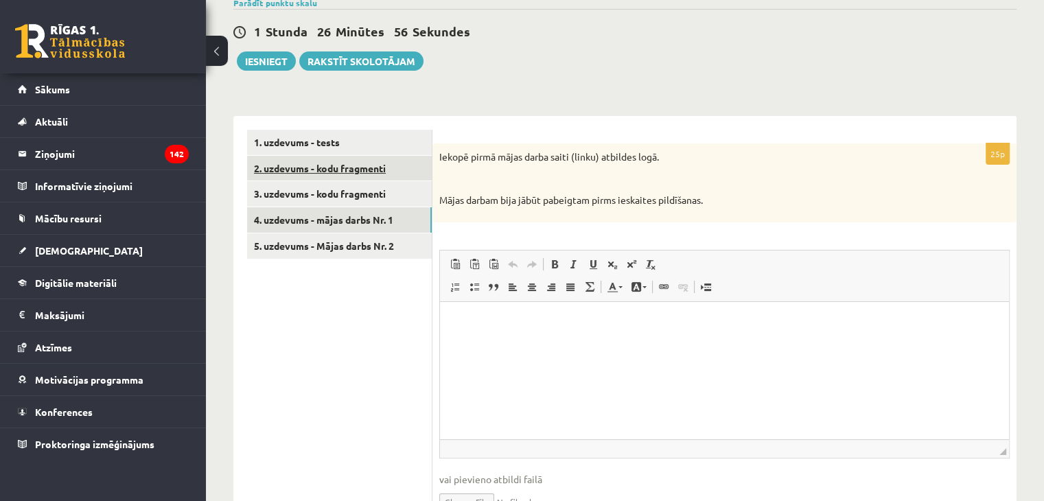
click at [350, 176] on link "2. uzdevums - kodu fragmenti" at bounding box center [339, 168] width 185 height 25
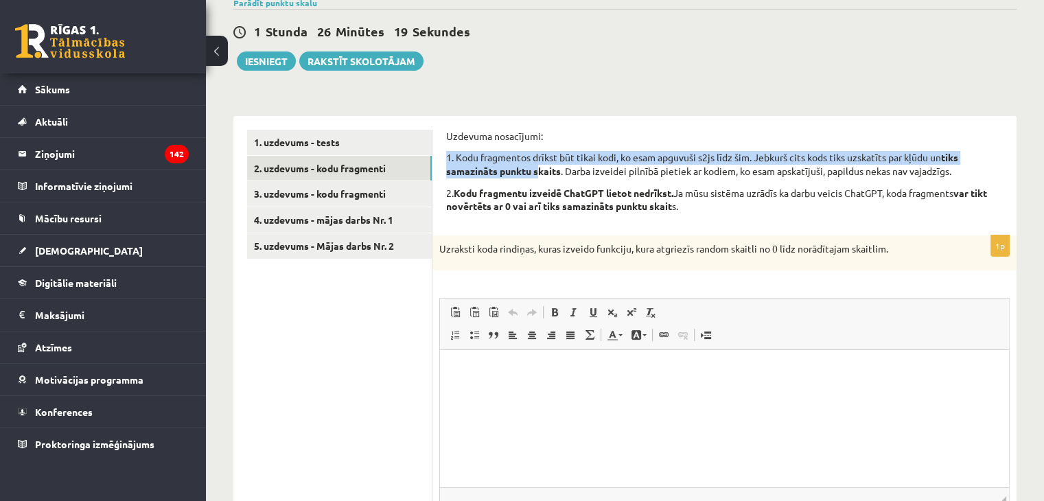
drag, startPoint x: 447, startPoint y: 159, endPoint x: 535, endPoint y: 174, distance: 89.0
click at [535, 174] on p "1. Kodu fragmentos drīkst būt tikai kodi, ko esam apguvuši s2js līdz šim. Jebku…" at bounding box center [724, 164] width 557 height 27
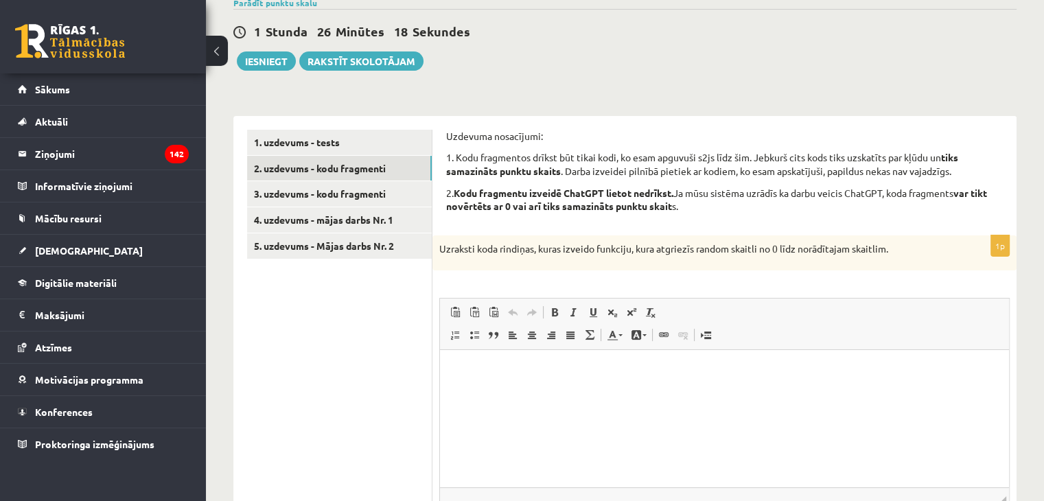
click at [398, 202] on link "3. uzdevums - kodu fragmenti" at bounding box center [339, 193] width 185 height 25
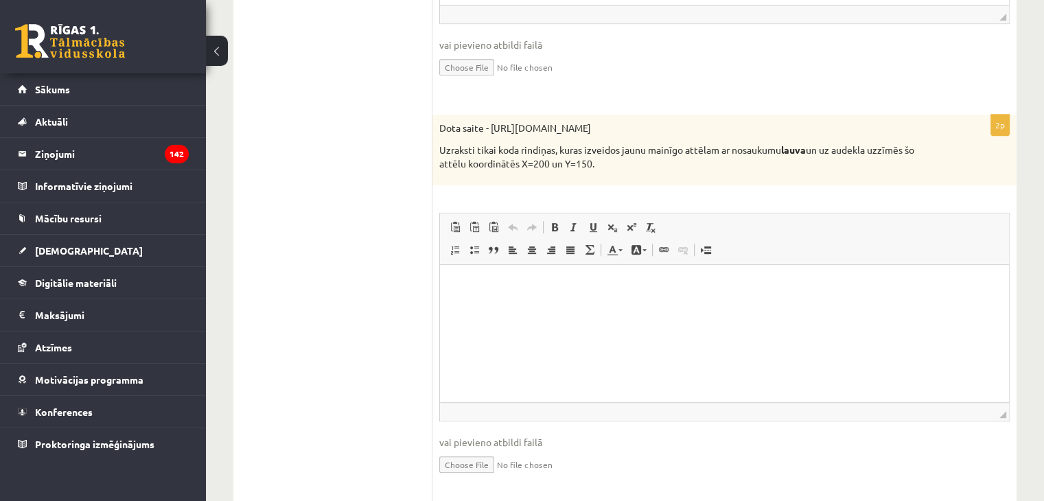
scroll to position [482, 0]
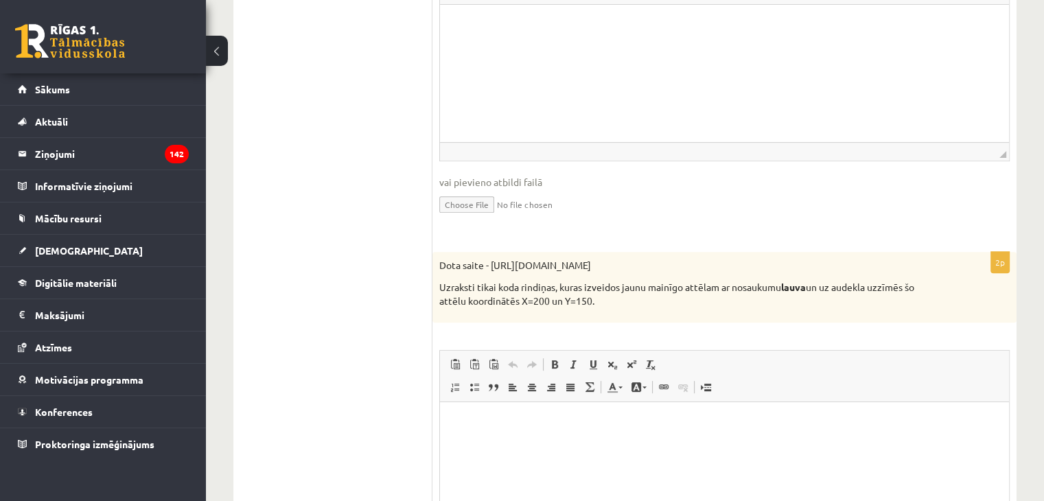
click at [539, 260] on p "Dota saite - https://clipart4school.com/wp-content/uploads/2018/03/lion-color-p…" at bounding box center [690, 266] width 502 height 14
copy div "Dota saite - https://clipart4school.com/wp-content/uploads/2018/03/lion-color-p…"
click at [583, 192] on input "file" at bounding box center [724, 203] width 570 height 28
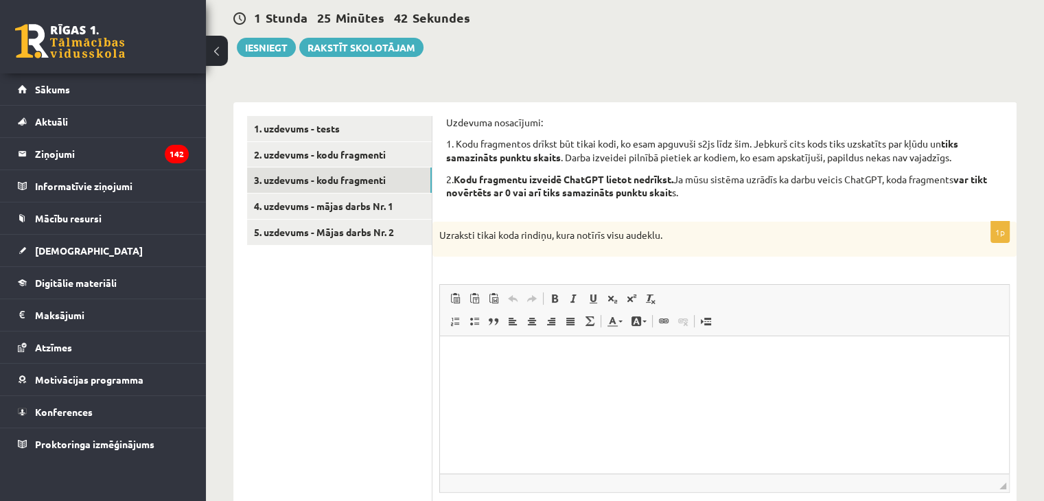
scroll to position [71, 0]
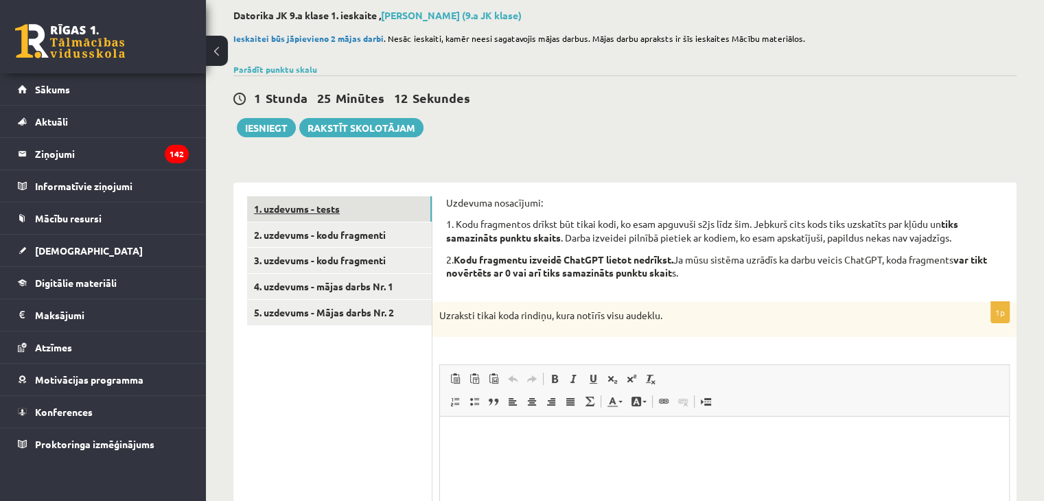
click at [327, 218] on link "1. uzdevums - tests" at bounding box center [339, 208] width 185 height 25
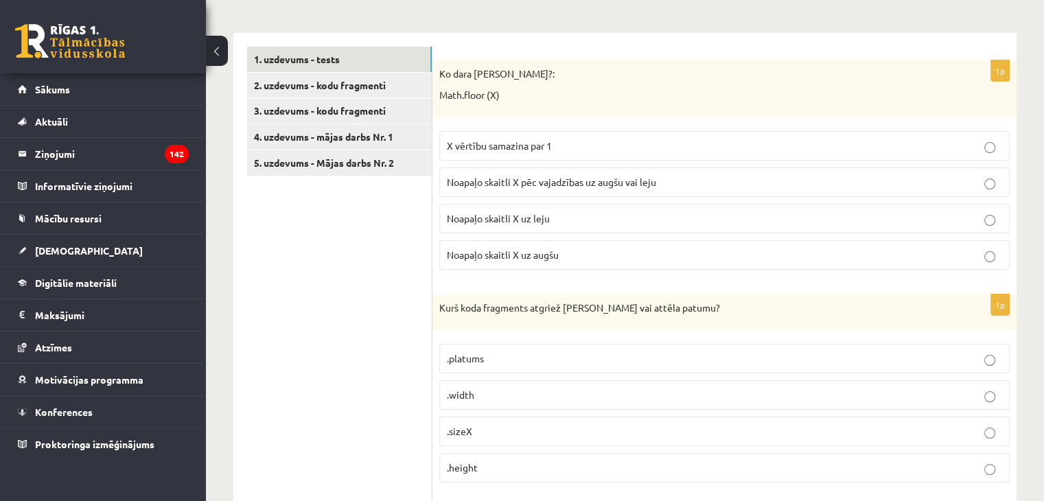
scroll to position [100, 0]
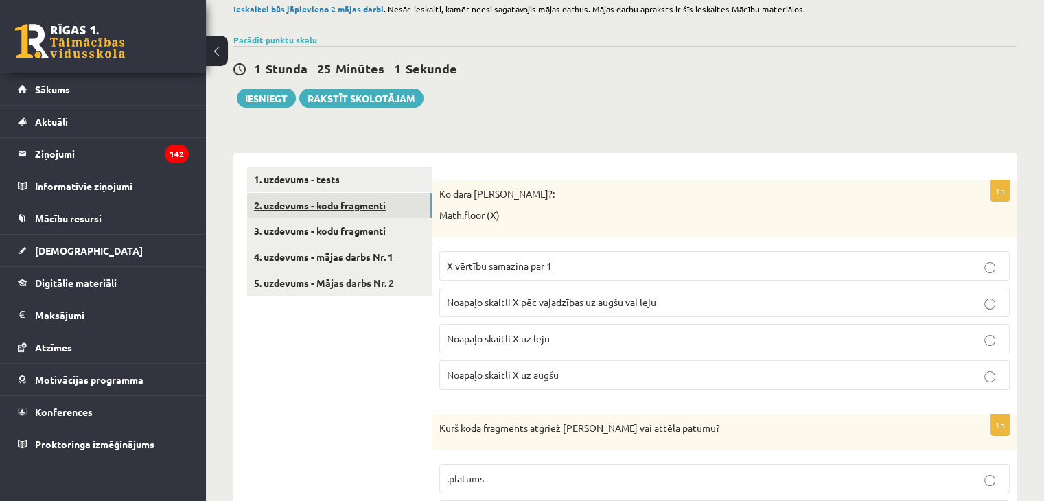
click at [375, 211] on link "2. uzdevums - kodu fragmenti" at bounding box center [339, 205] width 185 height 25
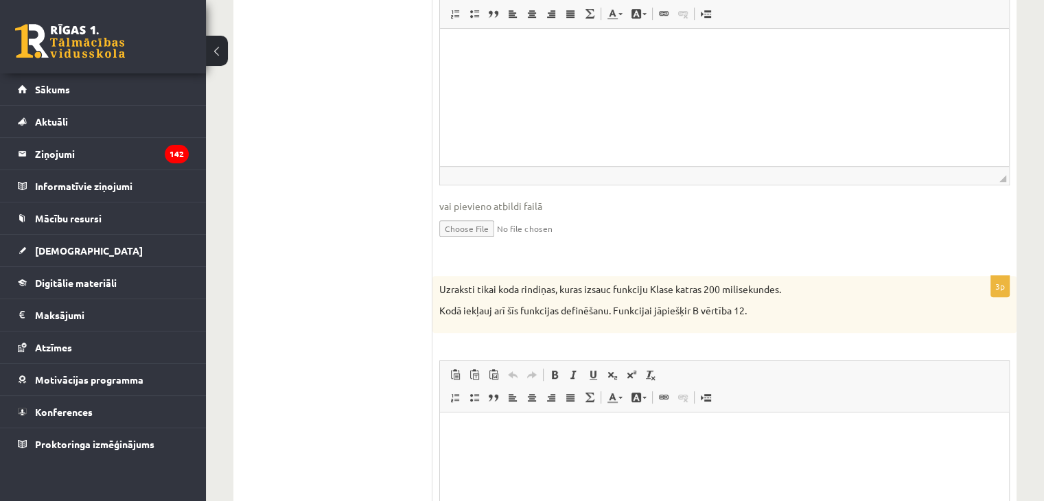
scroll to position [813, 0]
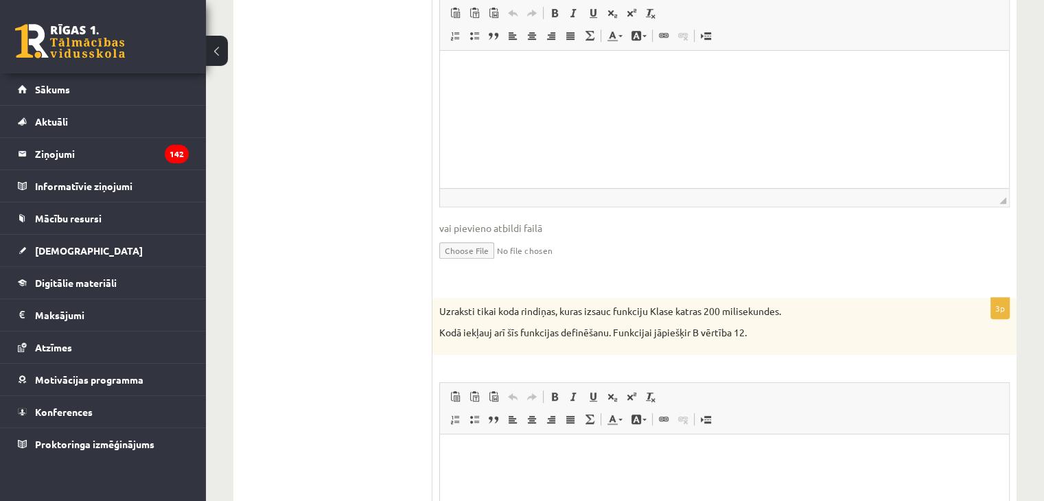
drag, startPoint x: 806, startPoint y: 55, endPoint x: 730, endPoint y: 174, distance: 141.1
click at [730, 92] on html at bounding box center [724, 71] width 569 height 42
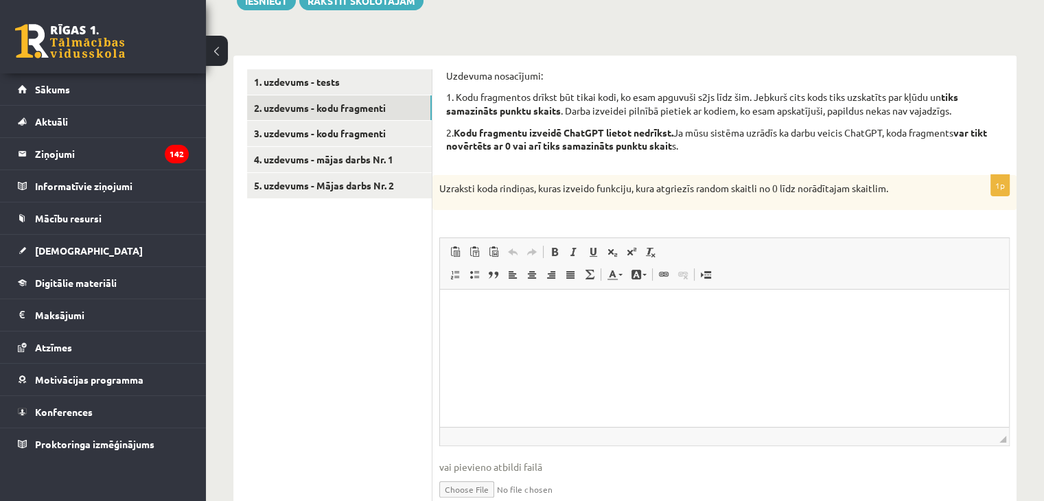
scroll to position [195, 0]
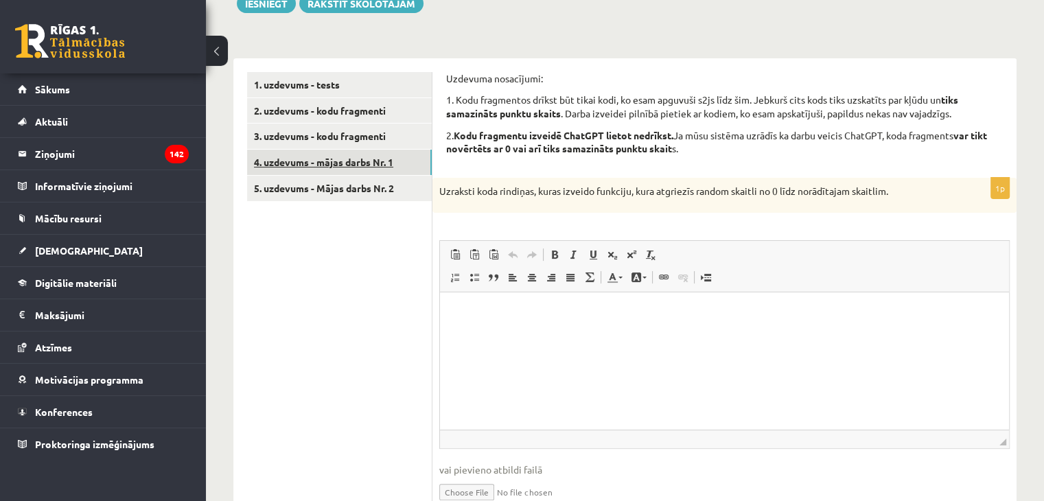
click at [318, 172] on link "4. uzdevums - mājas darbs Nr. 1" at bounding box center [339, 162] width 185 height 25
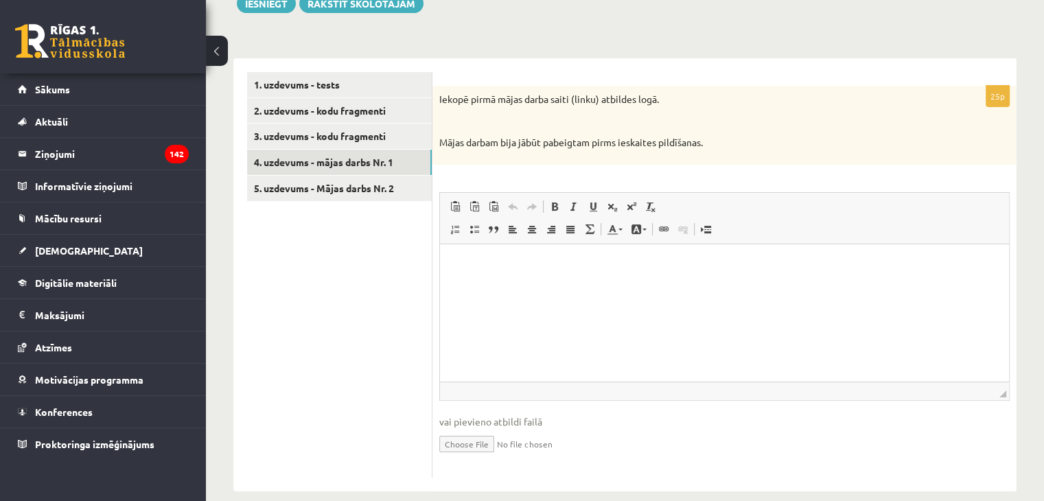
scroll to position [0, 0]
drag, startPoint x: 365, startPoint y: 212, endPoint x: 364, endPoint y: 199, distance: 13.1
click at [364, 208] on ul "1. uzdevums - tests 2. uzdevums - kodu fragmenti 3. uzdevums - kodu fragmenti 4…" at bounding box center [339, 275] width 185 height 406
click at [364, 199] on link "5. uzdevums - Mājas darbs Nr. 2" at bounding box center [339, 188] width 185 height 25
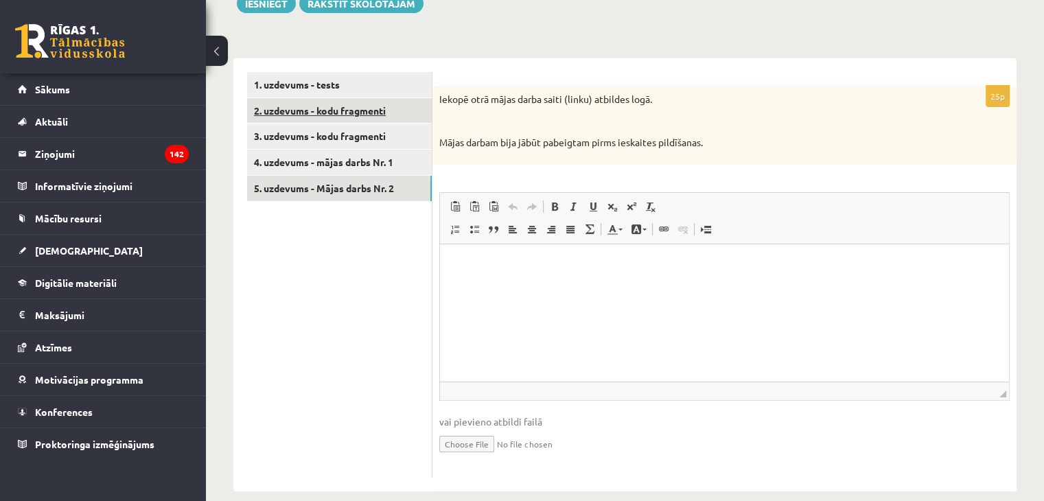
click at [353, 113] on link "2. uzdevums - kodu fragmenti" at bounding box center [339, 110] width 185 height 25
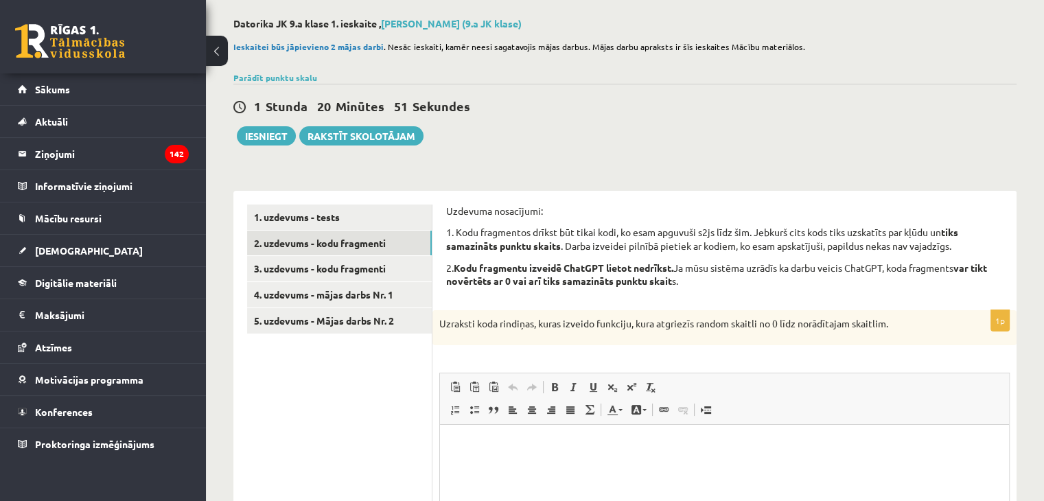
scroll to position [137, 0]
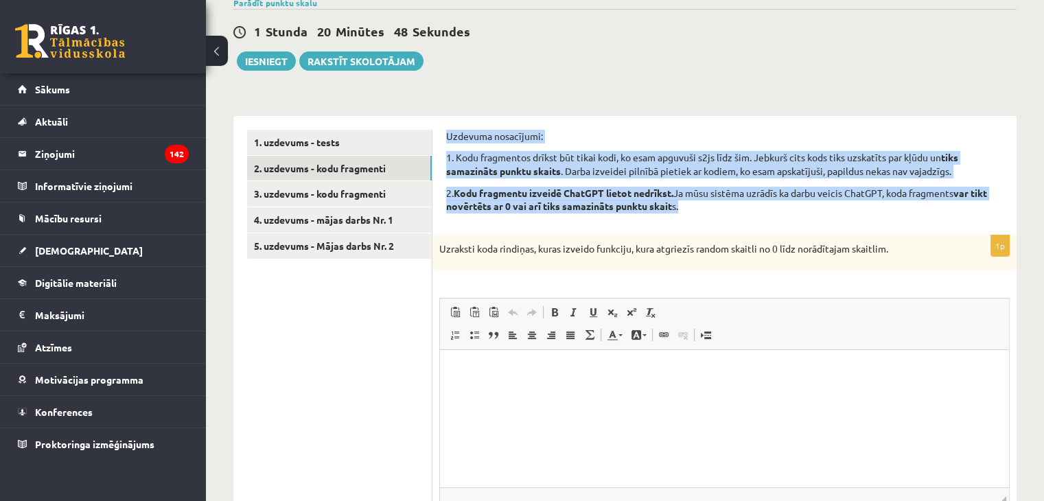
drag, startPoint x: 448, startPoint y: 133, endPoint x: 712, endPoint y: 213, distance: 276.0
click at [712, 213] on div "Uzdevuma nosacījumi: 1. Kodu fragmentos drīkst būt tikai kodi, ko esam apguvuši…" at bounding box center [724, 176] width 557 height 92
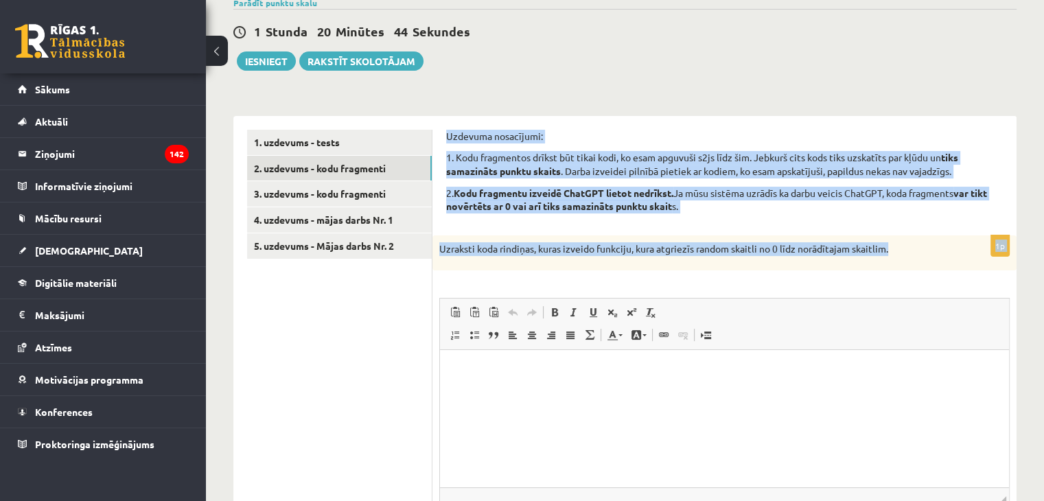
drag, startPoint x: 445, startPoint y: 132, endPoint x: 892, endPoint y: 248, distance: 461.6
copy form "Uzdevuma nosacījumi: 1. Kodu fragmentos drīkst būt tikai kodi, ko esam apguvuši…"
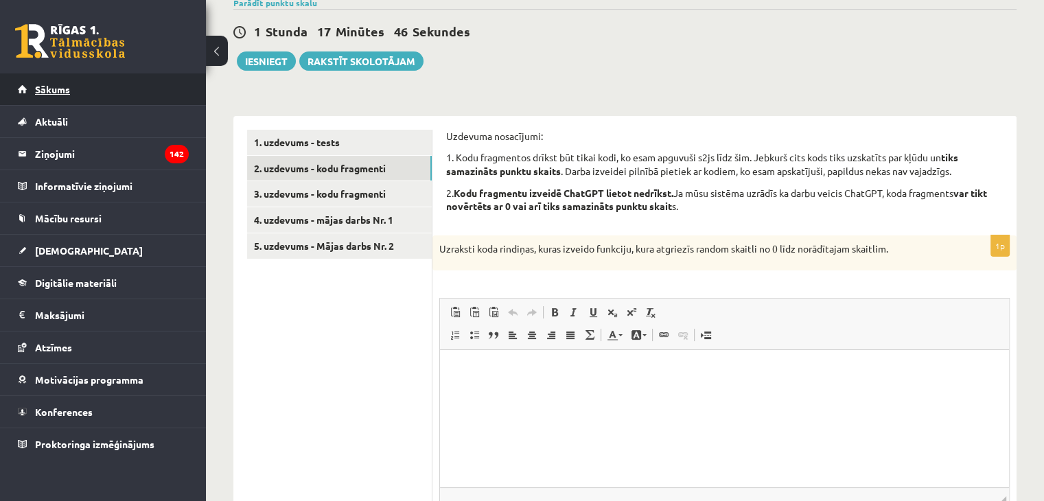
click at [104, 92] on link "Sākums" at bounding box center [103, 89] width 171 height 32
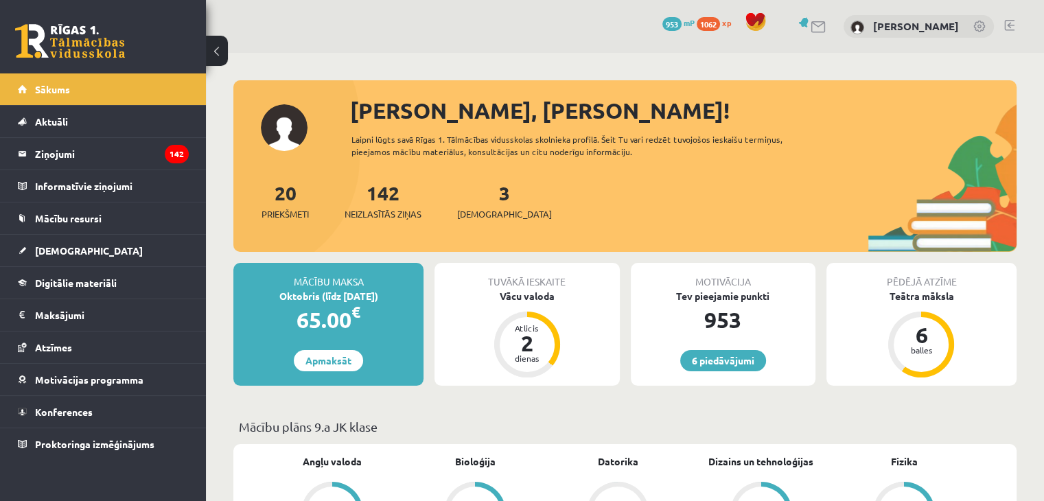
click at [110, 157] on legend "Ziņojumi 142" at bounding box center [112, 154] width 154 height 32
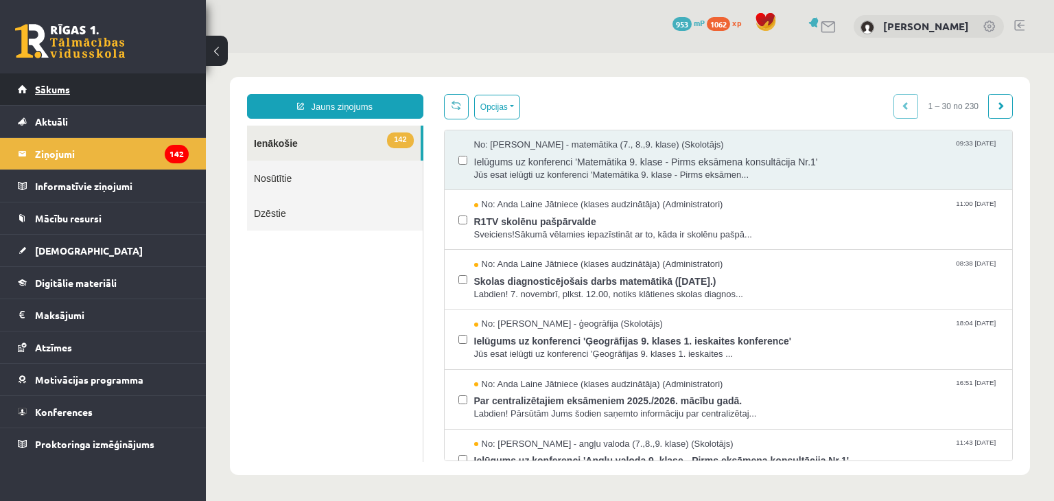
click at [104, 79] on link "Sākums" at bounding box center [103, 89] width 171 height 32
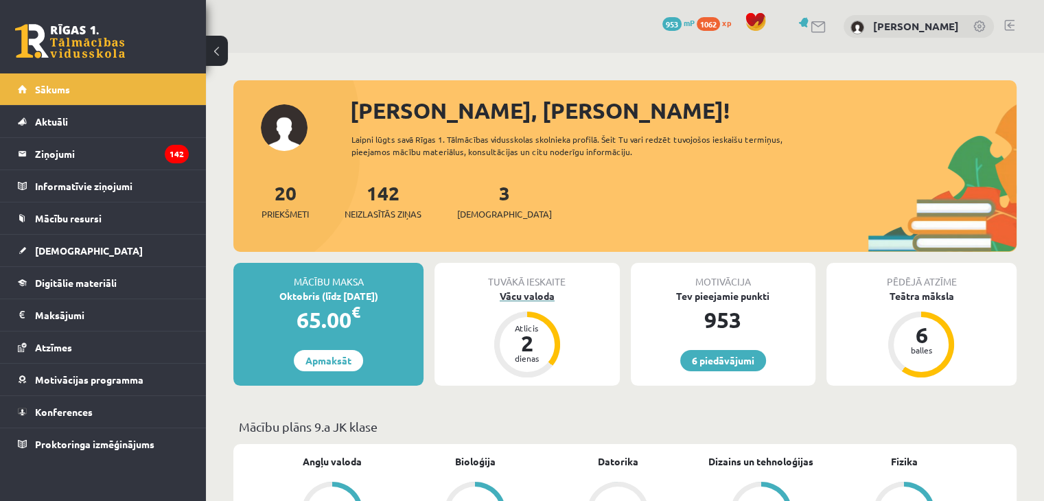
click at [496, 299] on div "Vācu valoda" at bounding box center [526, 296] width 185 height 14
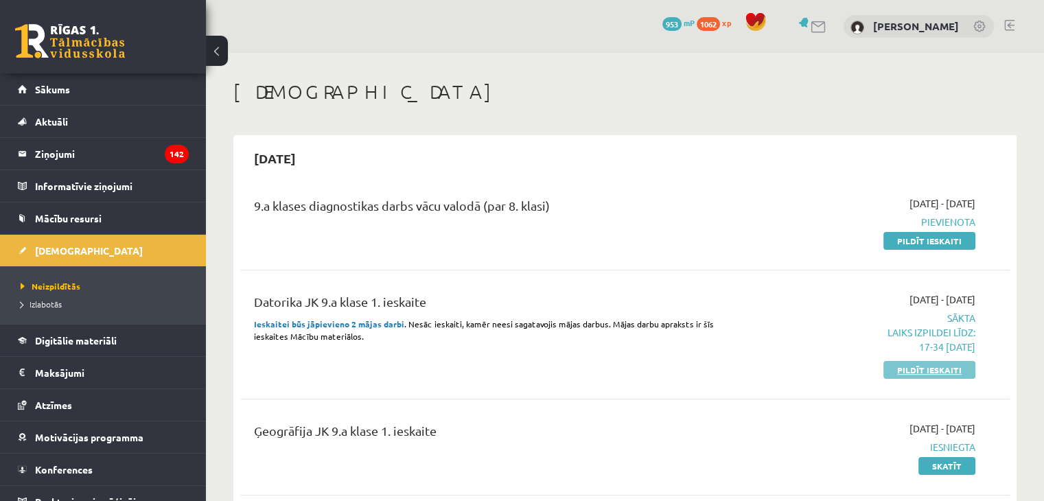
click at [890, 371] on link "Pildīt ieskaiti" at bounding box center [929, 370] width 92 height 18
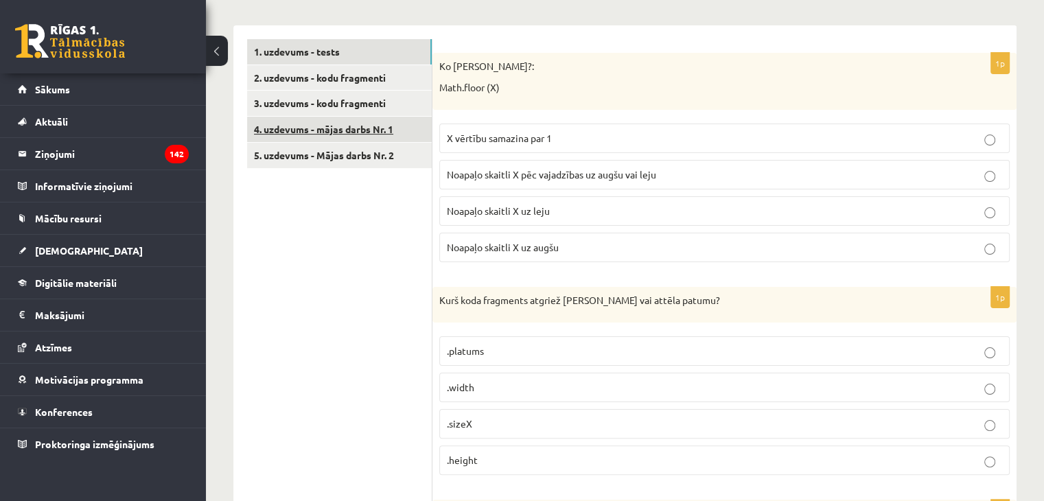
scroll to position [167, 0]
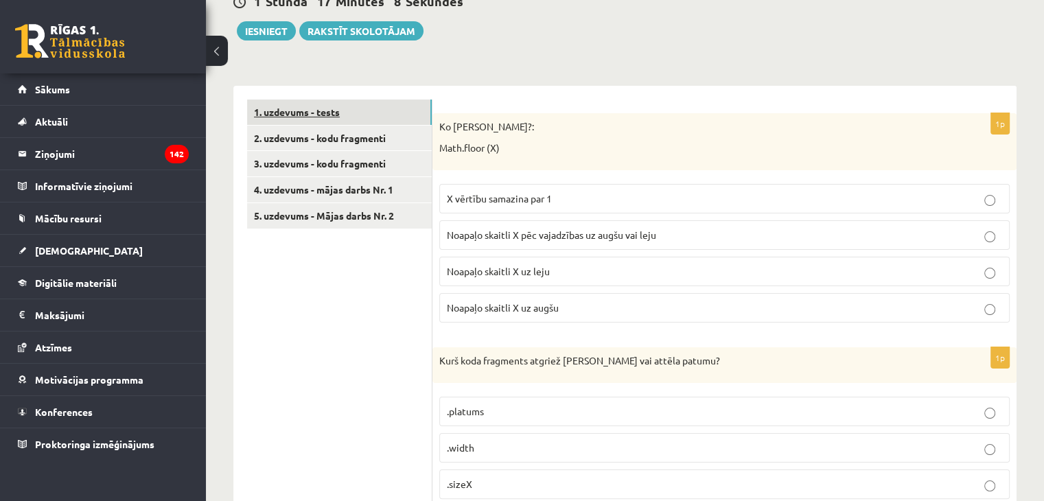
click at [375, 123] on link "1. uzdevums - tests" at bounding box center [339, 112] width 185 height 25
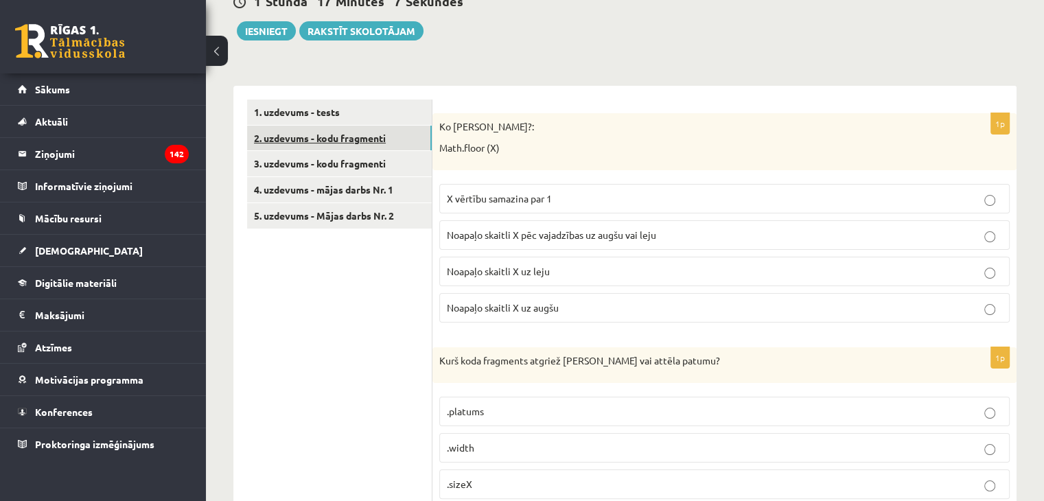
click at [375, 135] on link "2. uzdevums - kodu fragmenti" at bounding box center [339, 138] width 185 height 25
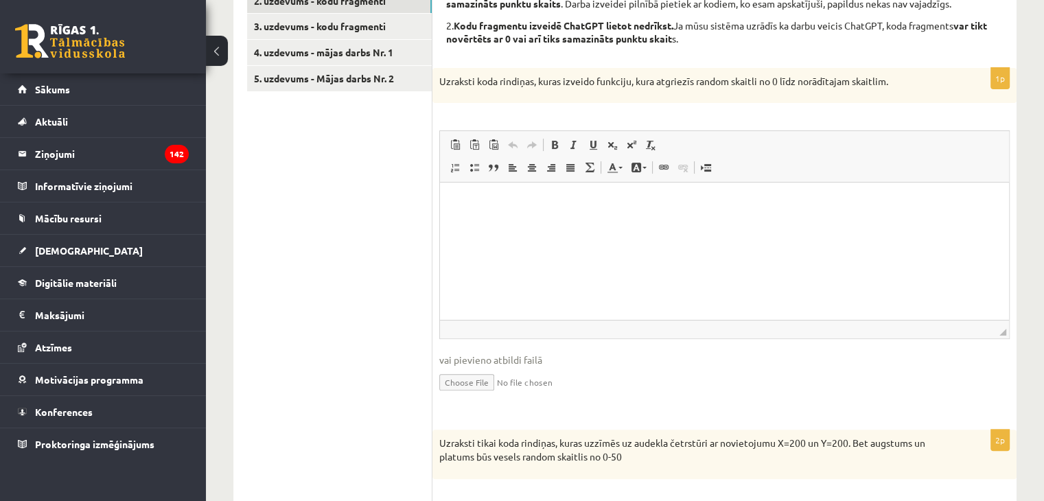
scroll to position [99, 0]
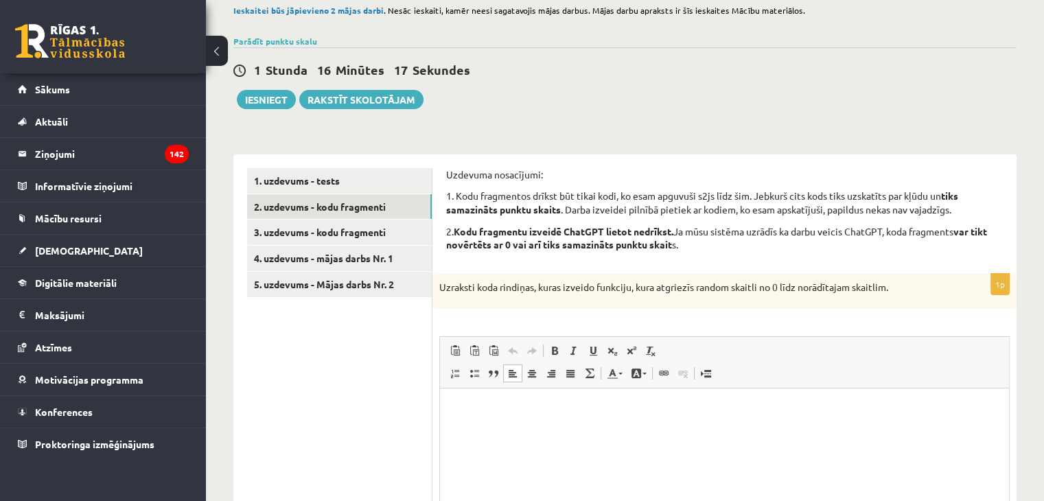
click at [466, 411] on p "Editor, wiswyg-editor-user-answer-47433968291520" at bounding box center [725, 409] width 542 height 14
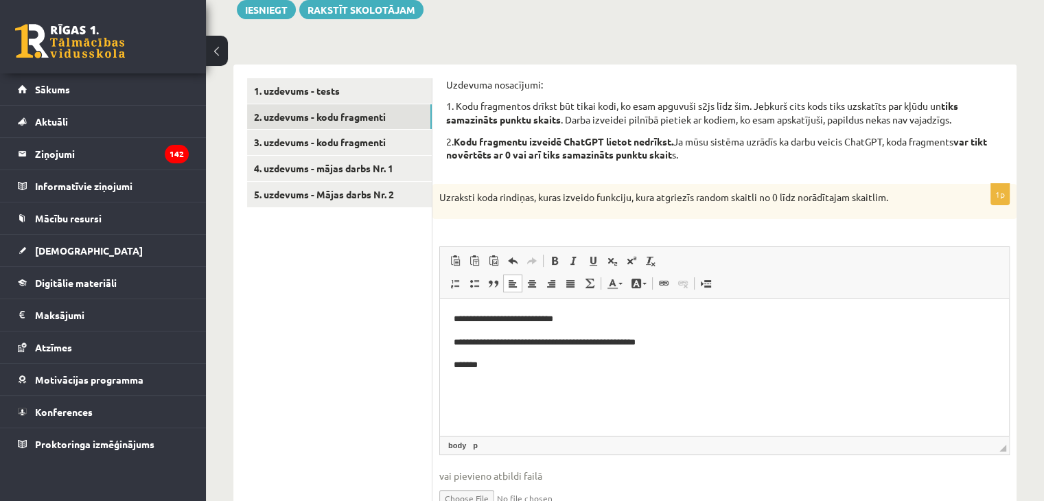
scroll to position [206, 0]
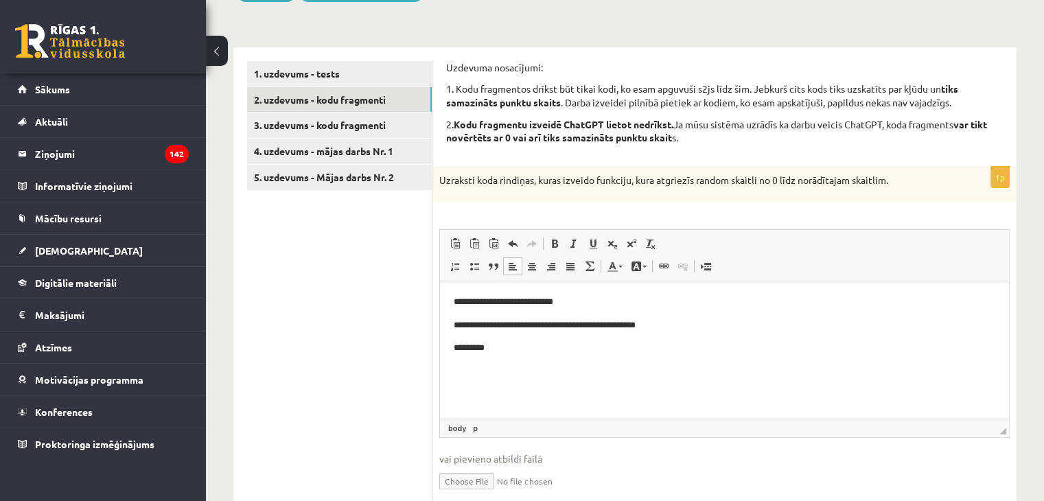
click at [558, 302] on p "**********" at bounding box center [725, 302] width 542 height 14
click at [610, 323] on p "**********" at bounding box center [725, 325] width 542 height 14
click at [511, 350] on p "*********" at bounding box center [725, 348] width 542 height 14
click at [502, 372] on p "**********" at bounding box center [725, 371] width 542 height 14
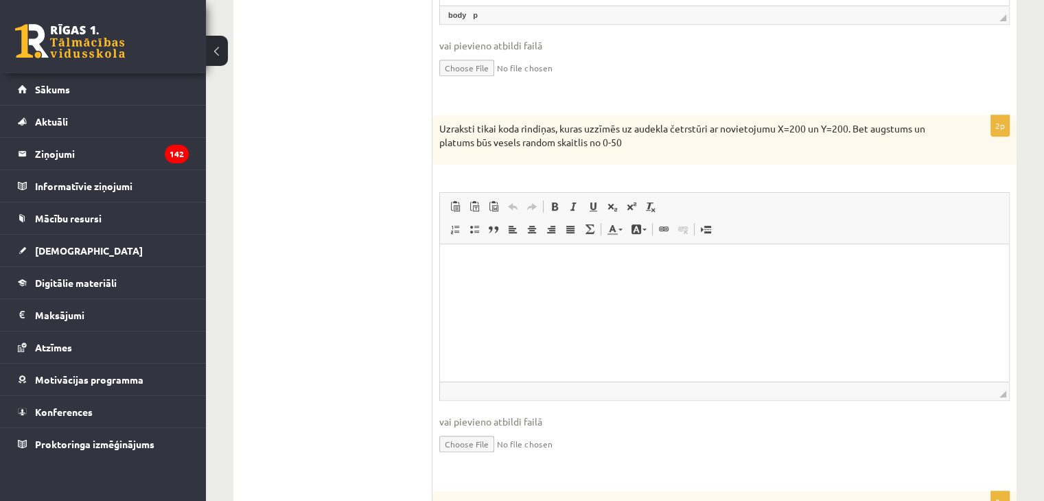
scroll to position [469, 0]
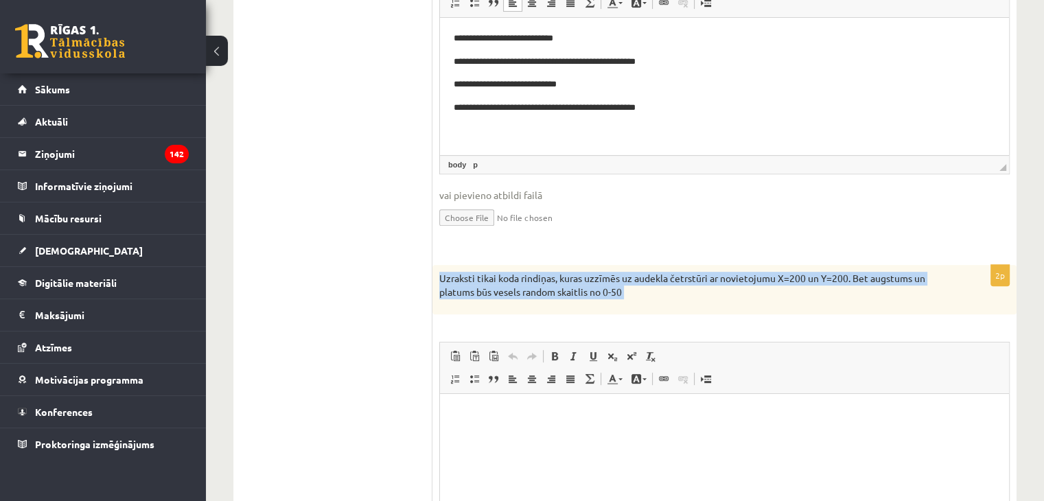
drag, startPoint x: 441, startPoint y: 277, endPoint x: 703, endPoint y: 314, distance: 264.7
click at [703, 315] on div "2p Uzraksti tikai koda rindiņas, kuras uzzīmēs uz audekla četrstūri ar novietoj…" at bounding box center [724, 446] width 584 height 362
copy div "Uzraksti tikai koda rindiņas, kuras uzzīmēs uz audekla četrstūri ar novietojumu…"
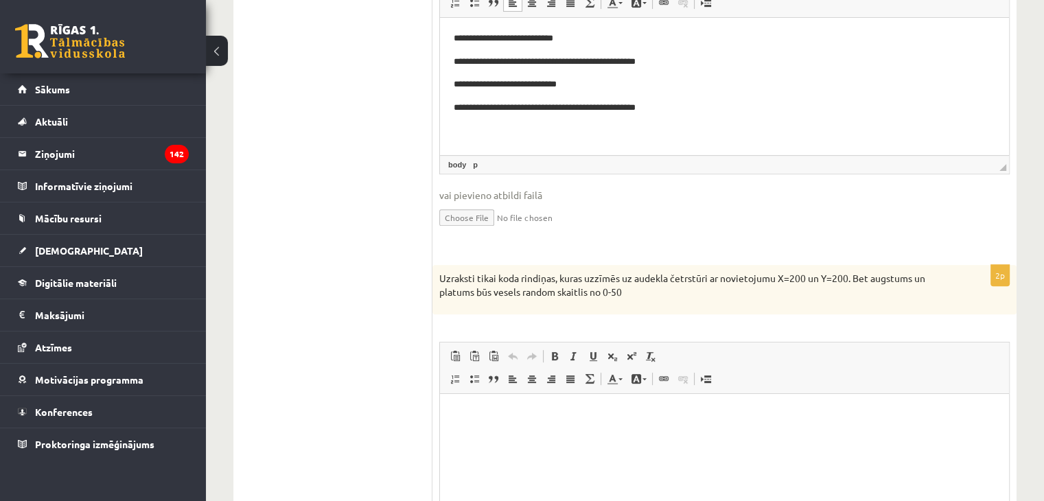
drag, startPoint x: 401, startPoint y: 299, endPoint x: 357, endPoint y: 102, distance: 201.1
click at [398, 297] on ul "1. uzdevums - tests 2. uzdevums - kodu fragmenti 3. uzdevums - kodu fragmenti 4…" at bounding box center [339, 404] width 185 height 1213
click at [511, 434] on html at bounding box center [724, 414] width 569 height 42
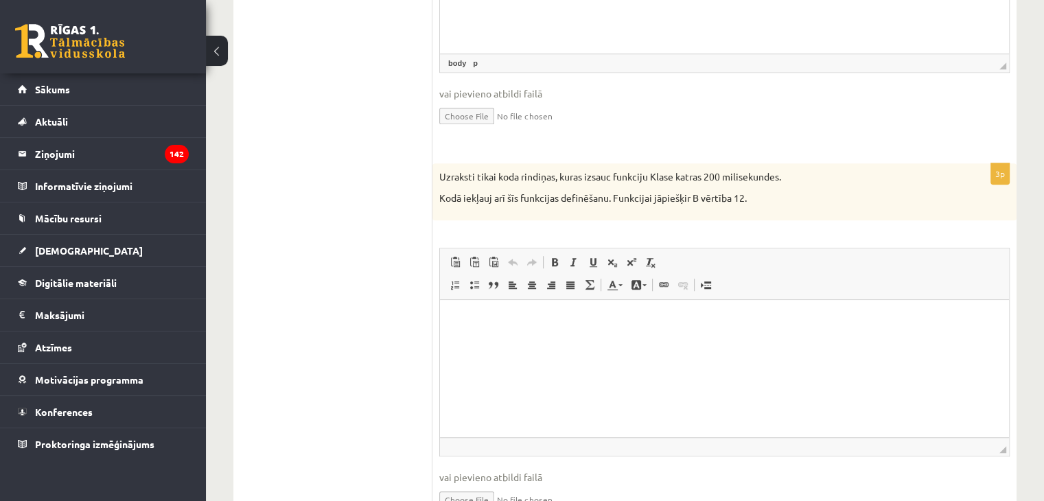
scroll to position [950, 0]
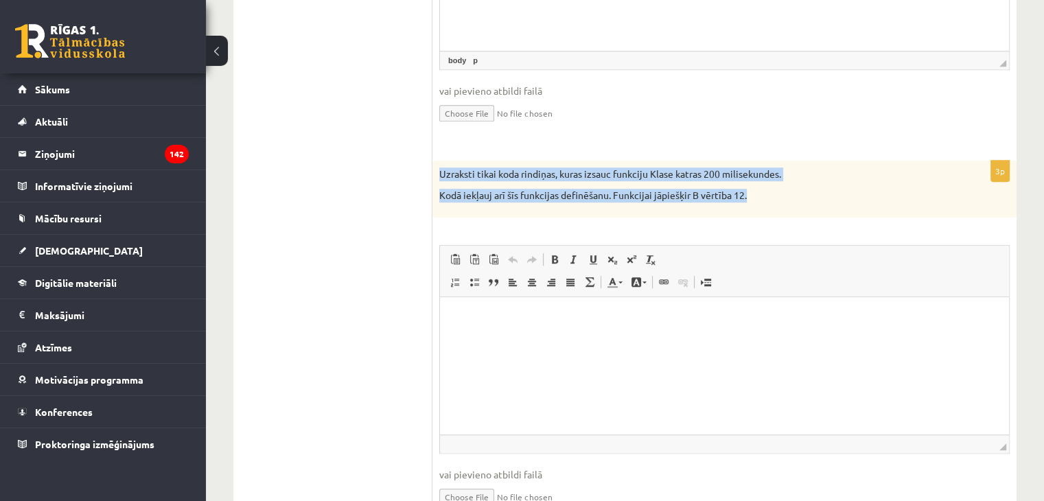
drag, startPoint x: 442, startPoint y: 167, endPoint x: 760, endPoint y: 206, distance: 320.2
click at [760, 206] on div "Uzraksti tikai koda rindiņas, kuras izsauc funkciju Klase katras 200 milisekund…" at bounding box center [724, 189] width 584 height 57
copy div "Uzraksti tikai koda rindiņas, kuras izsauc funkciju Klase katras 200 milisekund…"
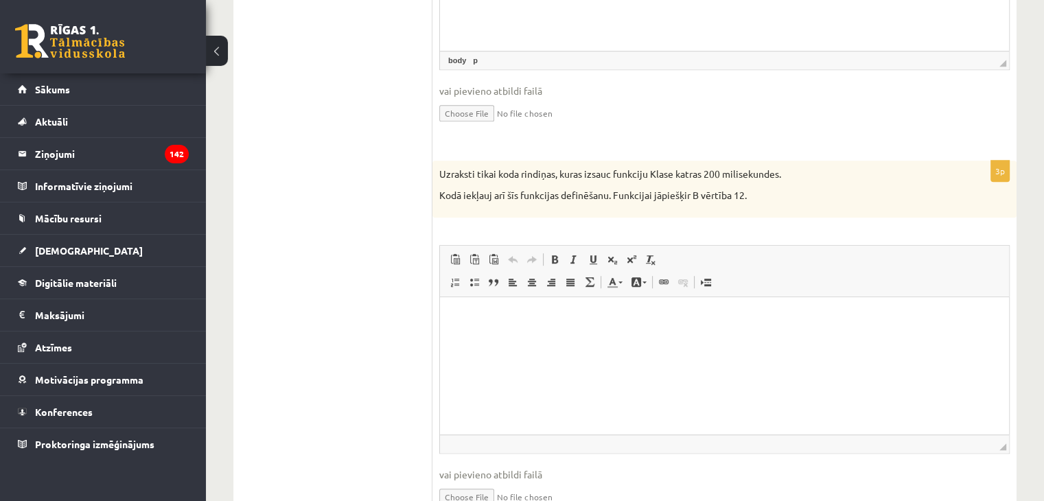
drag, startPoint x: 305, startPoint y: 171, endPoint x: 313, endPoint y: 119, distance: 52.8
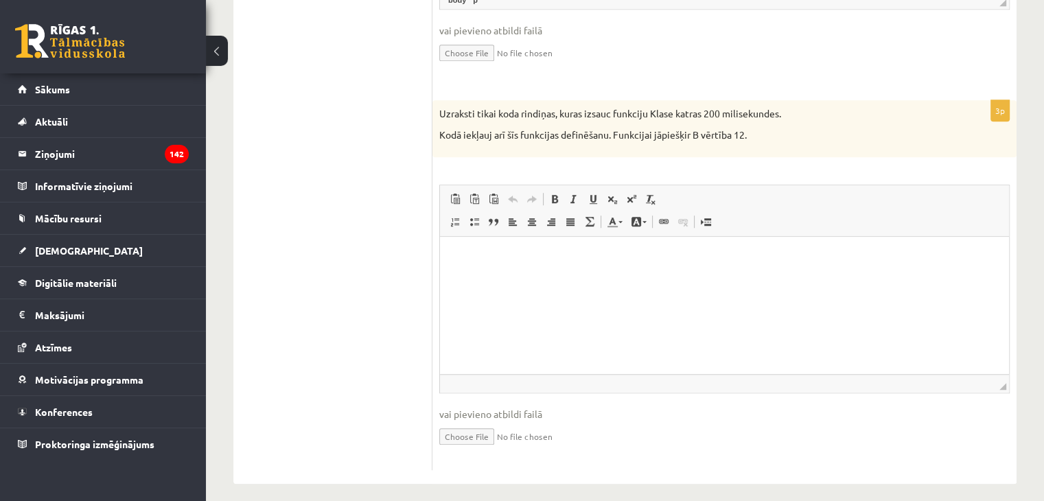
scroll to position [1019, 0]
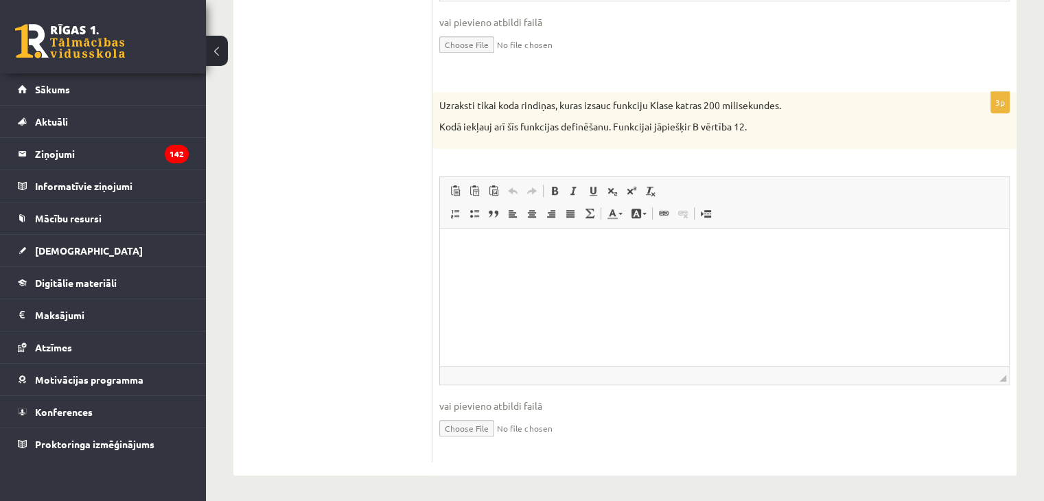
click at [467, 270] on html at bounding box center [724, 249] width 569 height 42
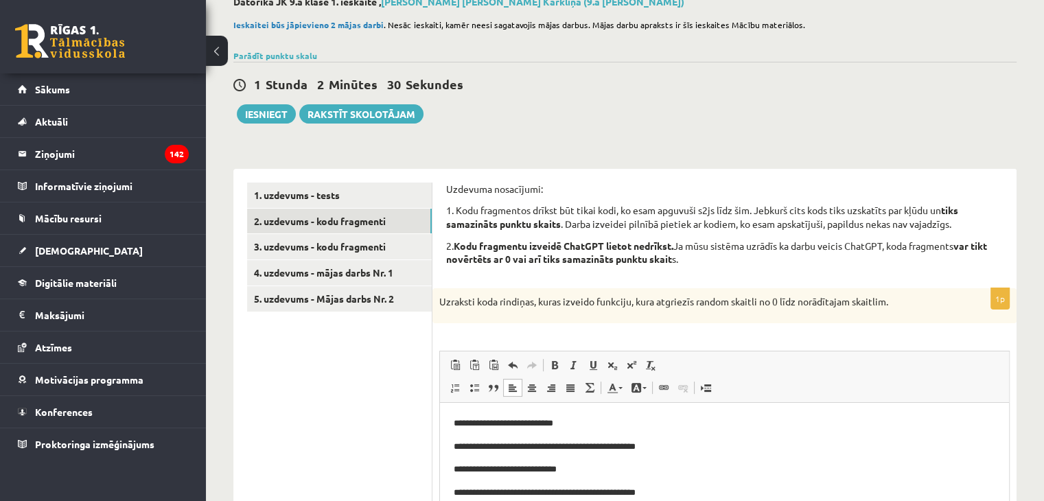
scroll to position [0, 0]
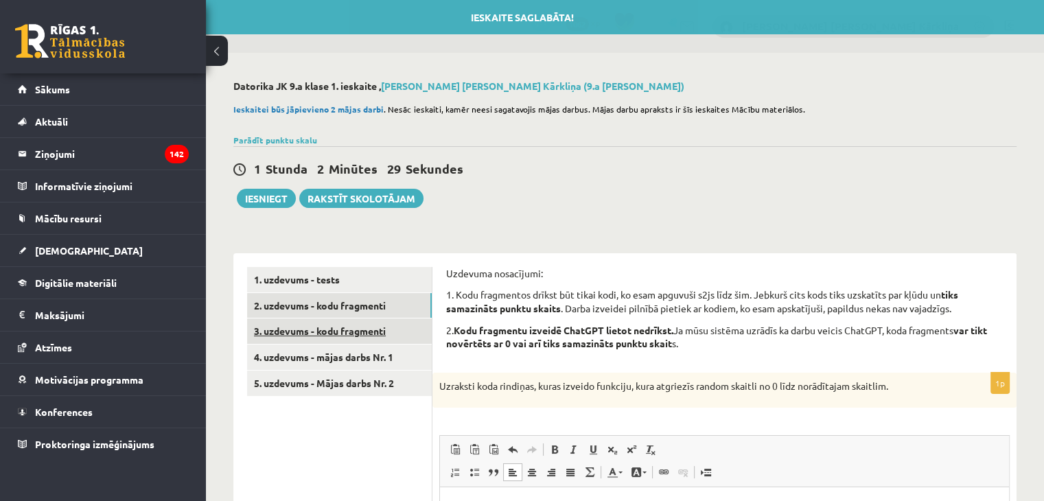
click at [377, 338] on link "3. uzdevums - kodu fragmenti" at bounding box center [339, 330] width 185 height 25
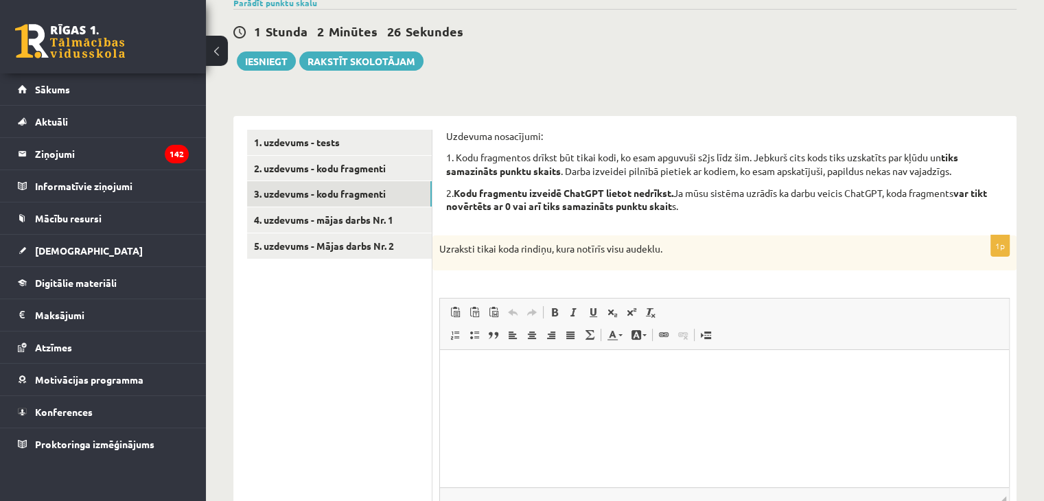
scroll to position [137, 0]
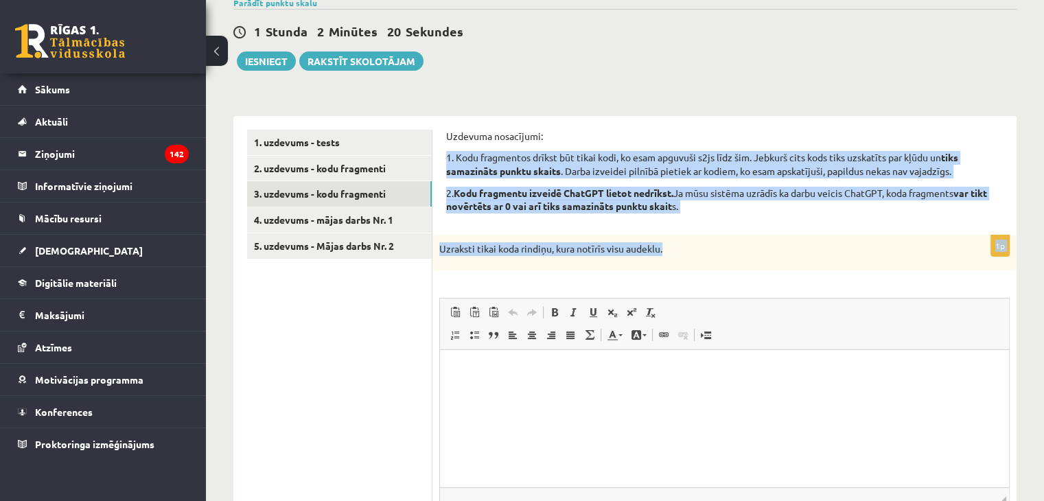
drag, startPoint x: 447, startPoint y: 156, endPoint x: 717, endPoint y: 258, distance: 288.5
copy form "1. Kodu fragmentos drīkst būt tikai kodi, ko esam apguvuši s2js līdz šim. Jebku…"
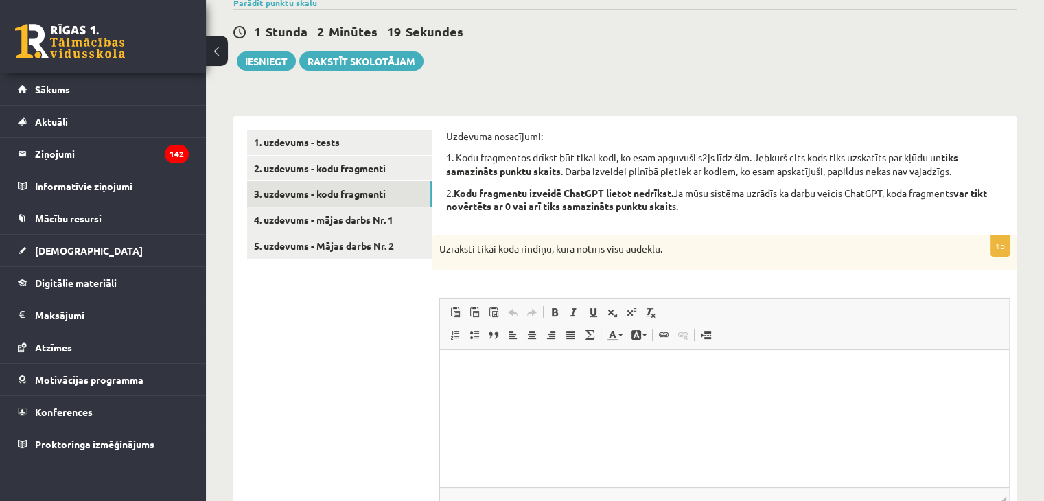
click at [470, 368] on p "Editor, wiswyg-editor-user-answer-47433799054720" at bounding box center [725, 371] width 542 height 14
click at [517, 372] on p "**********" at bounding box center [725, 371] width 542 height 14
click at [524, 373] on p "**********" at bounding box center [725, 371] width 542 height 14
click at [522, 369] on p "**********" at bounding box center [725, 371] width 542 height 14
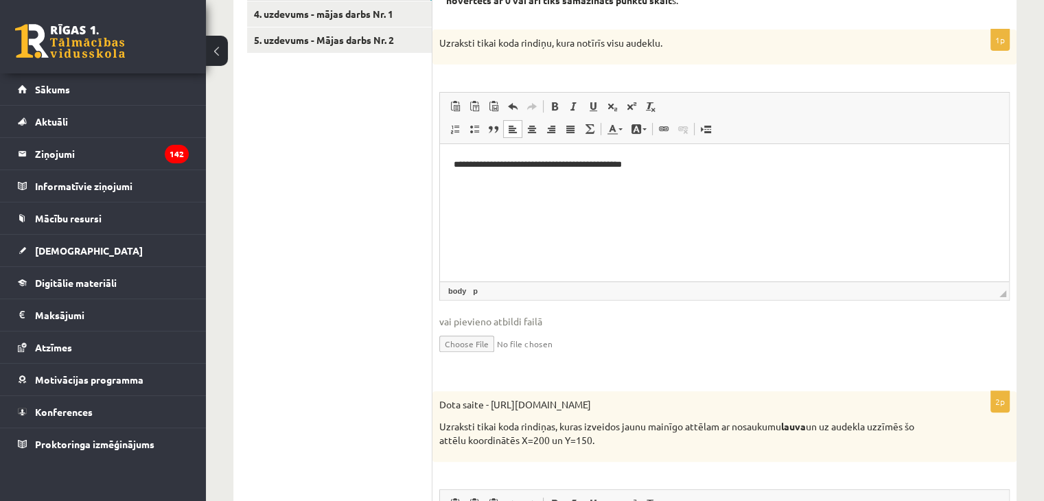
scroll to position [480, 0]
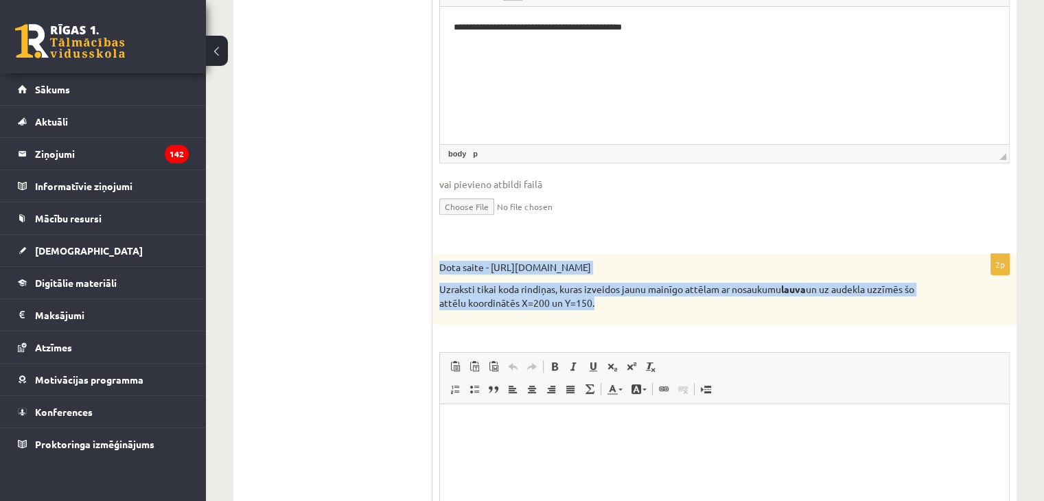
drag, startPoint x: 439, startPoint y: 267, endPoint x: 661, endPoint y: 316, distance: 227.1
click at [661, 316] on div "Dota saite - https://clipart4school.com/wp-content/uploads/2018/03/lion-color-p…" at bounding box center [724, 289] width 584 height 71
copy div "Dota saite - https://clipart4school.com/wp-content/uploads/2018/03/lion-color-p…"
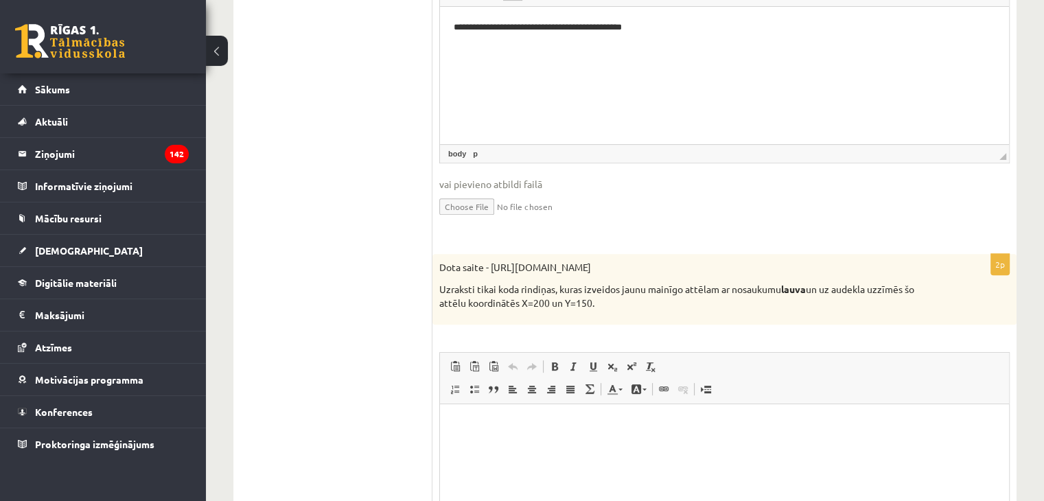
click at [409, 302] on ul "1. uzdevums - tests 2. uzdevums - kodu fragmenti 3. uzdevums - kodu fragmenti 4…" at bounding box center [339, 400] width 185 height 1227
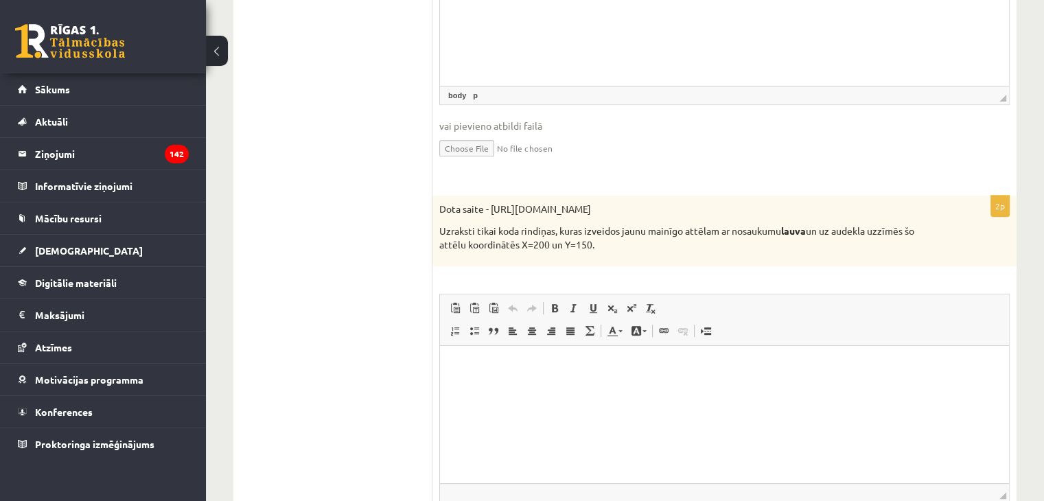
scroll to position [618, 0]
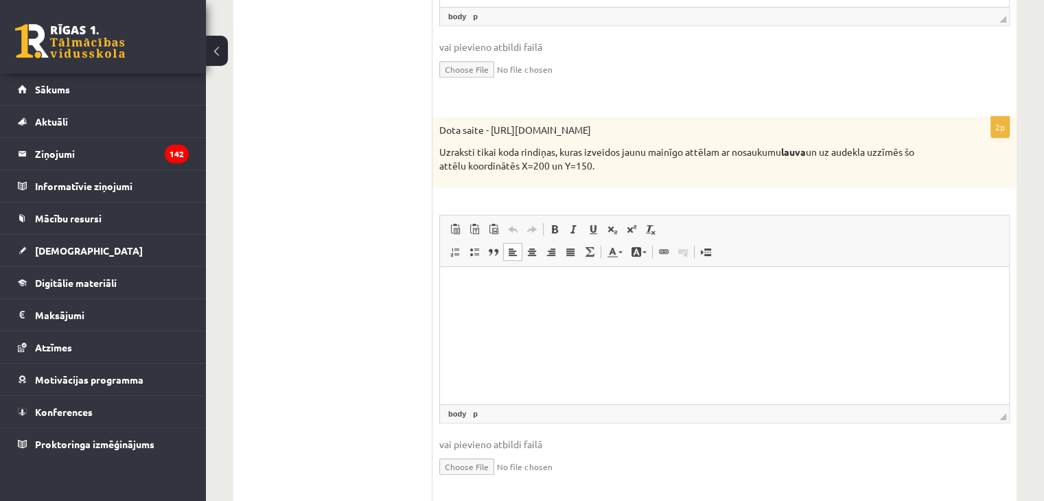
click at [498, 309] on html at bounding box center [724, 288] width 569 height 42
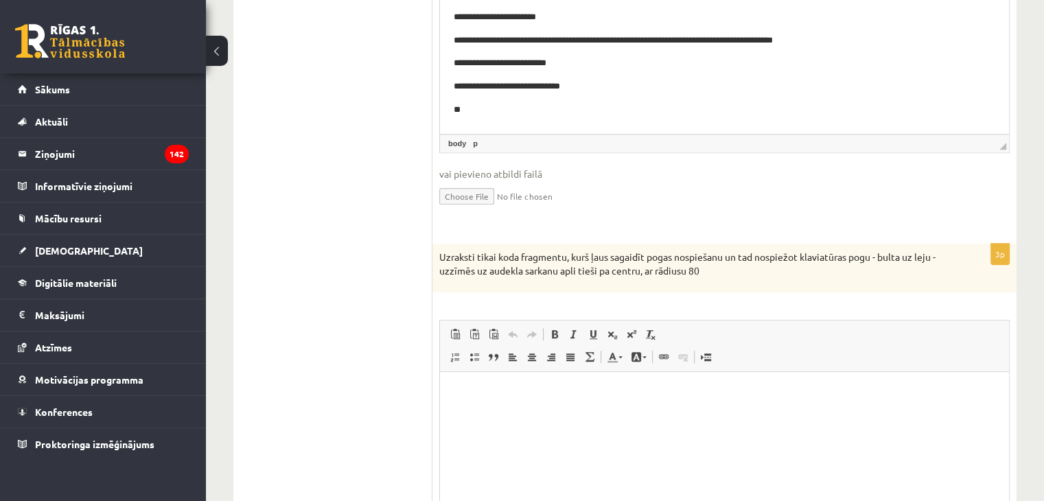
scroll to position [1030, 0]
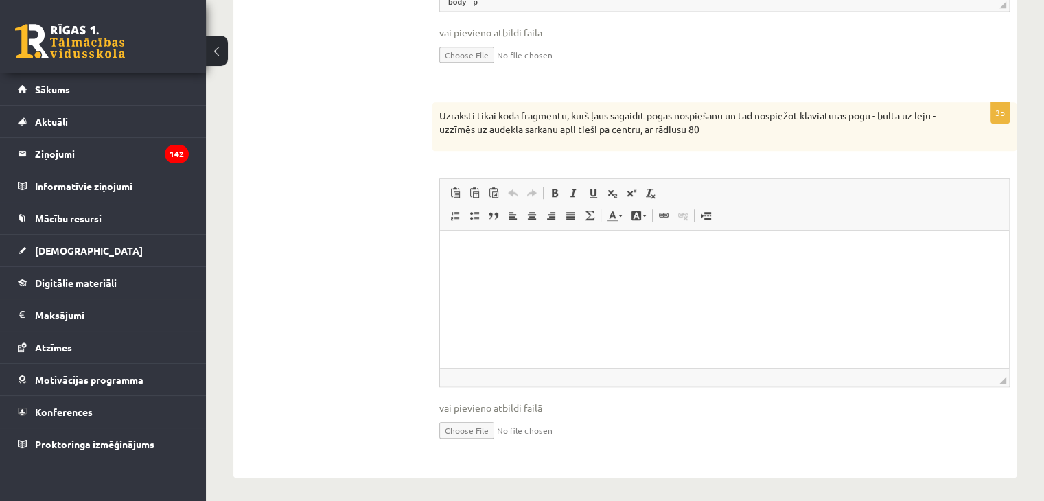
click at [440, 114] on div "Uzraksti tikai koda fragmentu, kurš ļaus sagaidīt pogas nospiešanu un tad nospi…" at bounding box center [724, 126] width 584 height 49
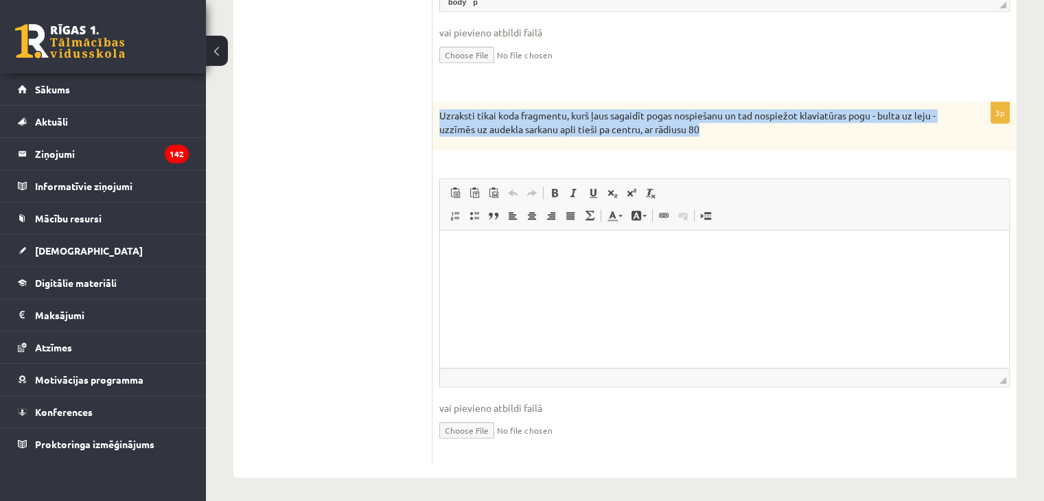
drag, startPoint x: 440, startPoint y: 114, endPoint x: 735, endPoint y: 141, distance: 296.3
click at [735, 141] on div "Uzraksti tikai koda fragmentu, kurš ļaus sagaidīt pogas nospiešanu un tad nospi…" at bounding box center [724, 126] width 584 height 49
copy p "Uzraksti tikai koda fragmentu, kurš ļaus sagaidīt pogas nospiešanu un tad nospi…"
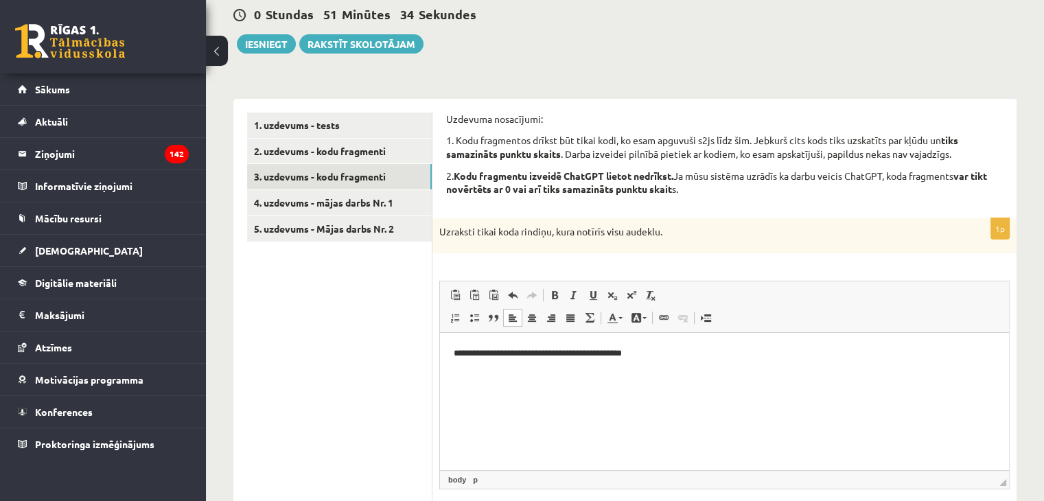
scroll to position [69, 0]
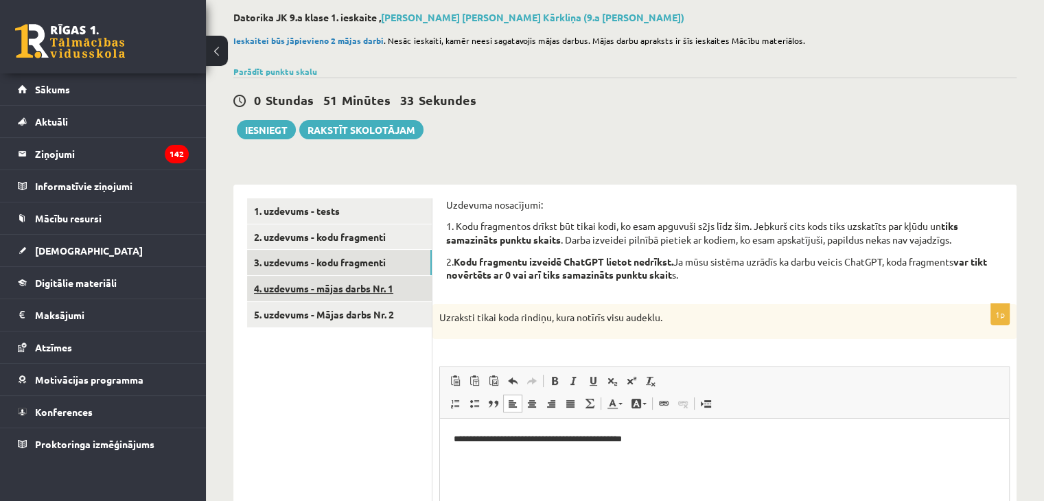
click at [329, 292] on link "4. uzdevums - mājas darbs Nr. 1" at bounding box center [339, 288] width 185 height 25
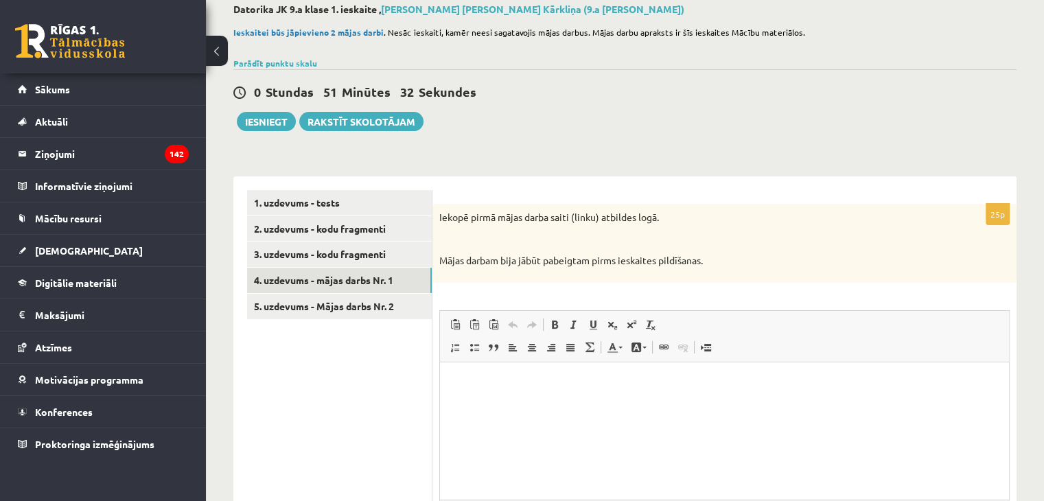
scroll to position [0, 0]
click at [332, 315] on link "5. uzdevums - Mājas darbs Nr. 2" at bounding box center [339, 306] width 185 height 25
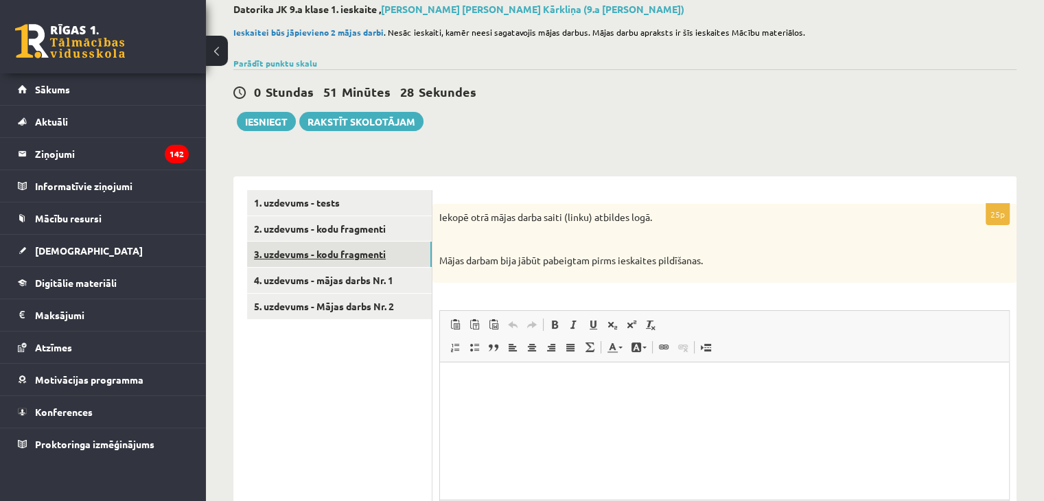
click at [338, 249] on link "3. uzdevums - kodu fragmenti" at bounding box center [339, 254] width 185 height 25
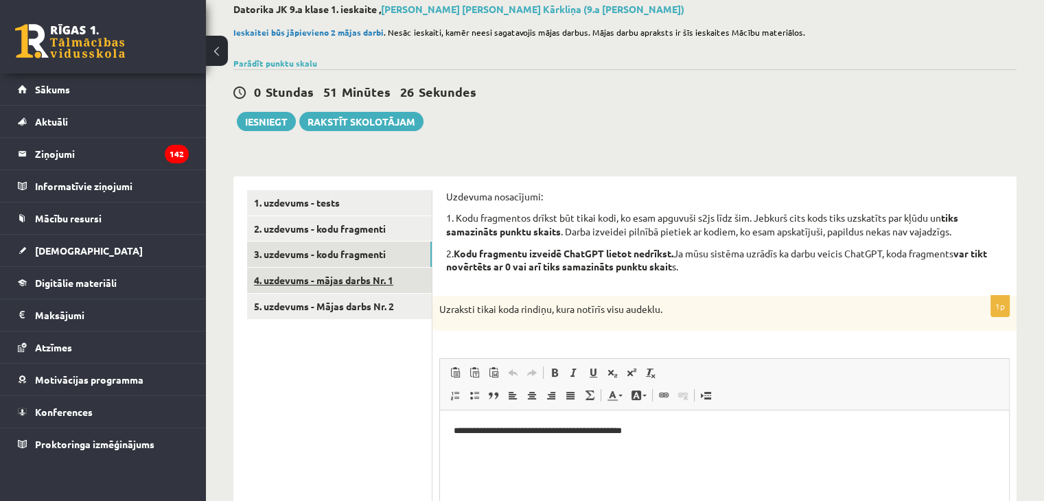
click at [311, 281] on link "4. uzdevums - mājas darbs Nr. 1" at bounding box center [339, 280] width 185 height 25
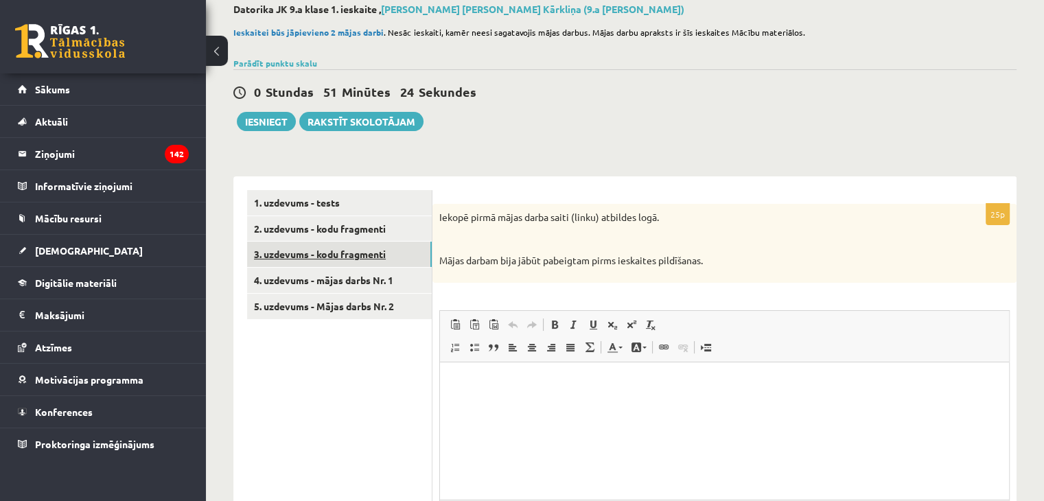
click at [375, 264] on link "3. uzdevums - kodu fragmenti" at bounding box center [339, 254] width 185 height 25
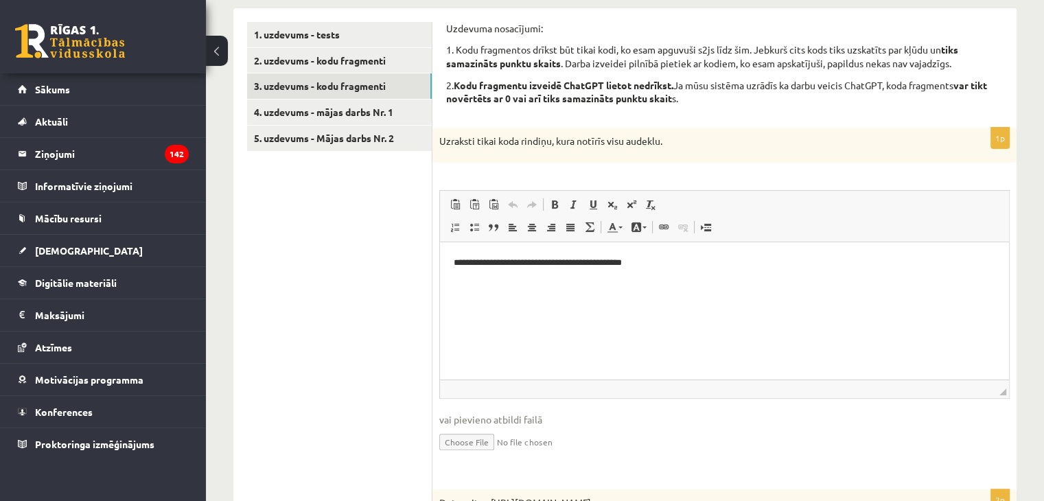
scroll to position [75, 0]
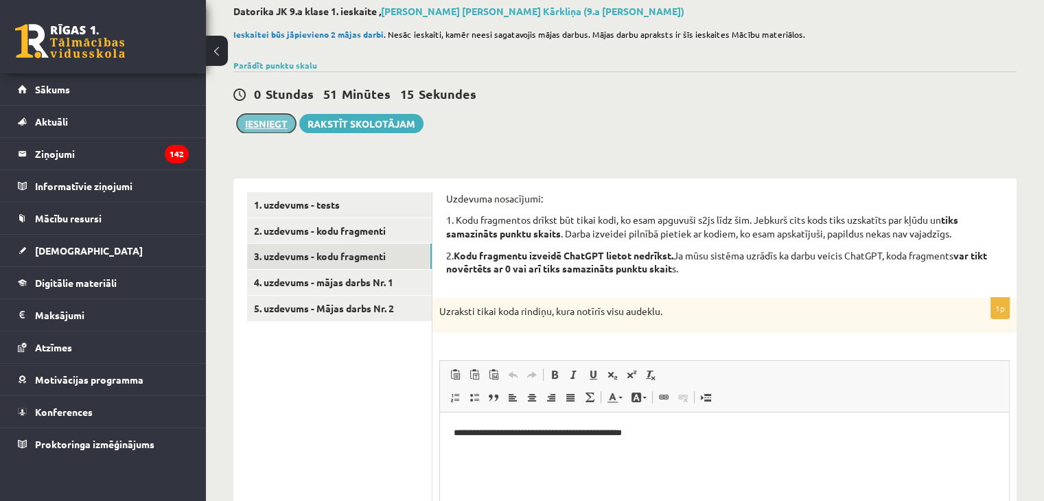
click at [258, 122] on button "Iesniegt" at bounding box center [266, 123] width 59 height 19
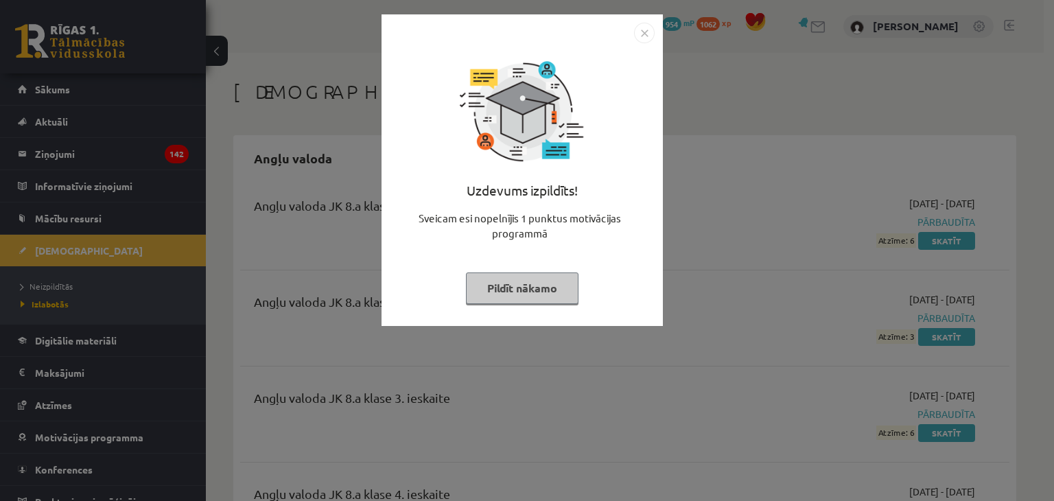
click at [642, 36] on img "Close" at bounding box center [644, 33] width 21 height 21
